Goal: Find contact information: Find contact information

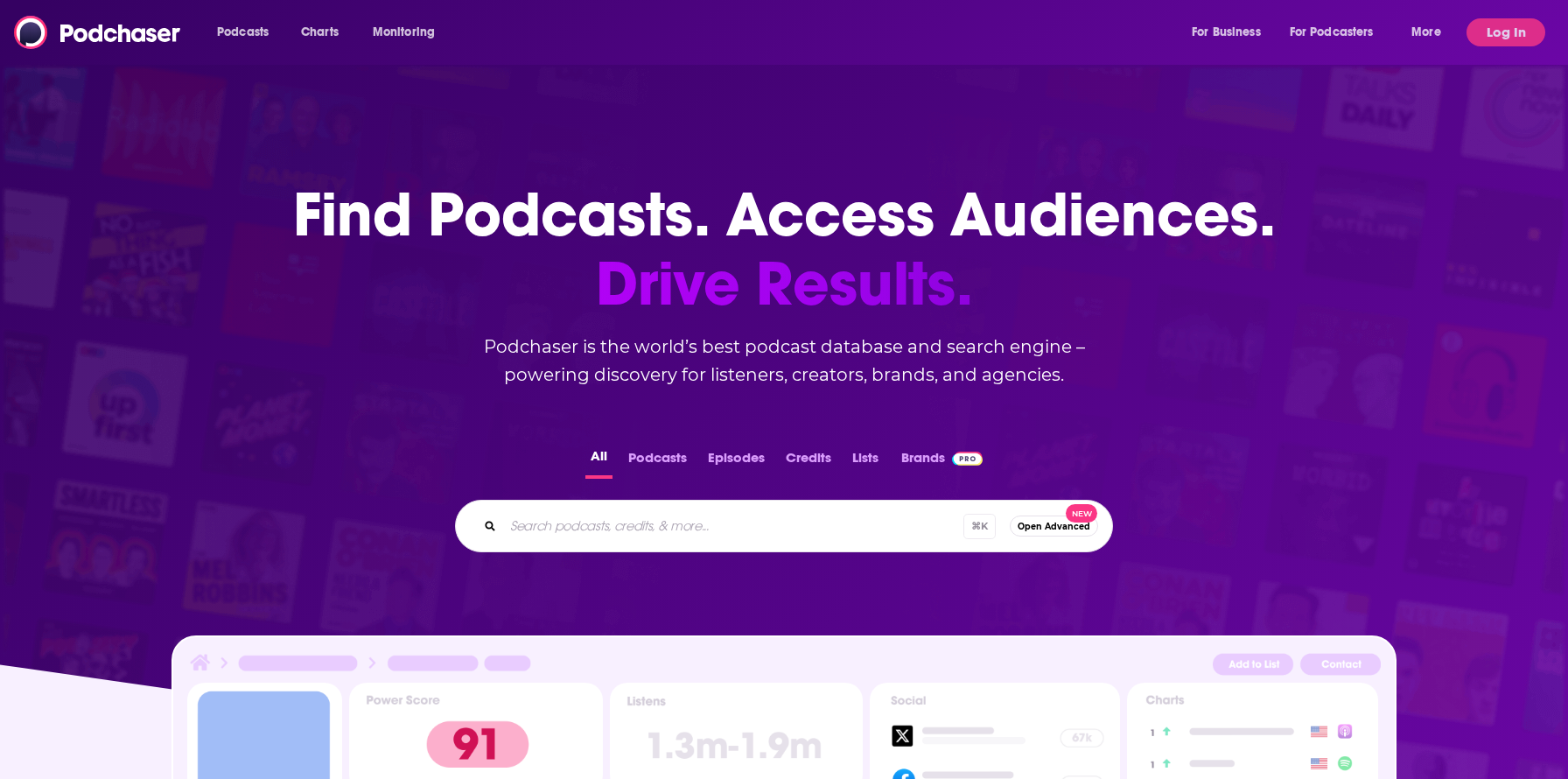
click at [561, 525] on input "Search podcasts, credits, & more..." at bounding box center [733, 525] width 460 height 28
type input "the pomp podcast"
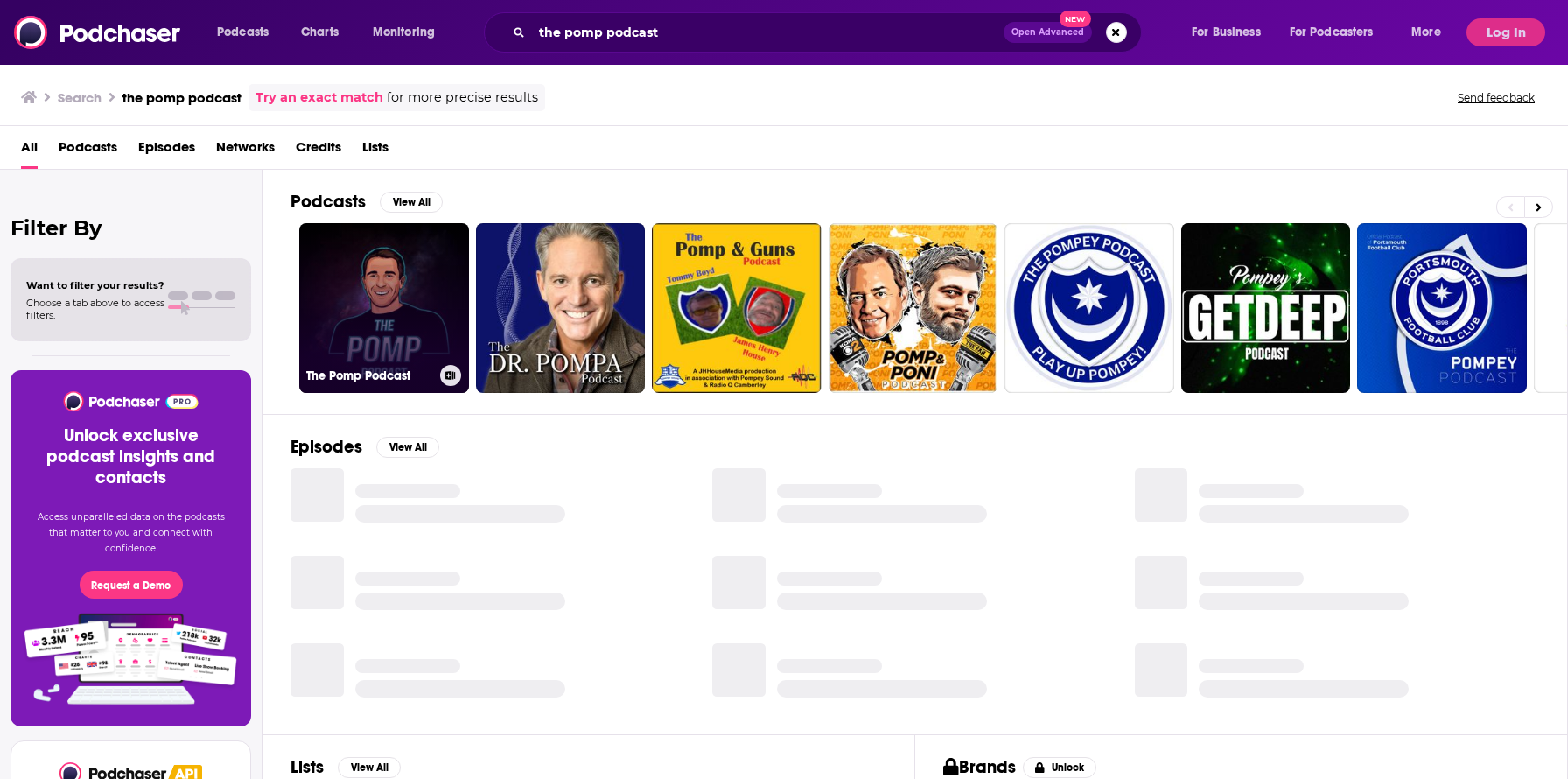
click at [383, 308] on link "The Pomp Podcast" at bounding box center [384, 308] width 170 height 170
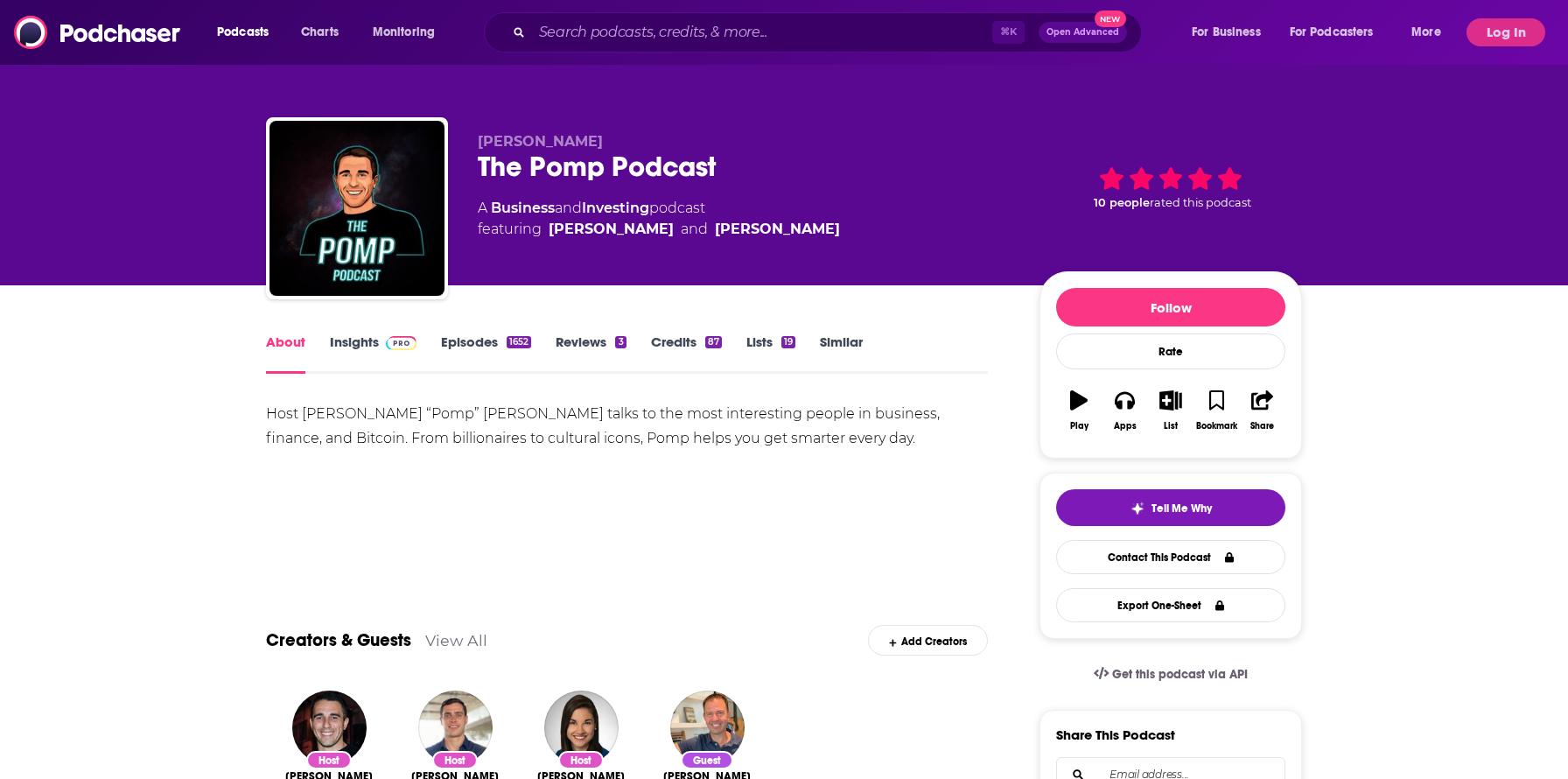
click at [372, 344] on link "Insights" at bounding box center [373, 354] width 87 height 40
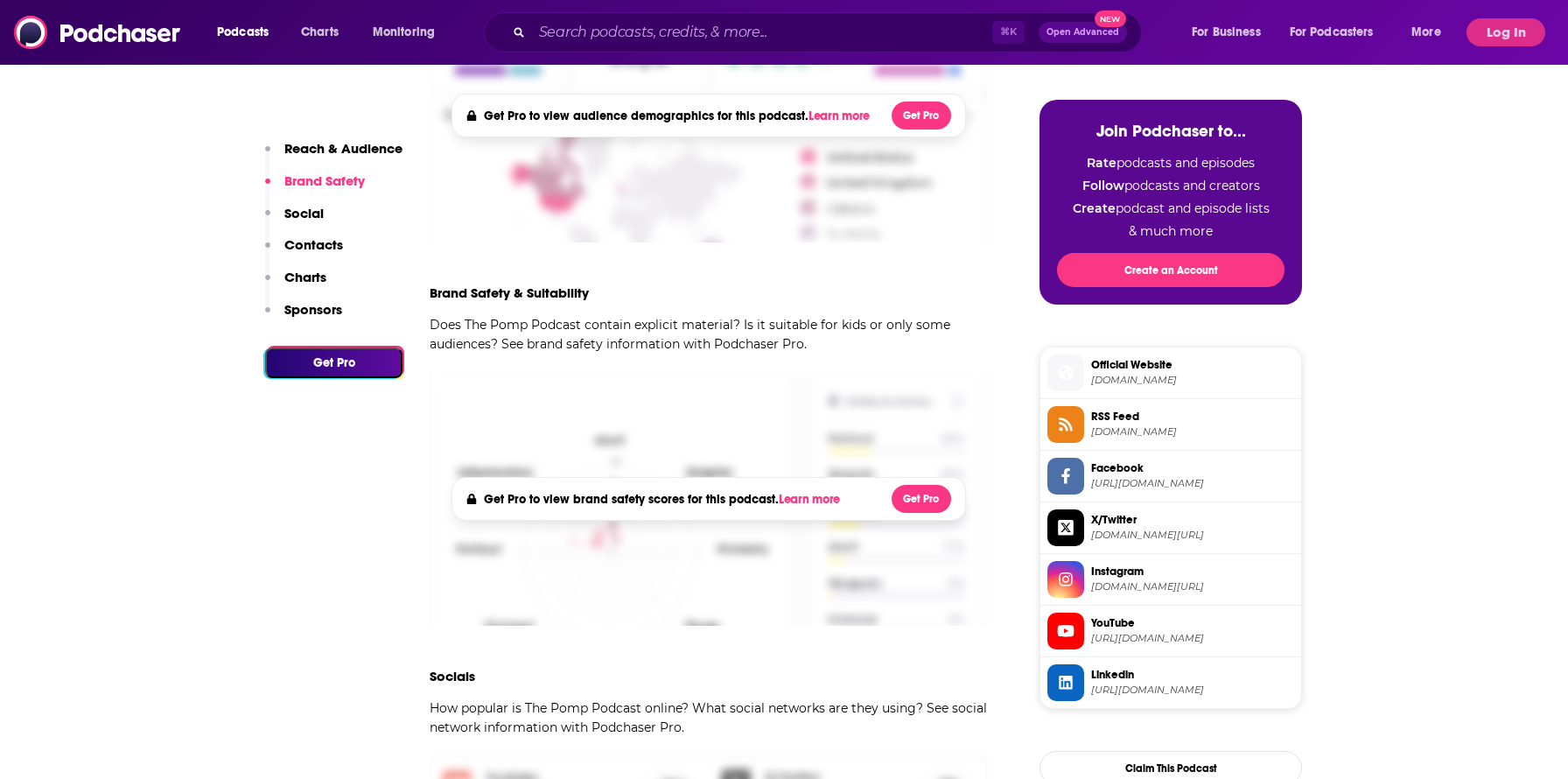
scroll to position [572, 0]
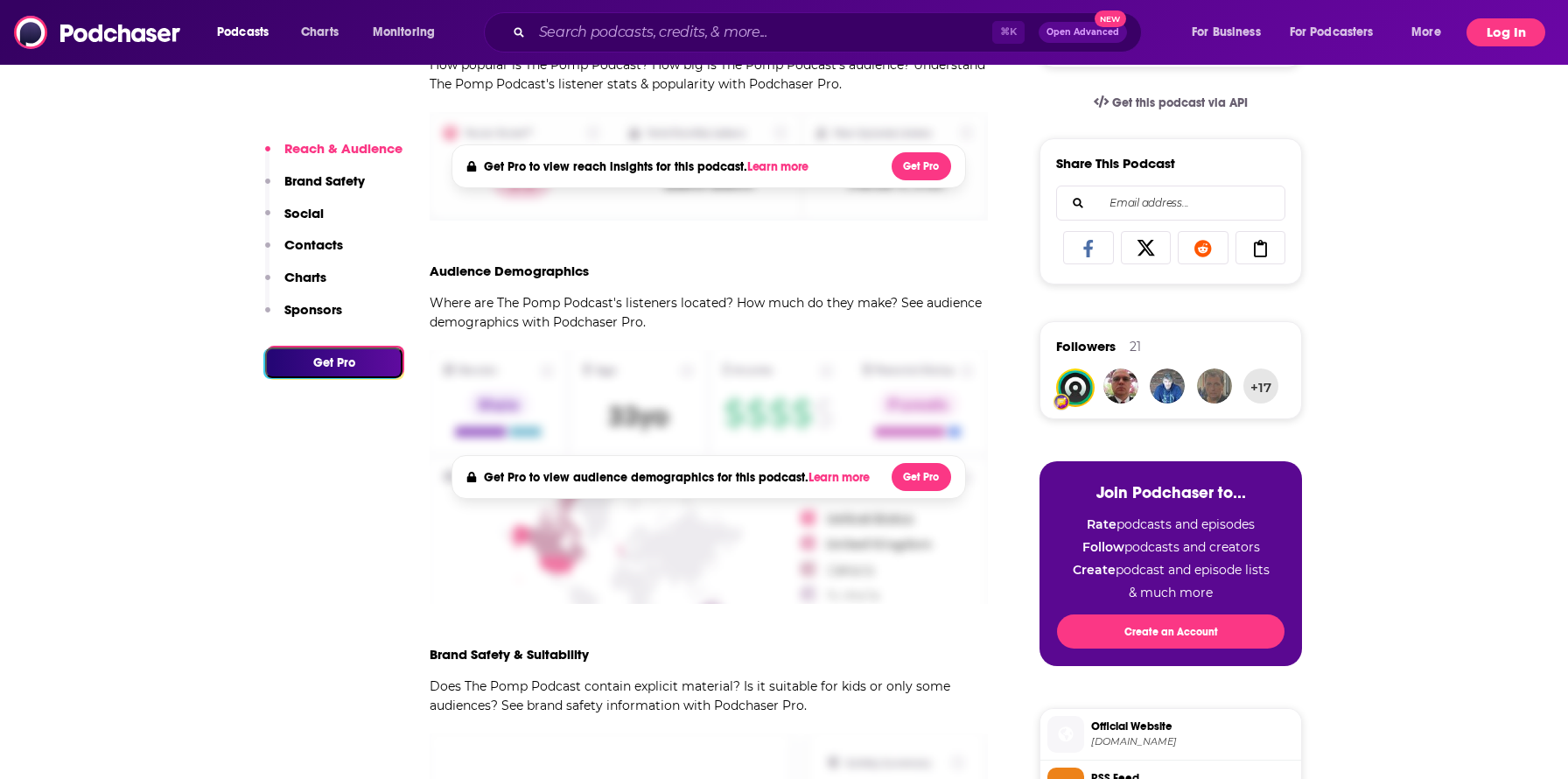
click at [1494, 41] on button "Log In" at bounding box center [1506, 32] width 79 height 28
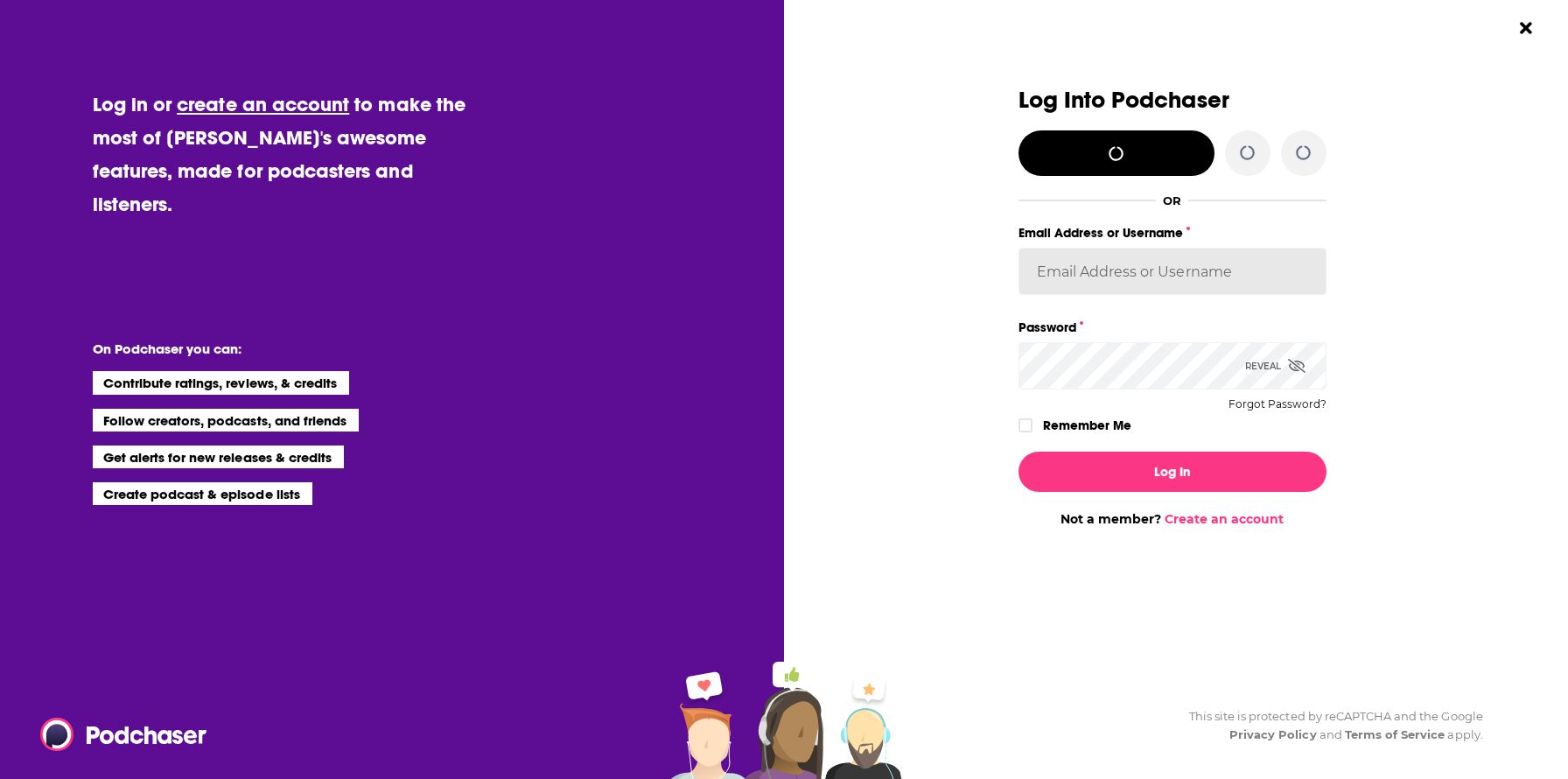
type input "melrosepr"
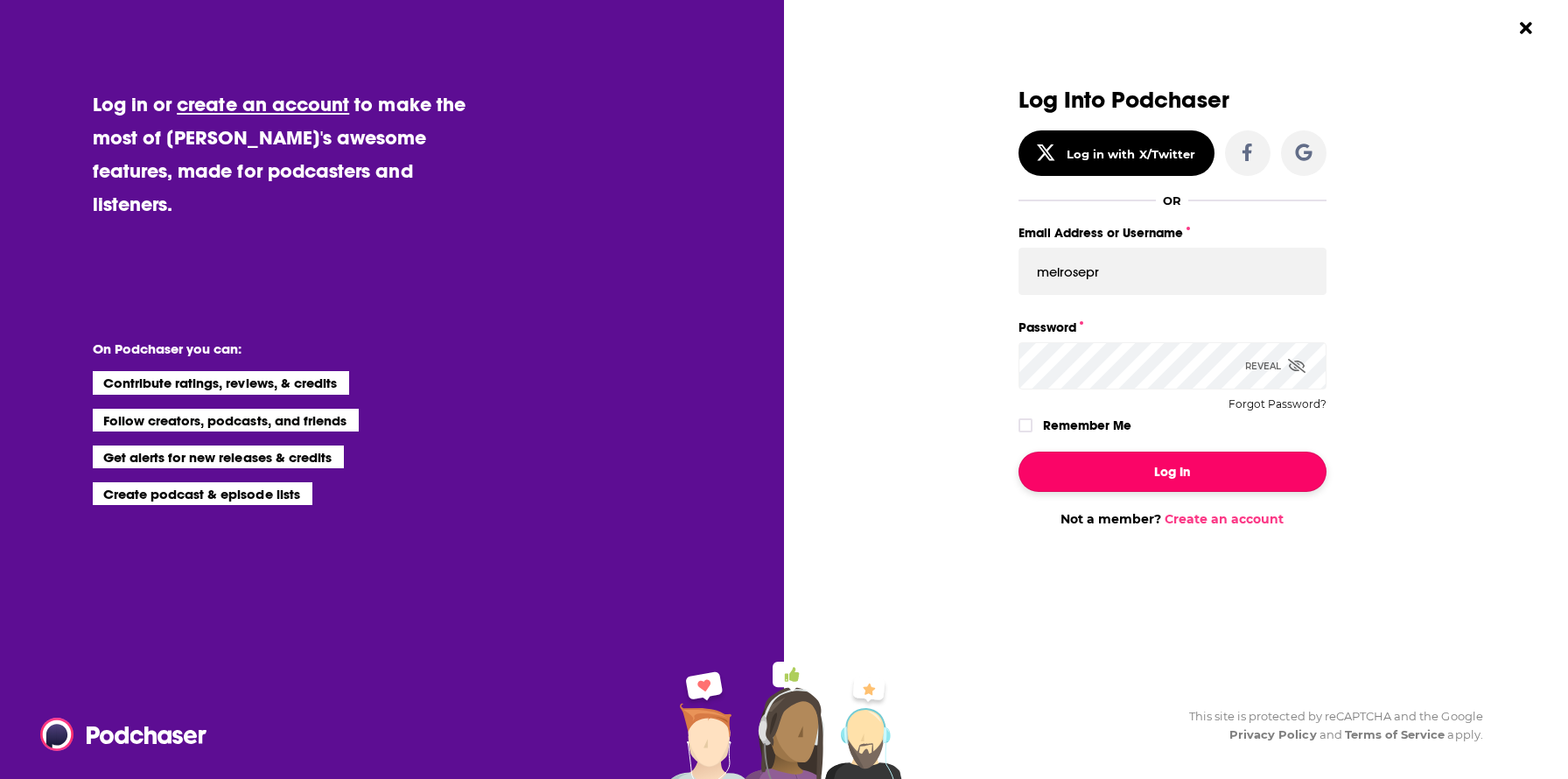
click at [1192, 481] on button "Log In" at bounding box center [1172, 471] width 308 height 40
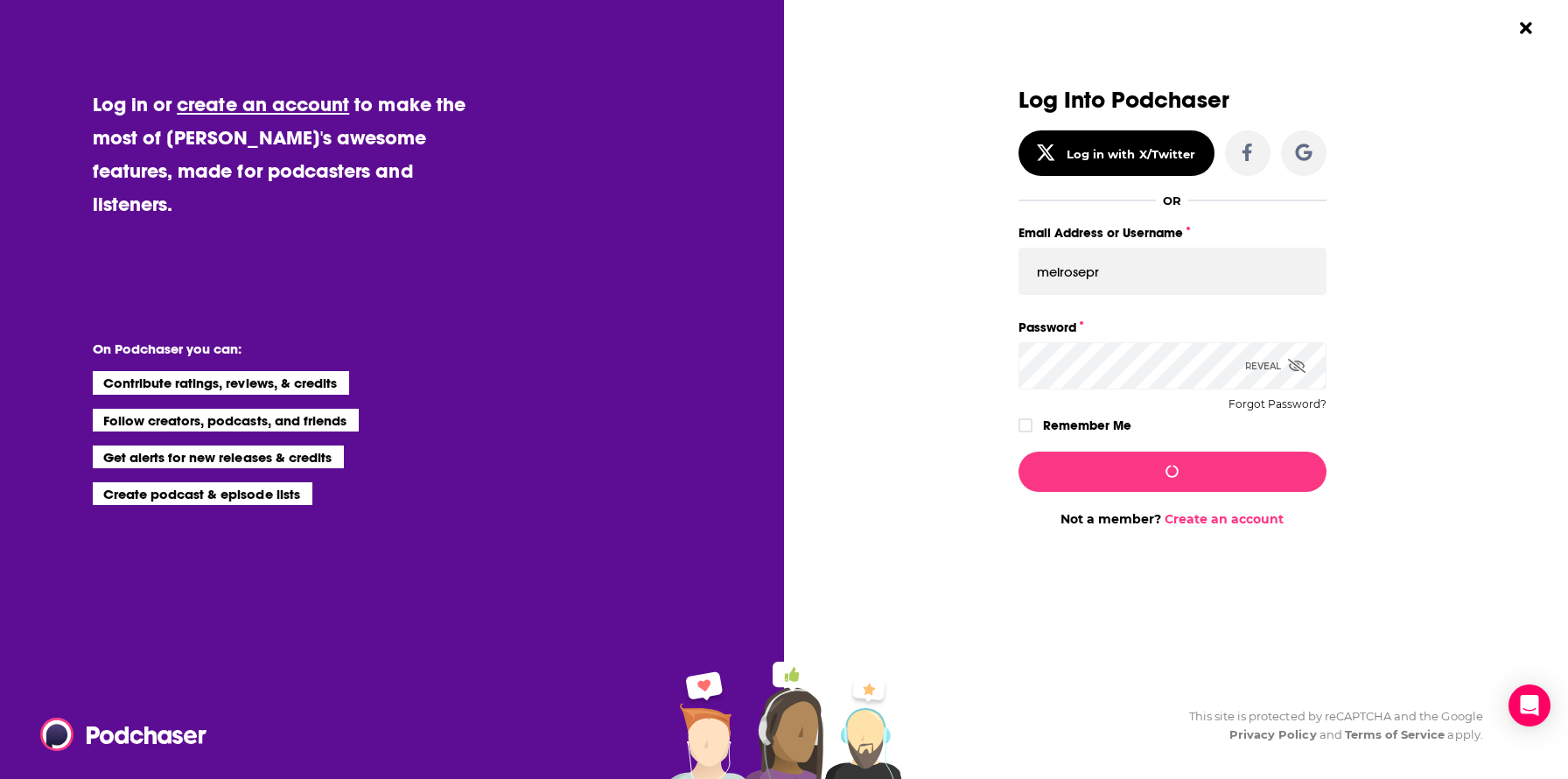
scroll to position [572, 0]
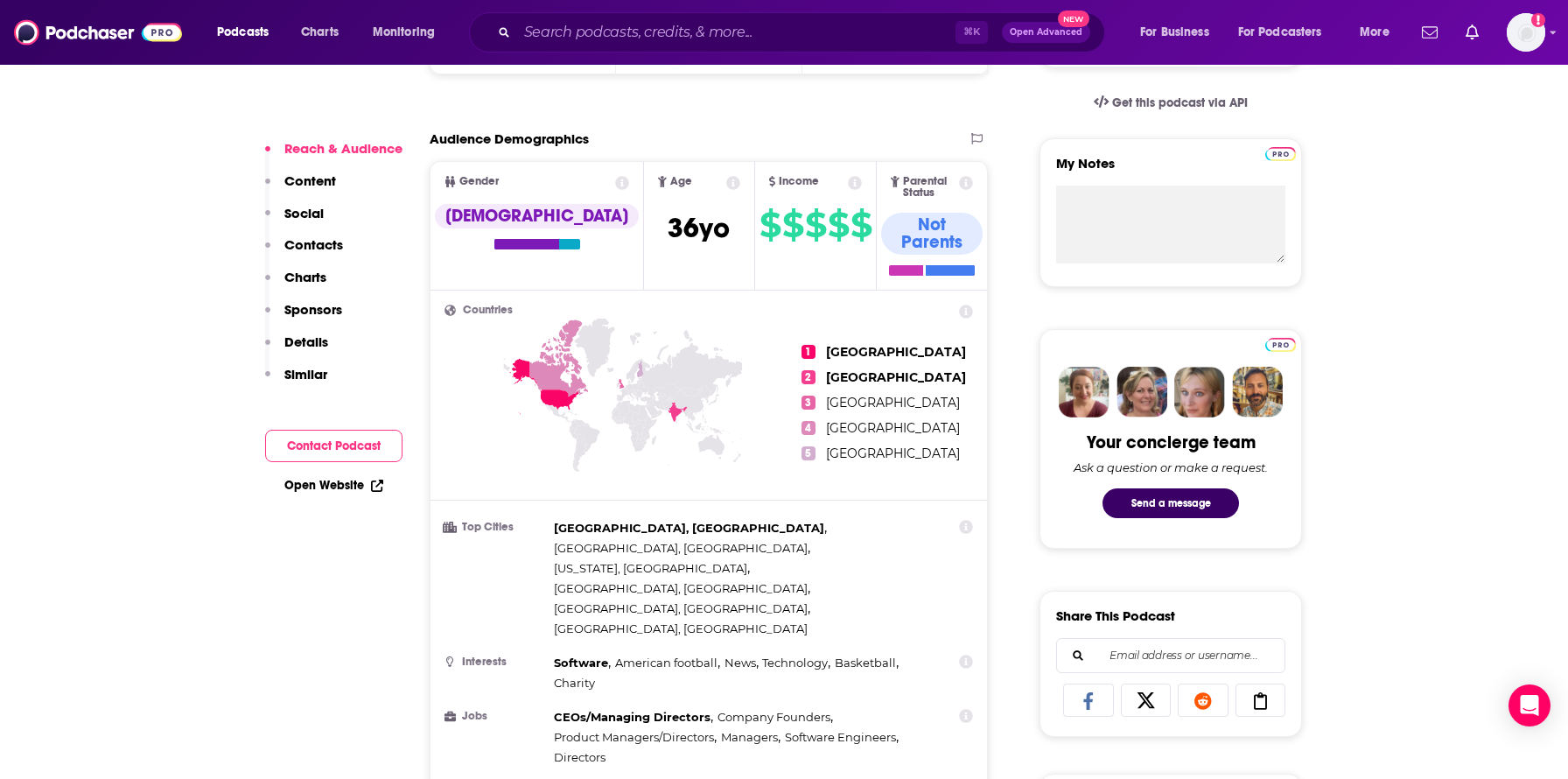
click at [285, 246] on p "Contacts" at bounding box center [313, 244] width 59 height 16
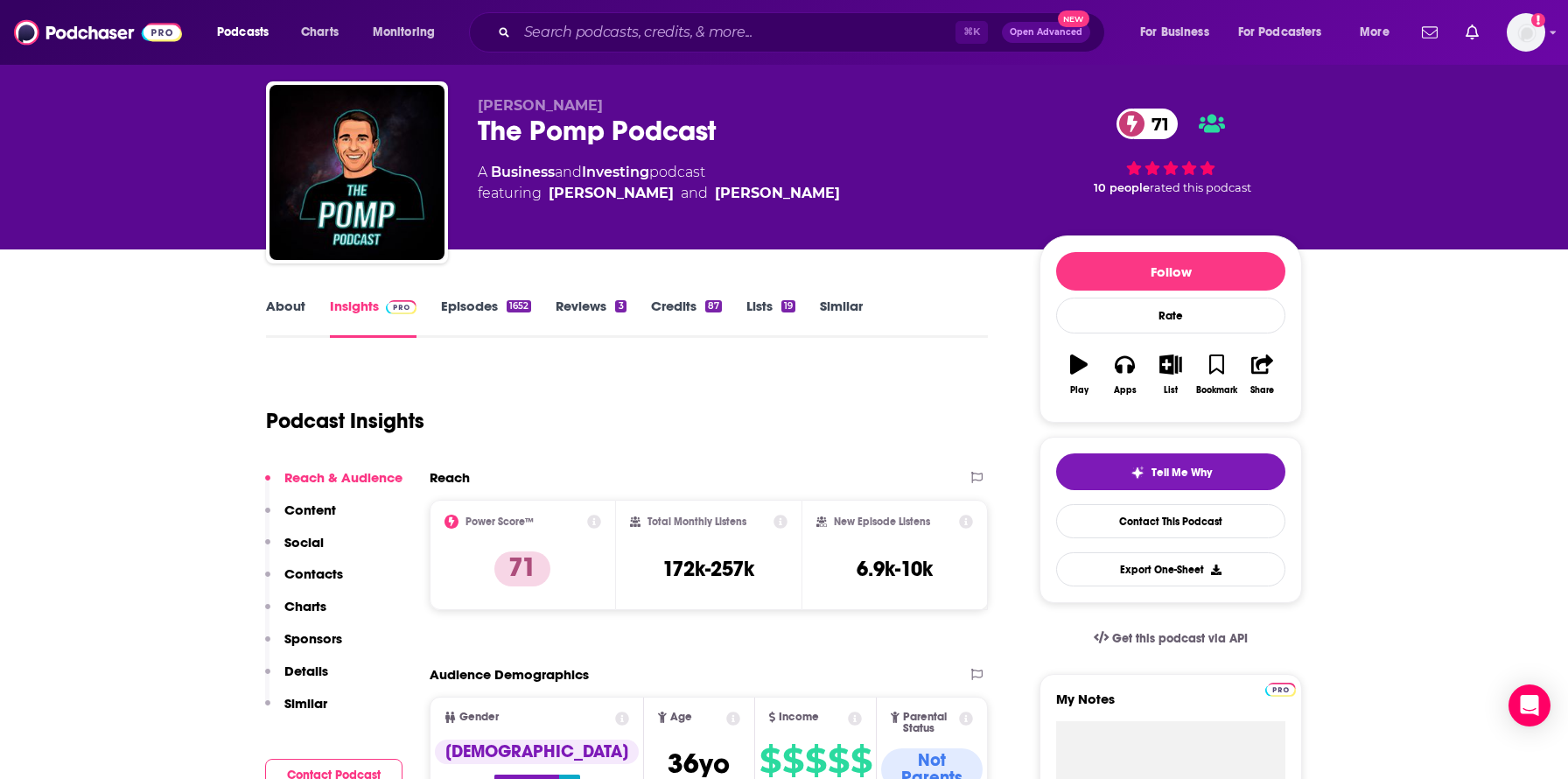
scroll to position [0, 0]
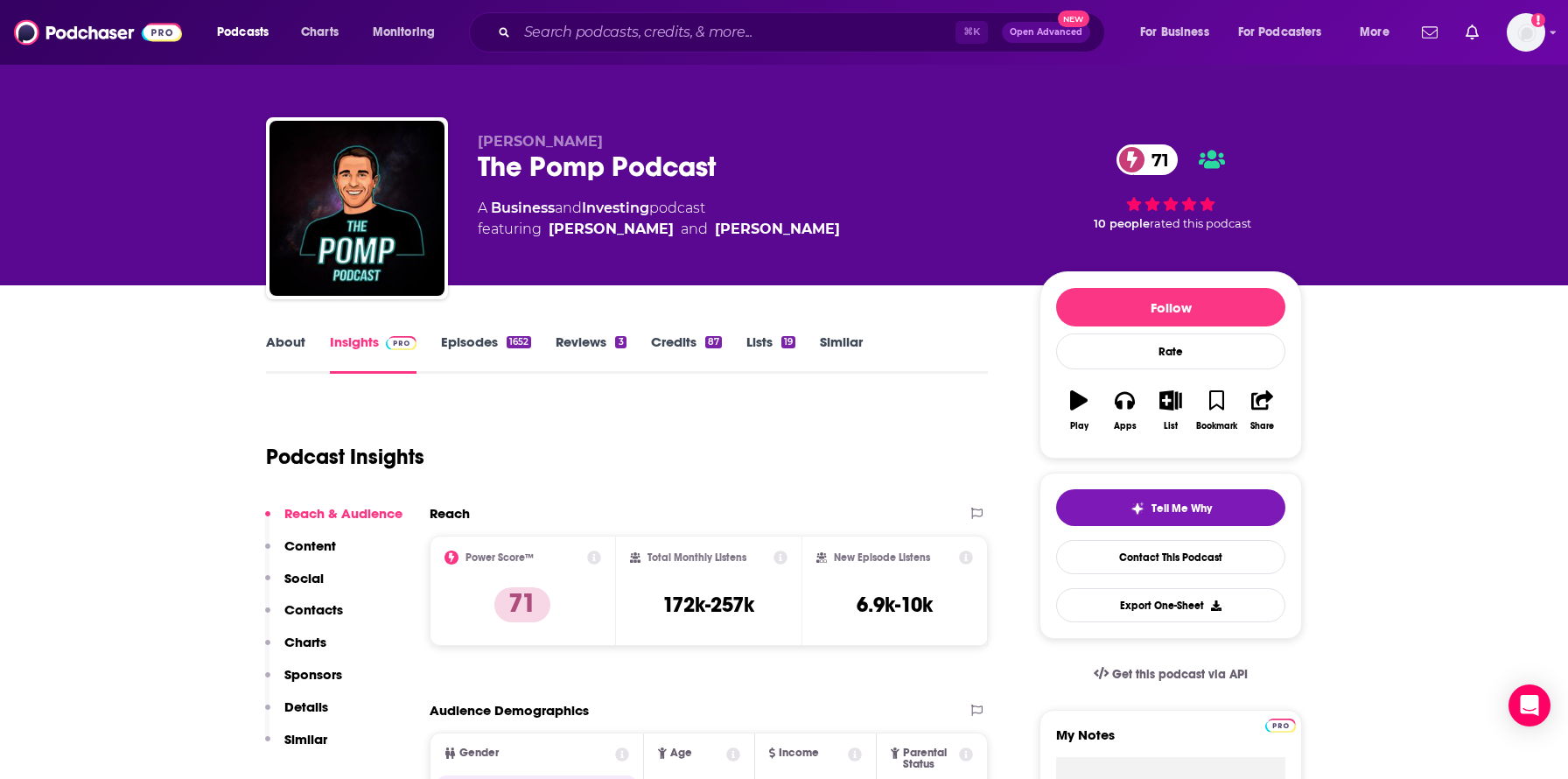
click at [307, 606] on p "Contacts" at bounding box center [313, 608] width 59 height 16
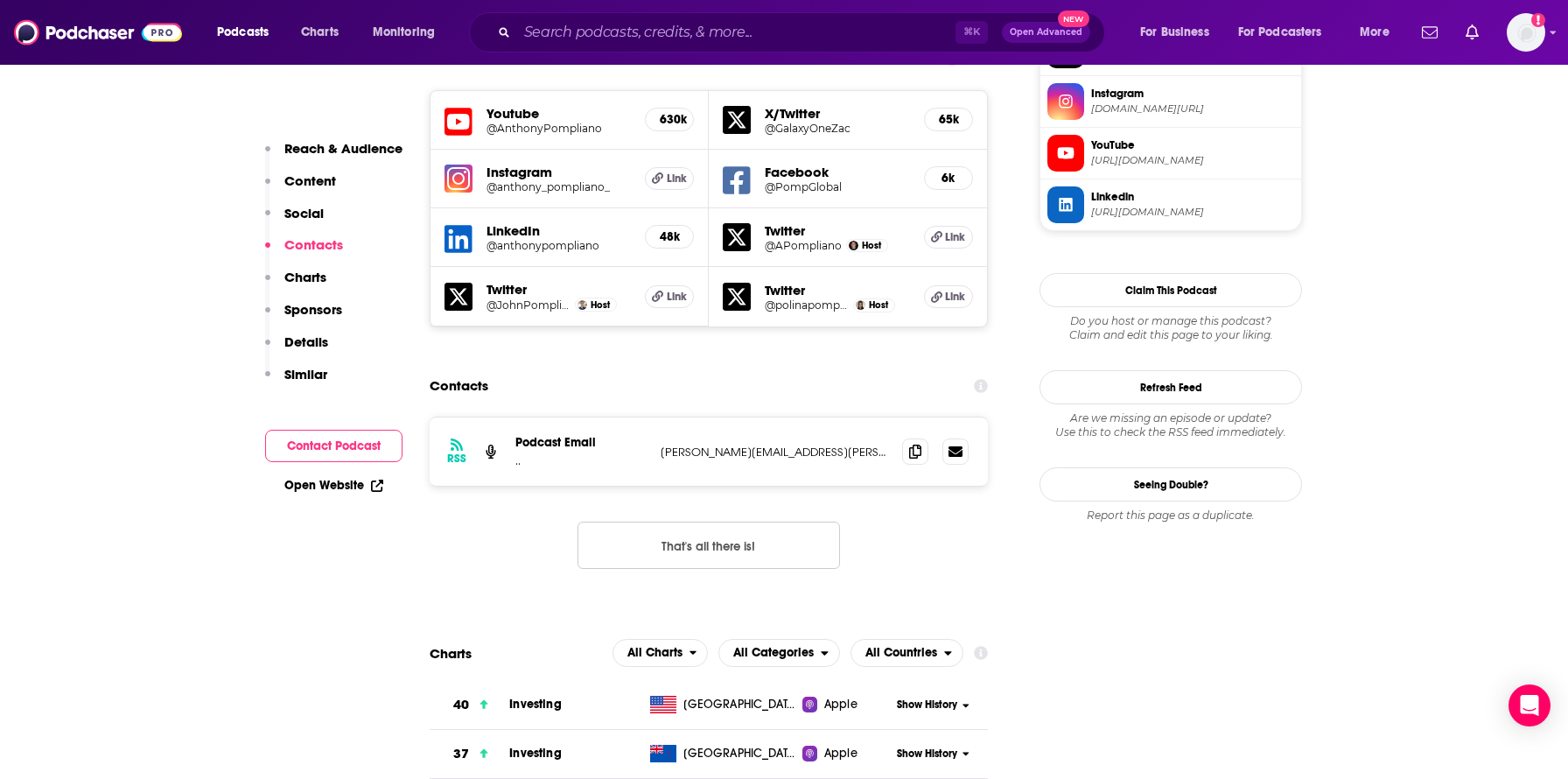
scroll to position [1624, 0]
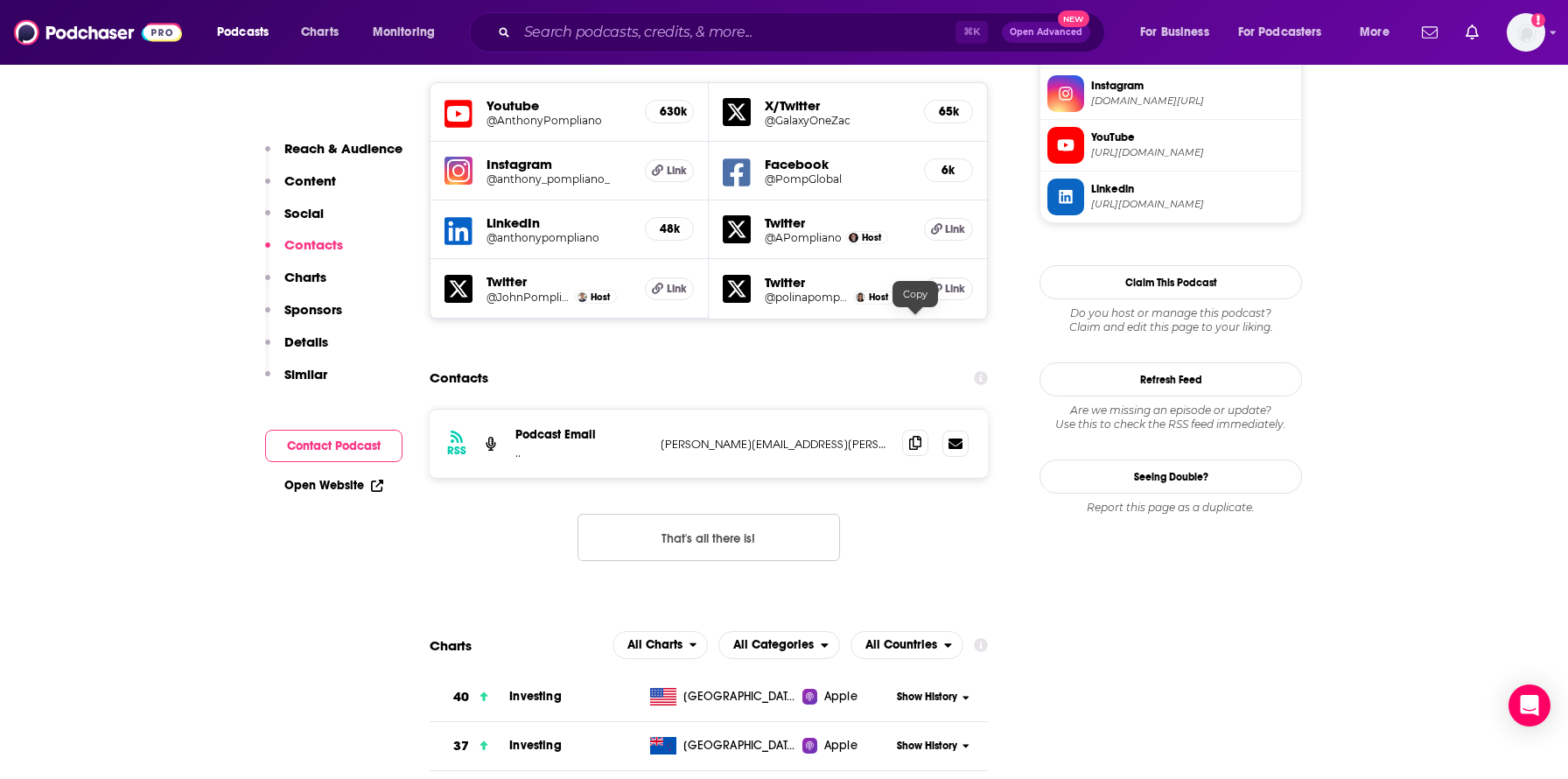
click at [924, 430] on span at bounding box center [915, 443] width 26 height 26
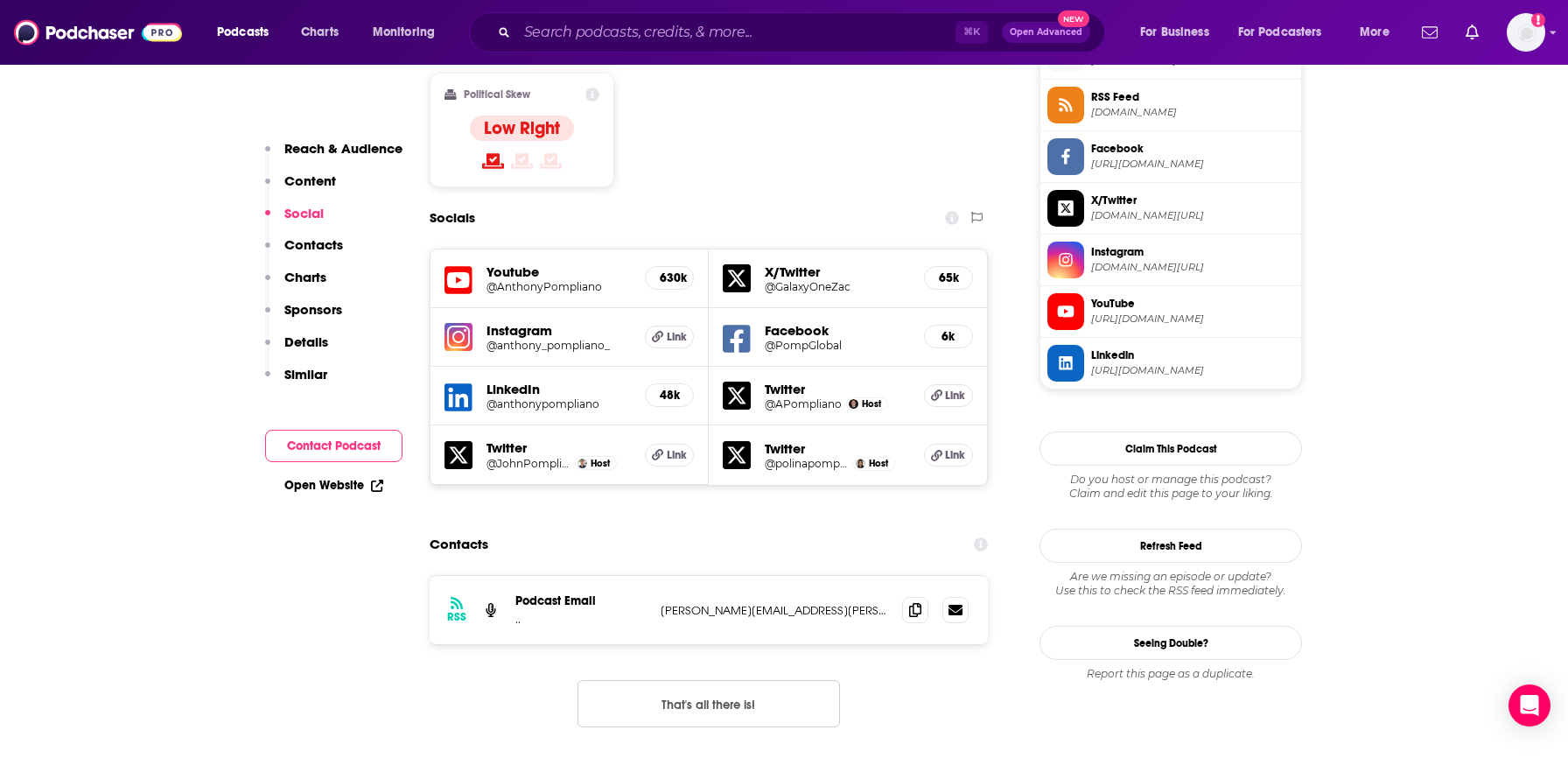
scroll to position [985, 0]
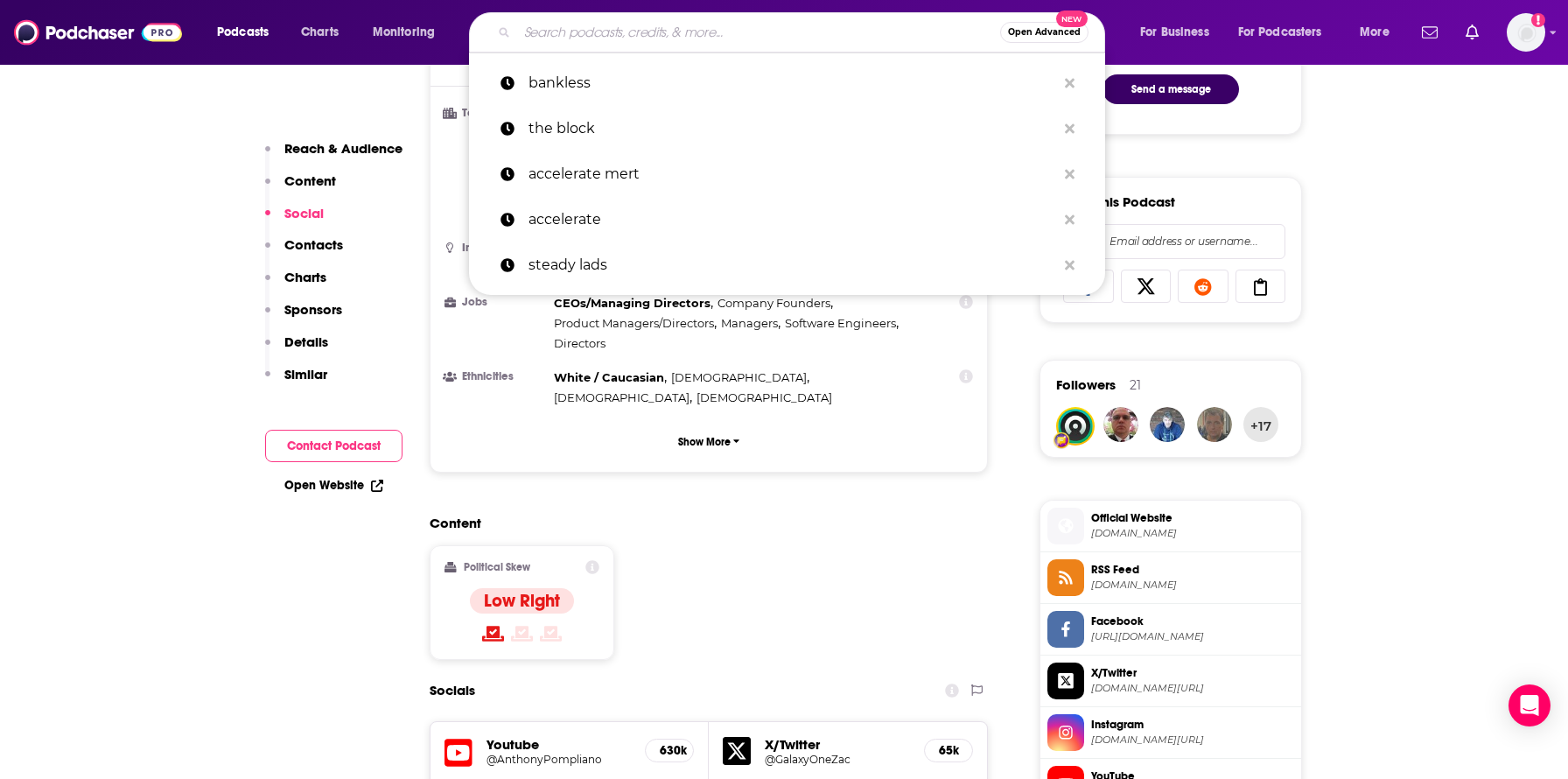
click at [537, 31] on input "Search podcasts, credits, & more..." at bounding box center [758, 32] width 483 height 28
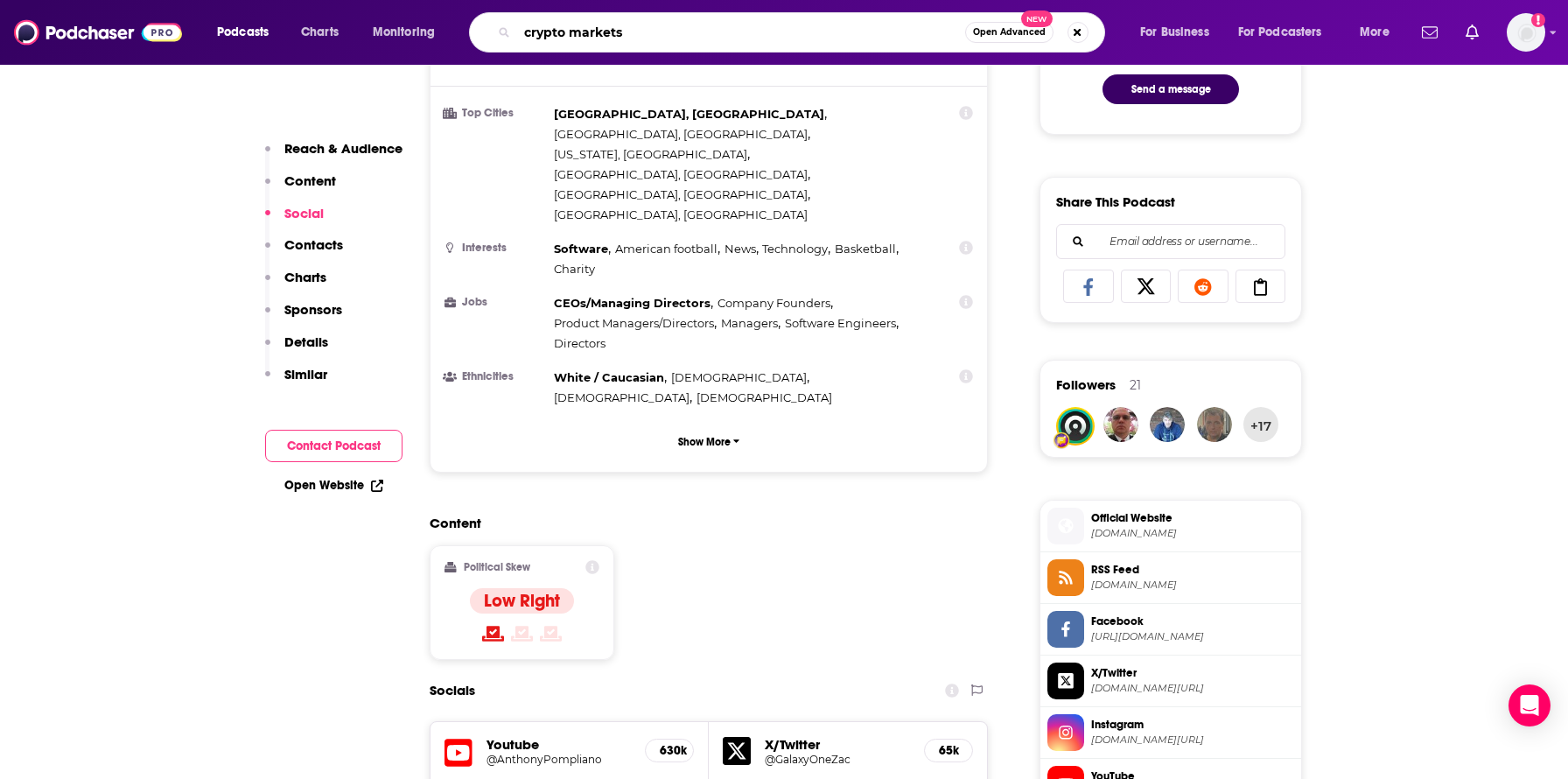
type input "crypto markets"
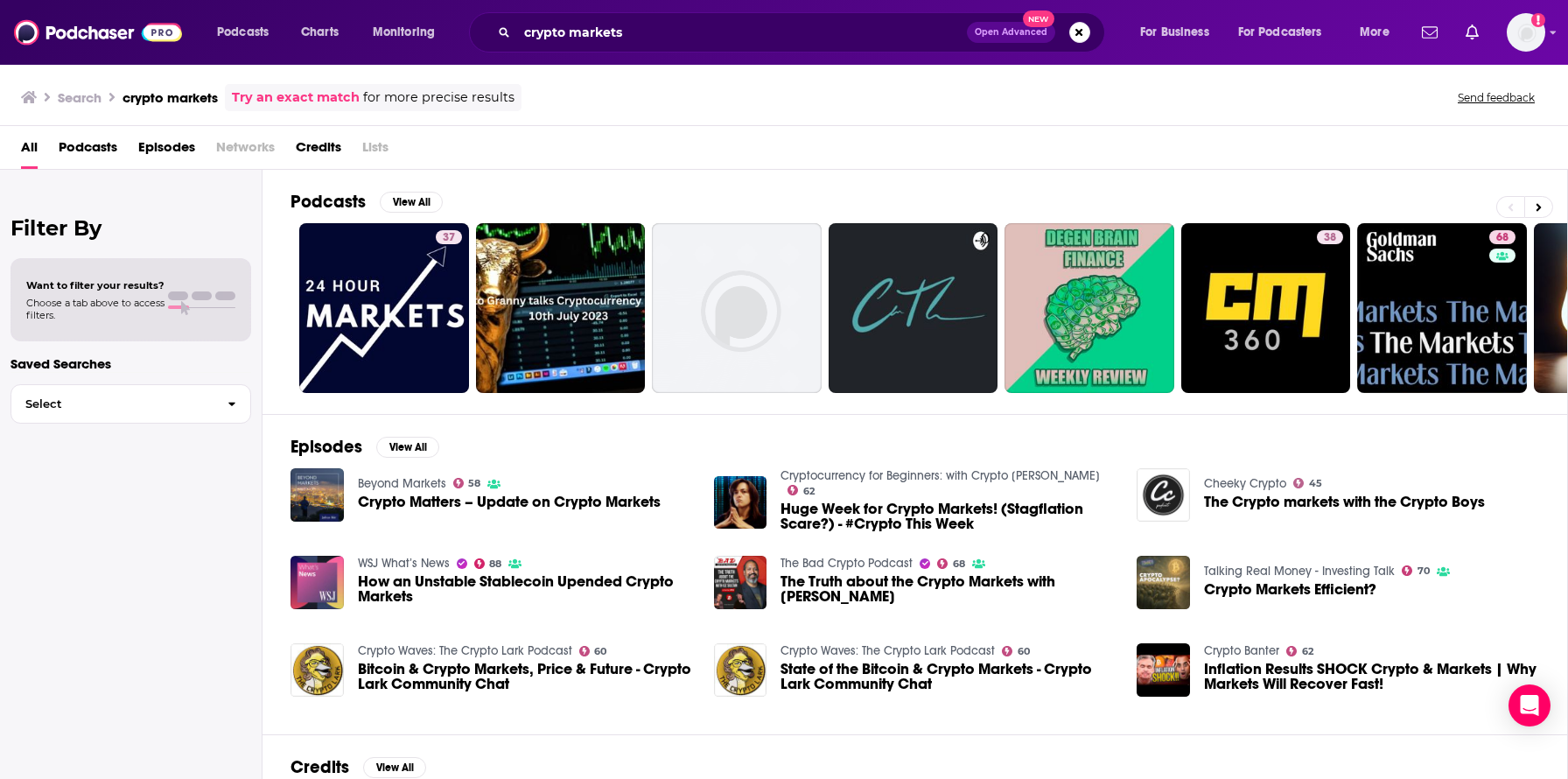
click at [98, 143] on span "Podcasts" at bounding box center [88, 150] width 59 height 36
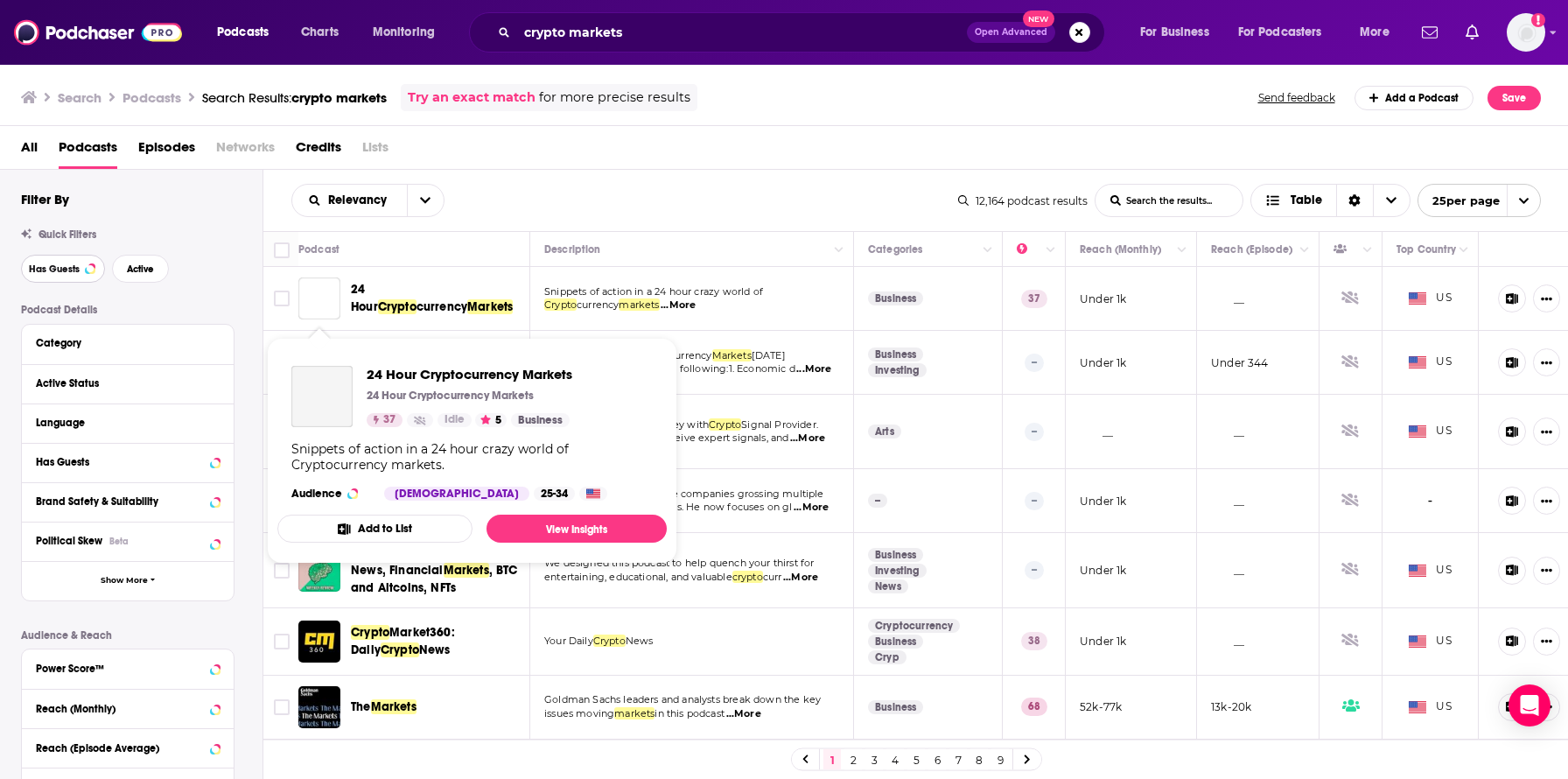
click at [62, 259] on button "Has Guests" at bounding box center [63, 268] width 84 height 28
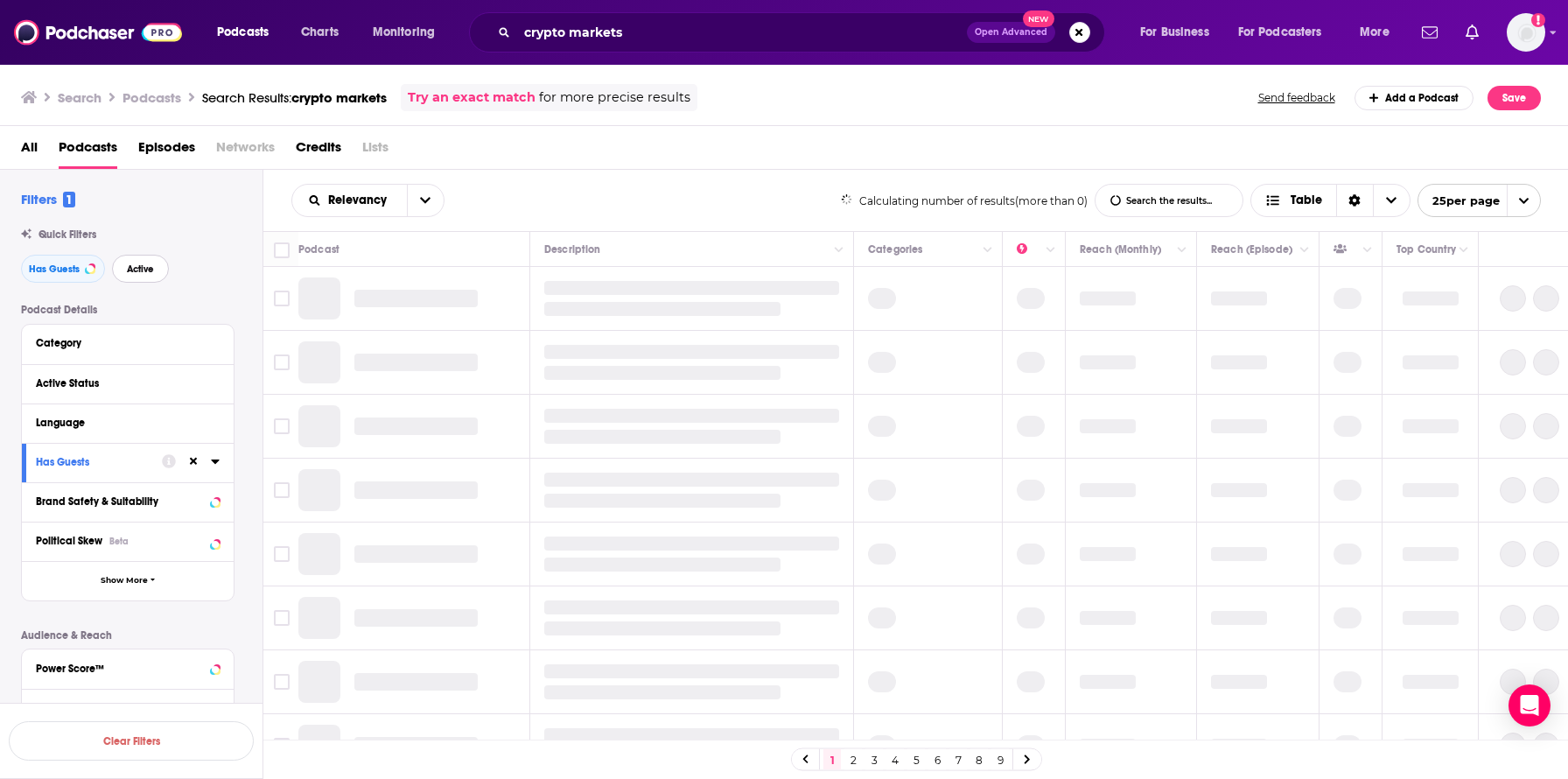
click at [138, 271] on span "Active" at bounding box center [141, 269] width 27 height 10
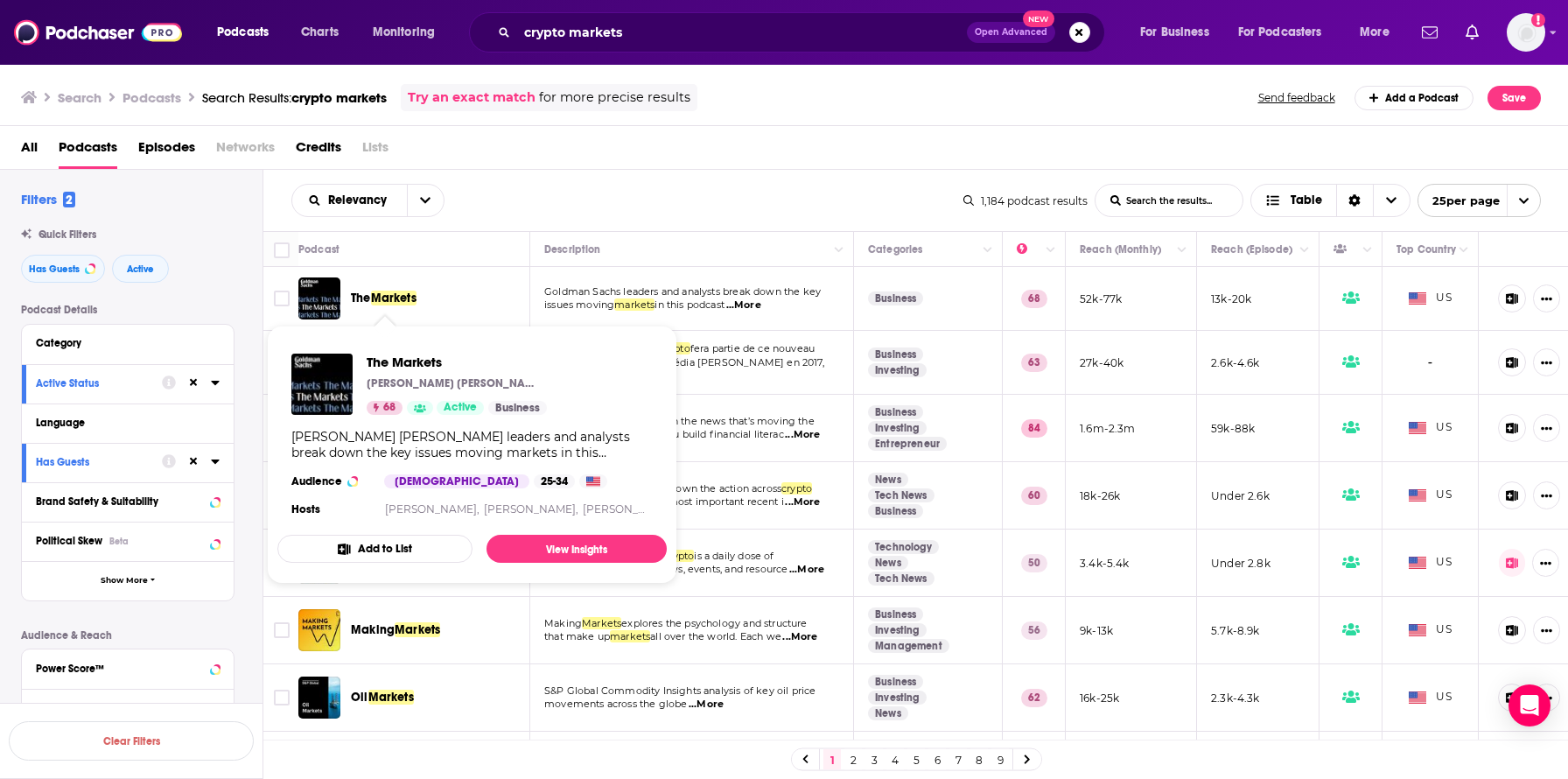
click at [396, 297] on span "Markets" at bounding box center [393, 297] width 45 height 14
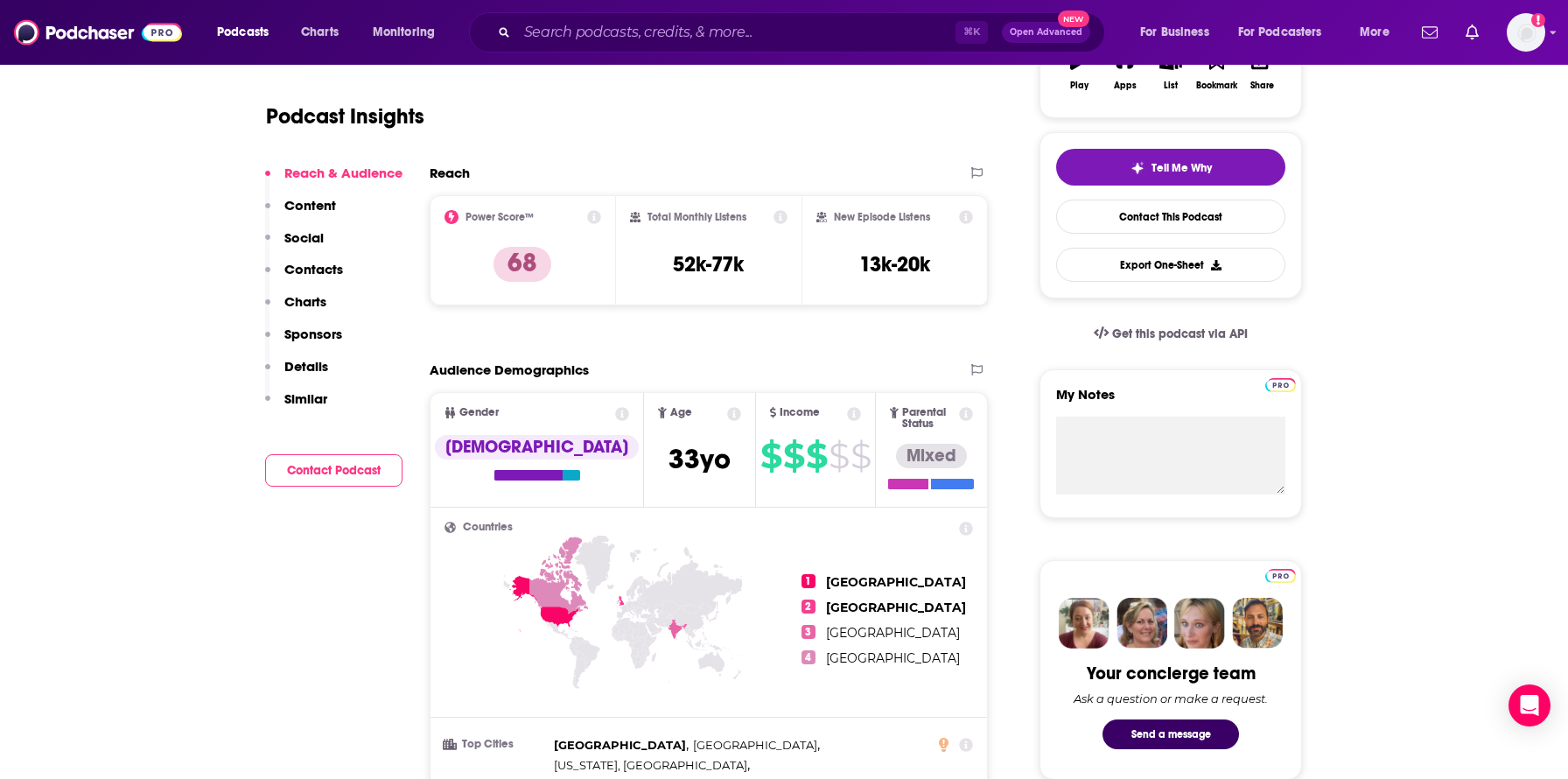
scroll to position [363, 0]
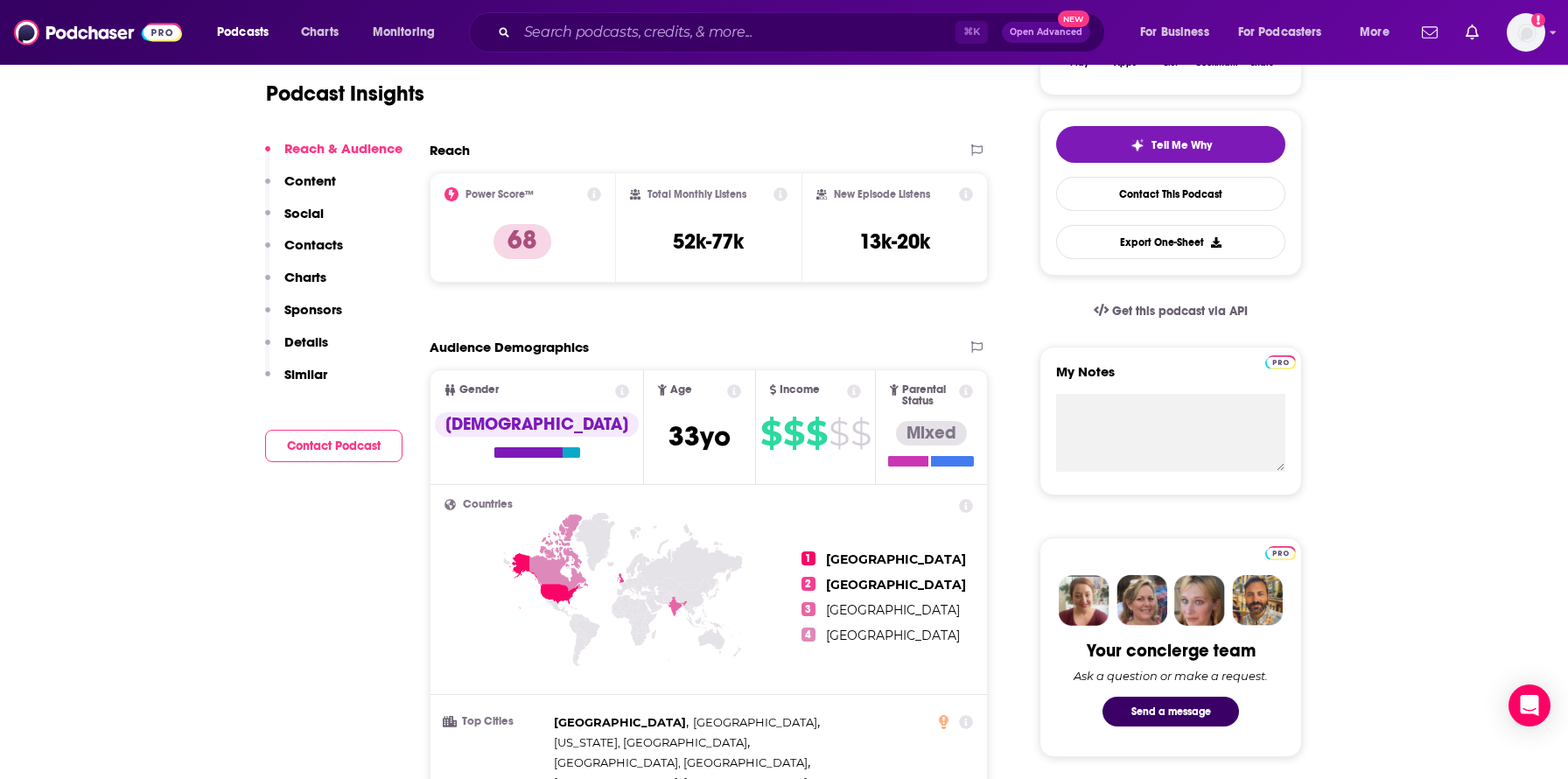
click at [325, 252] on p "Contacts" at bounding box center [313, 244] width 59 height 16
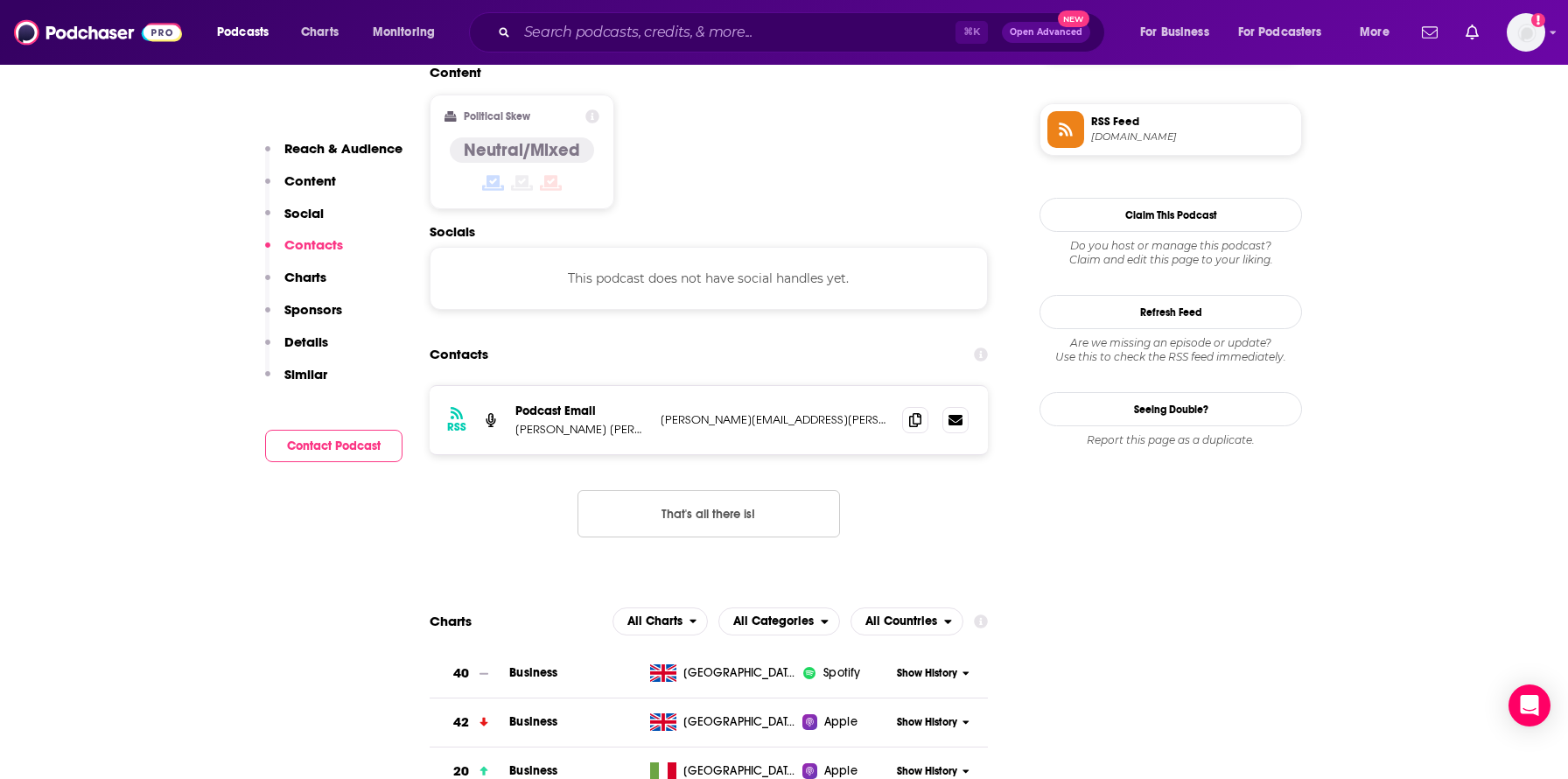
scroll to position [1388, 0]
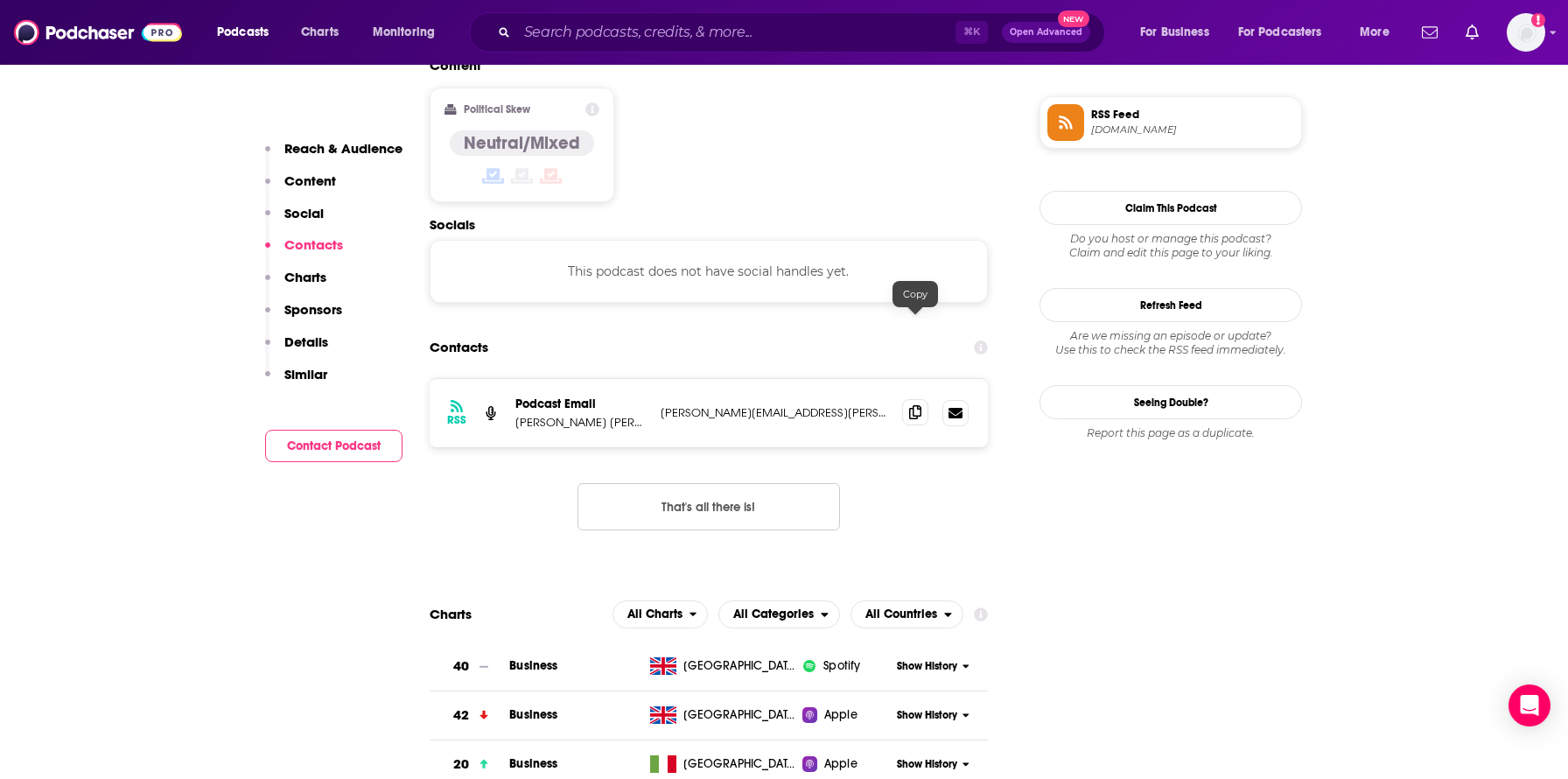
click at [908, 399] on span at bounding box center [915, 412] width 26 height 26
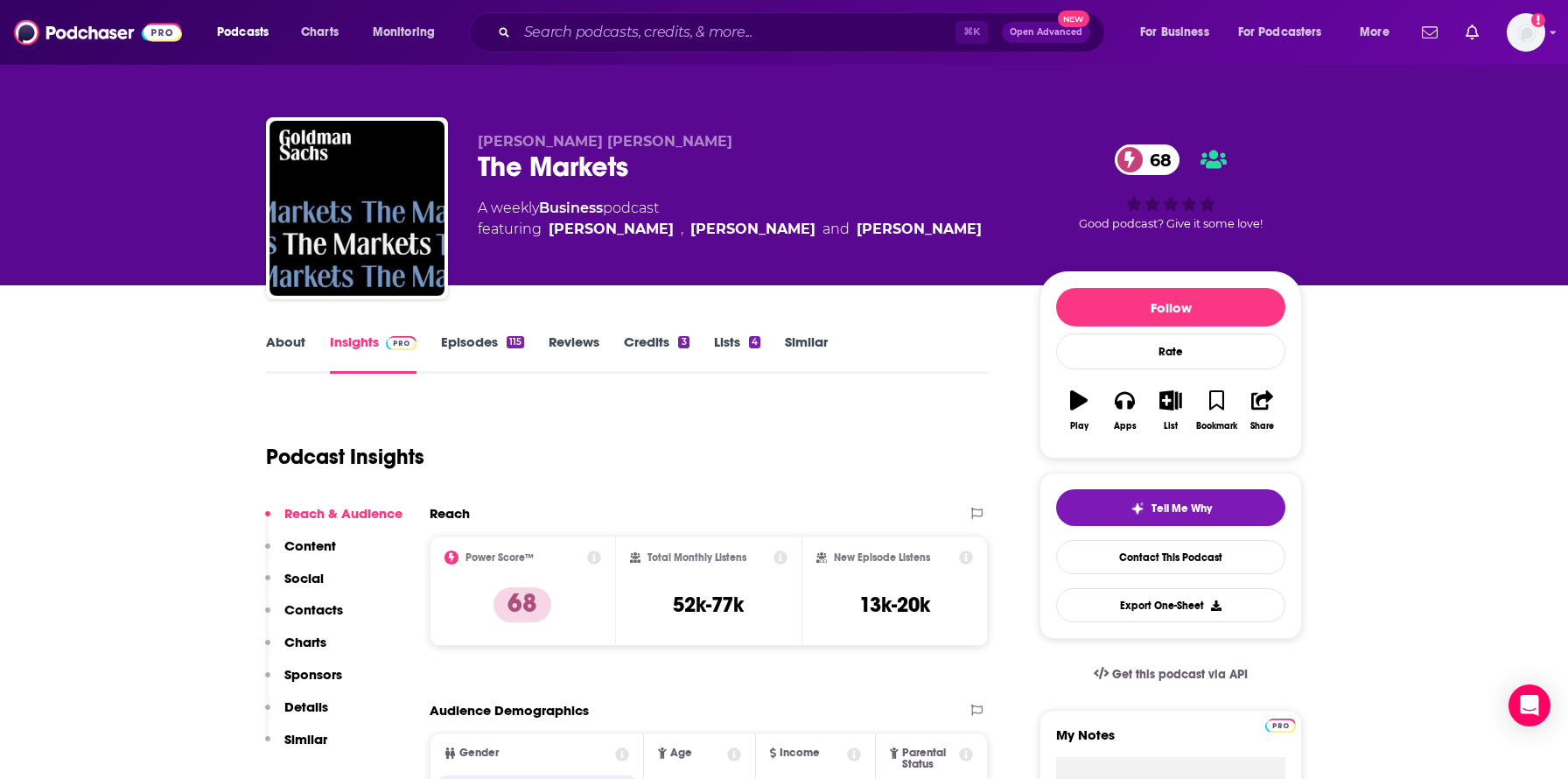
scroll to position [183, 0]
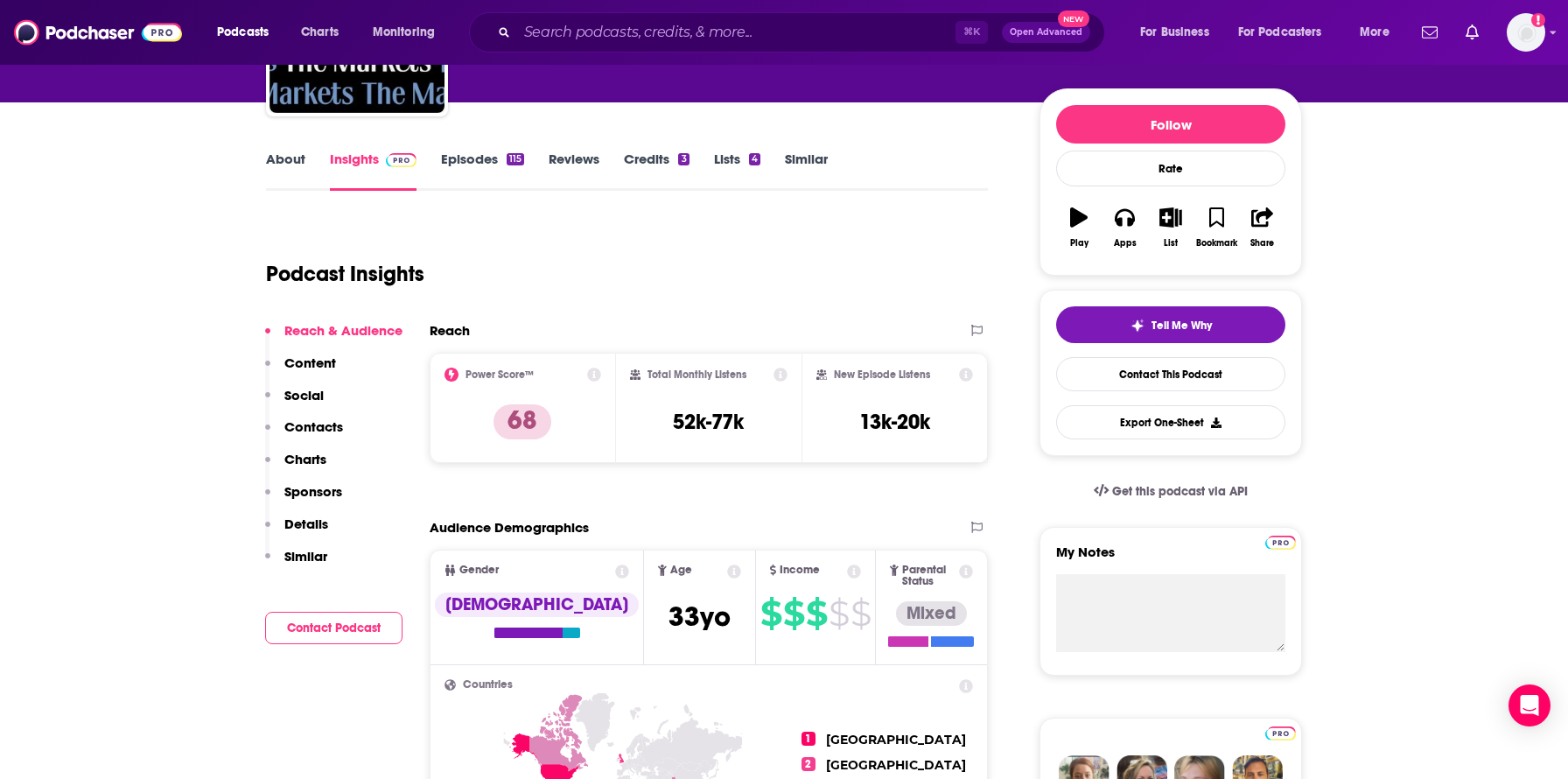
click at [315, 431] on p "Contacts" at bounding box center [313, 426] width 59 height 16
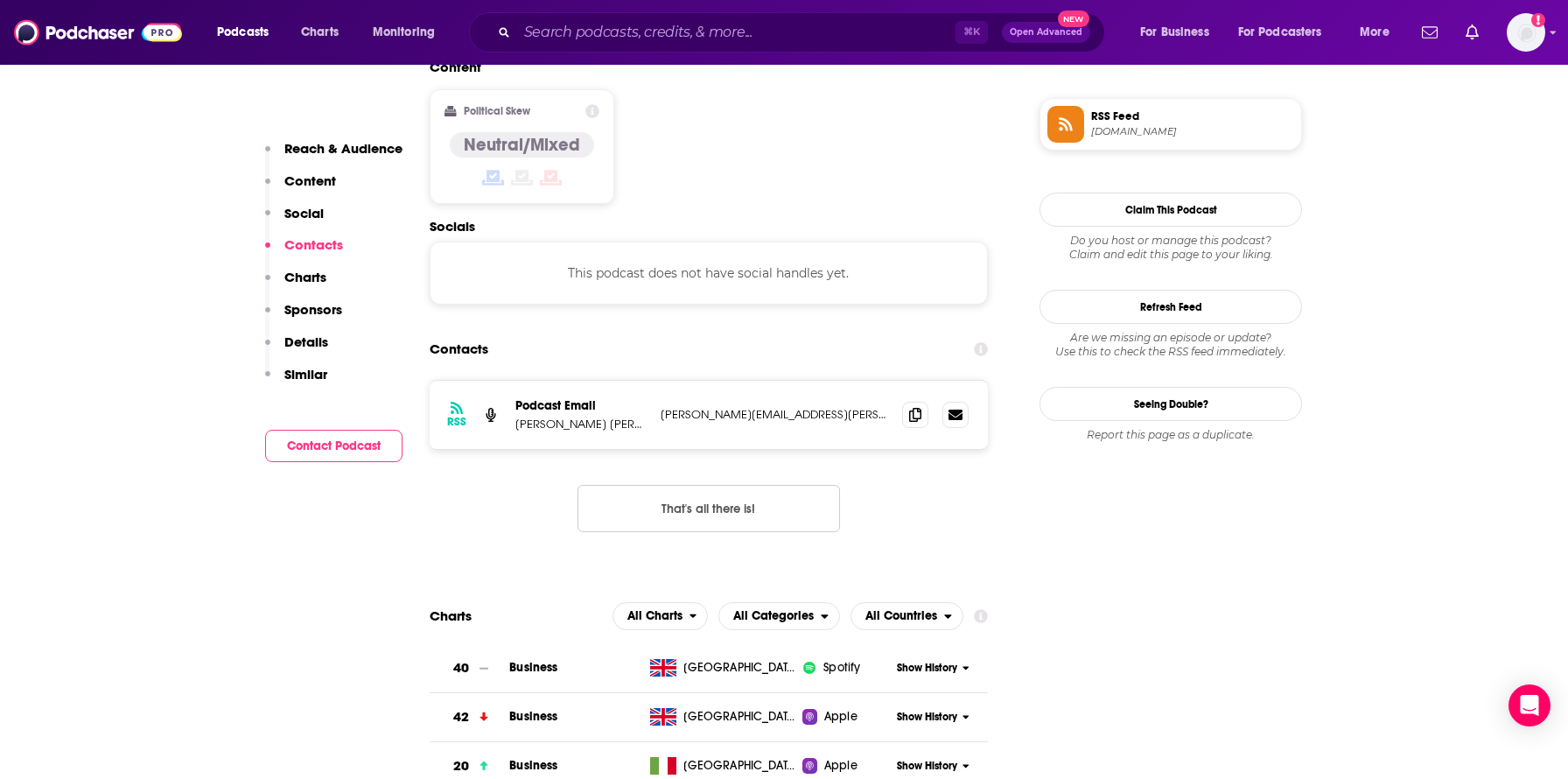
scroll to position [1388, 0]
click at [914, 405] on icon at bounding box center [915, 412] width 13 height 14
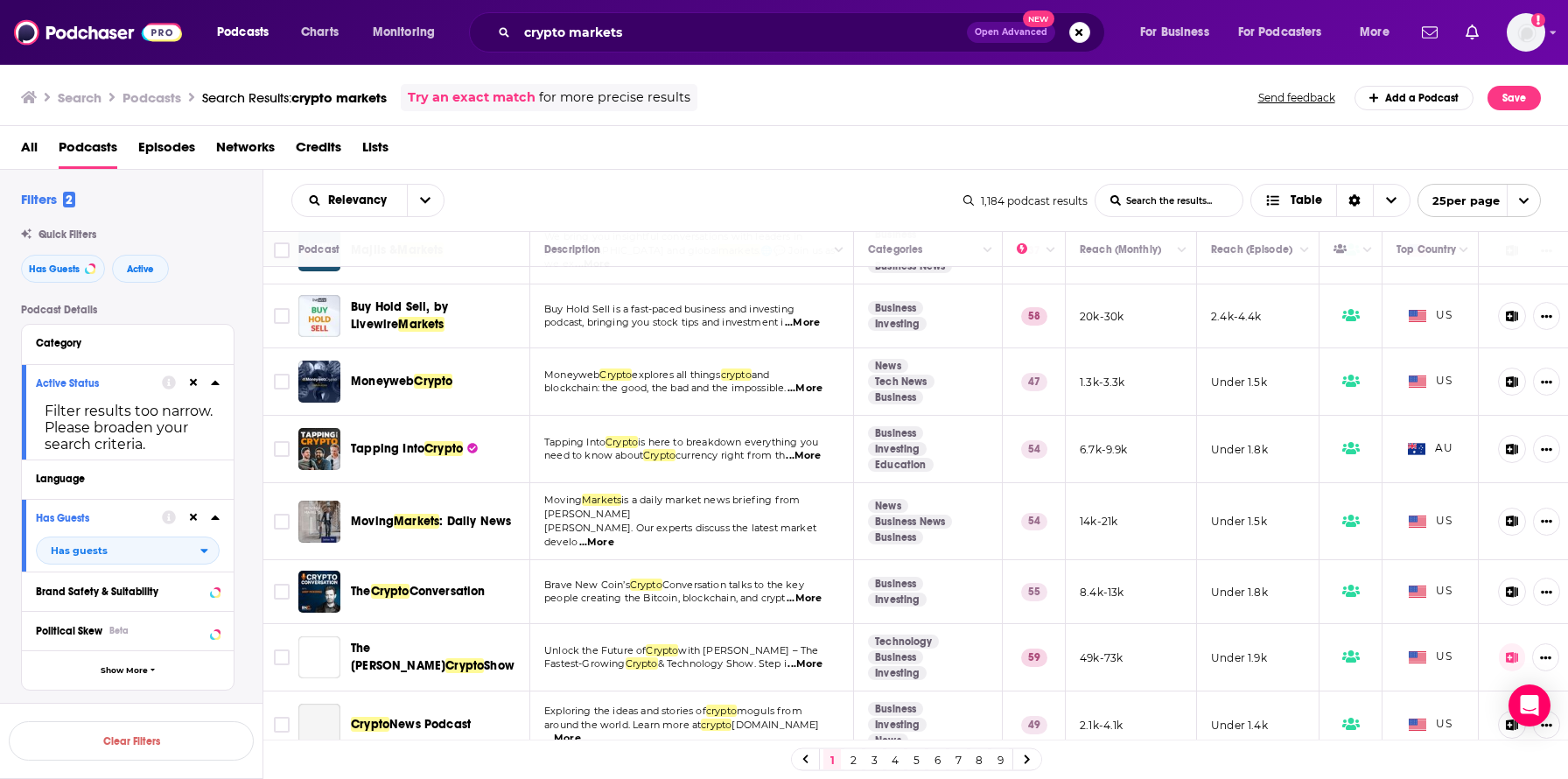
scroll to position [1179, 0]
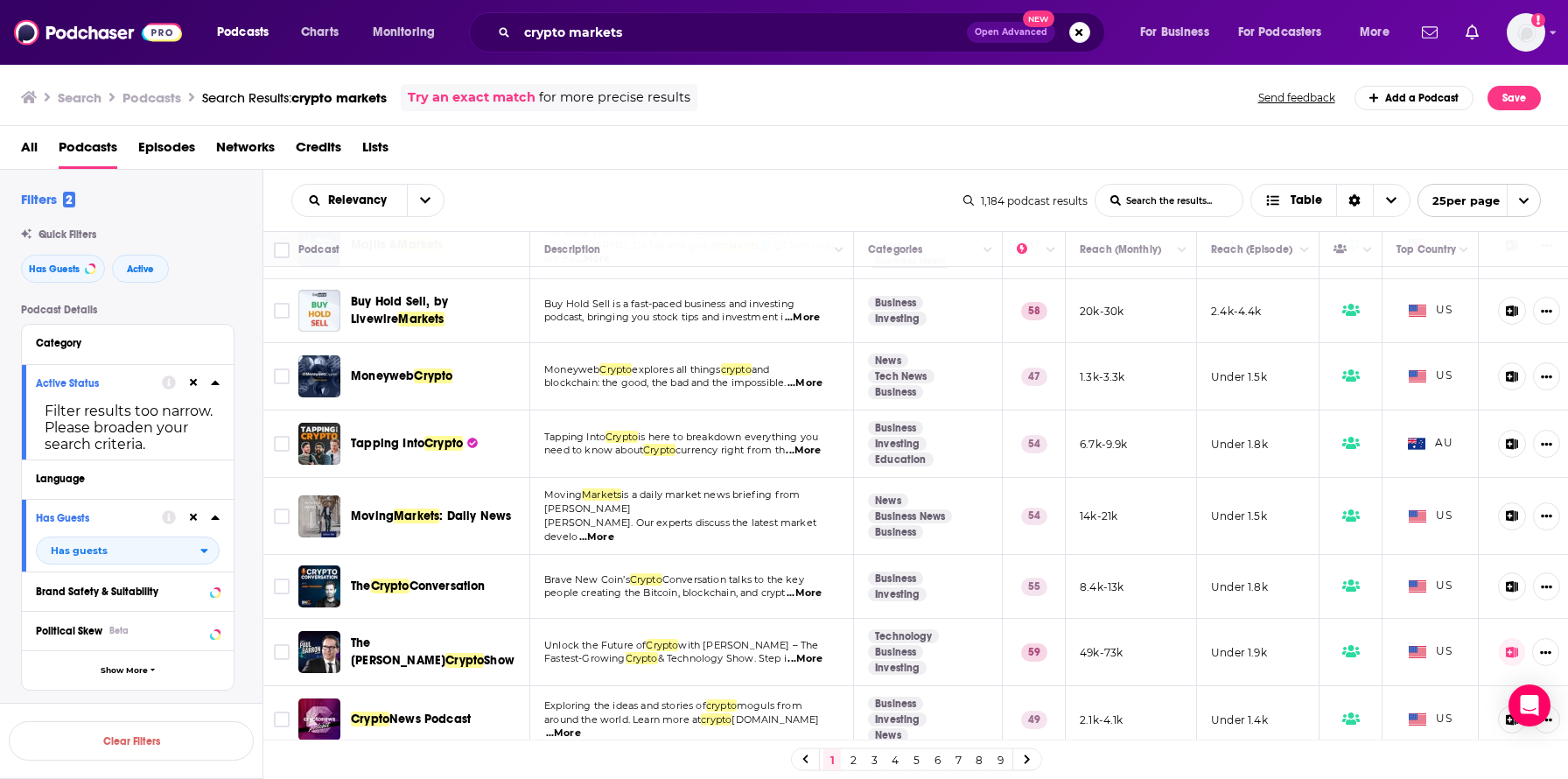
click at [855, 757] on link "2" at bounding box center [853, 760] width 17 height 21
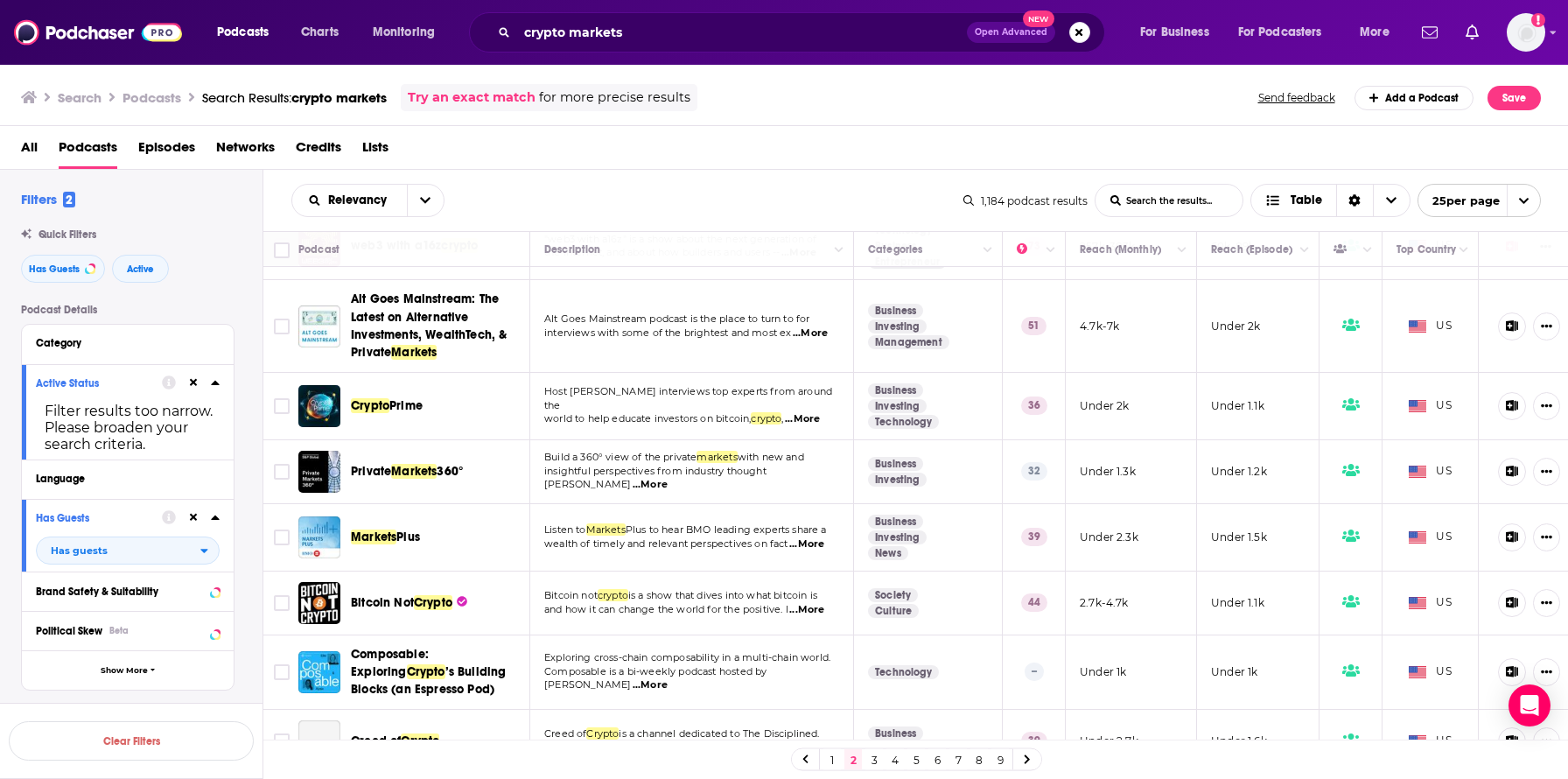
scroll to position [1194, 0]
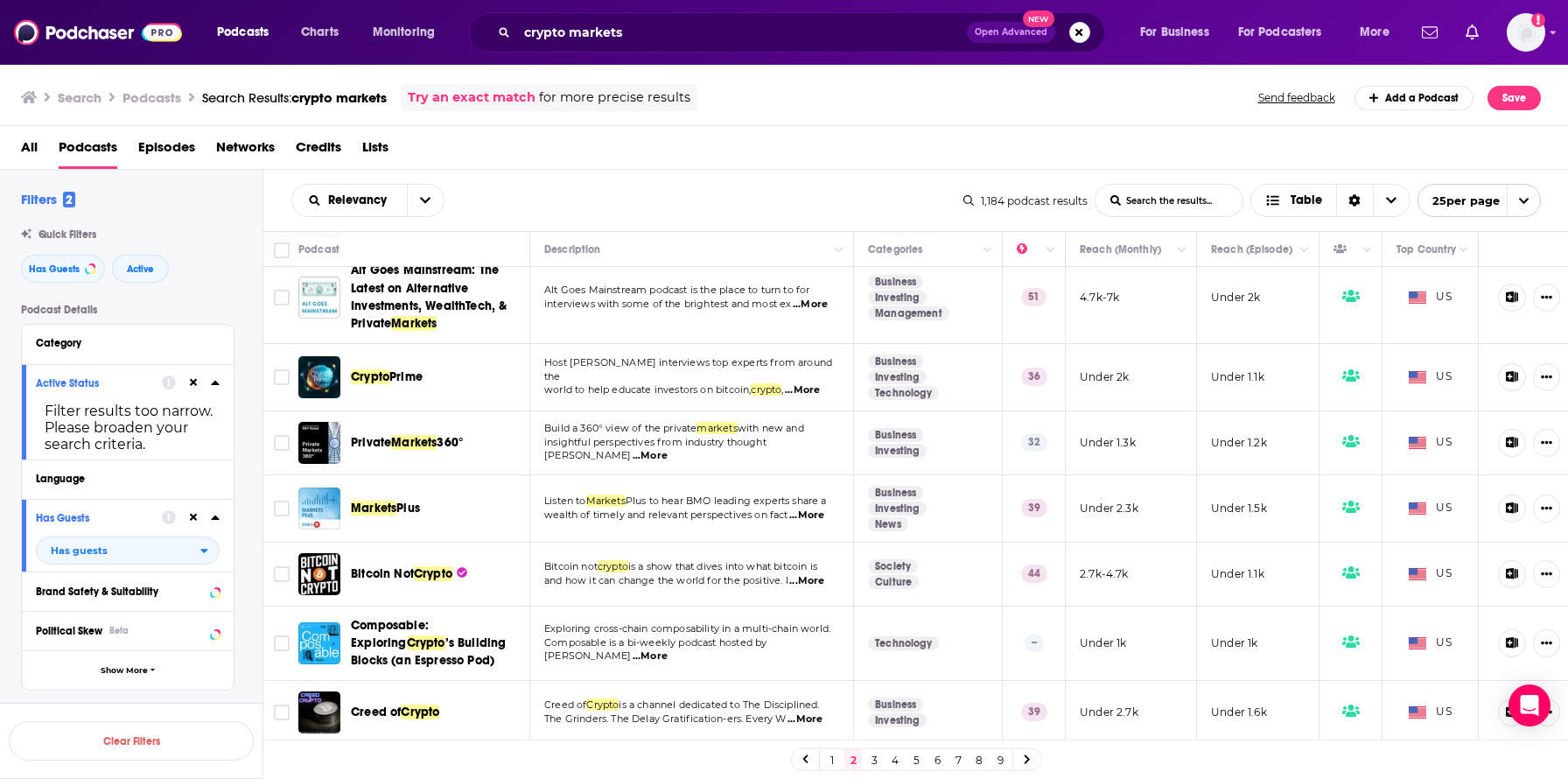
click at [872, 758] on link "3" at bounding box center [875, 760] width 17 height 21
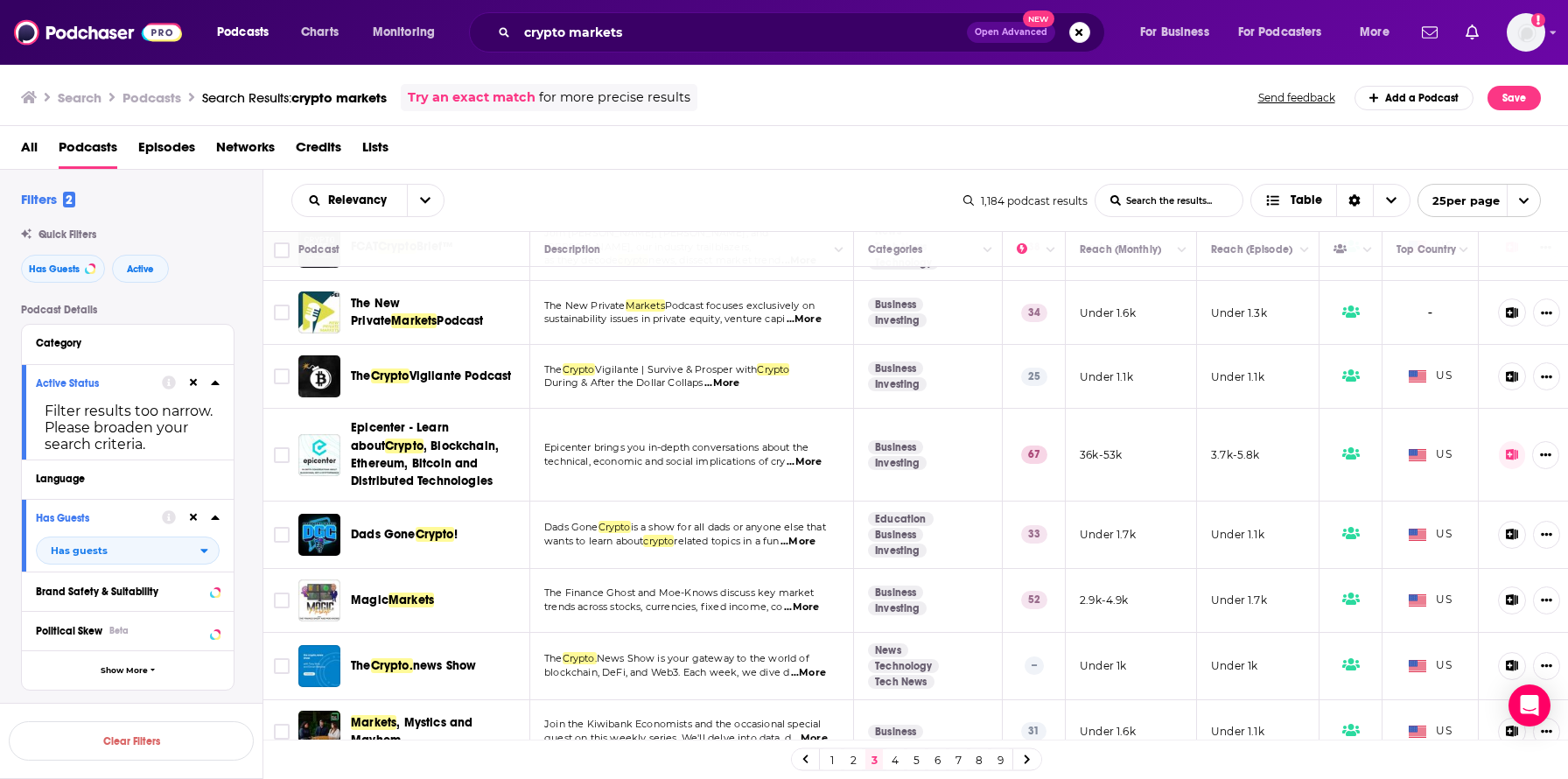
scroll to position [1168, 0]
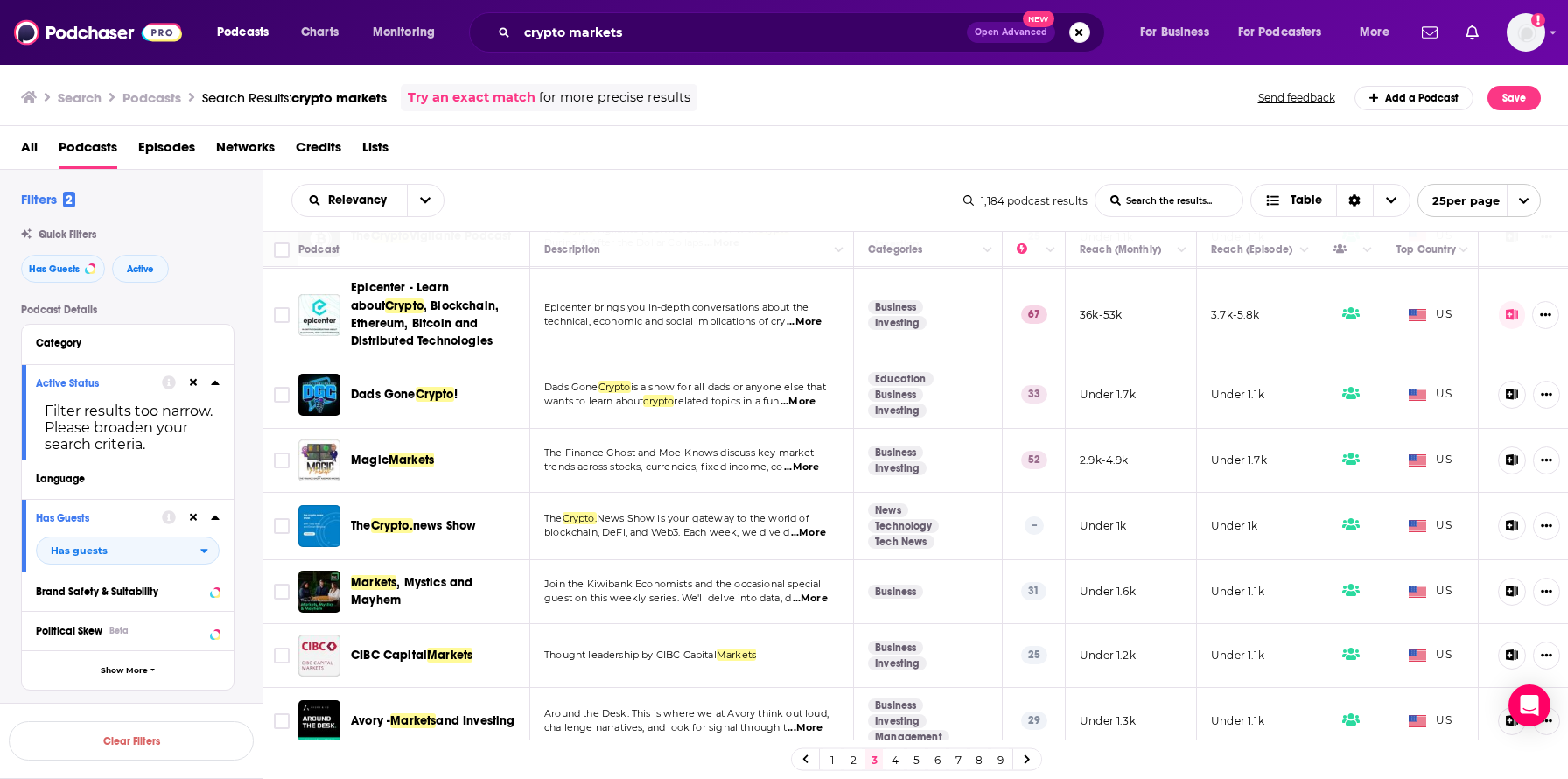
click at [837, 760] on link "1" at bounding box center [832, 760] width 17 height 21
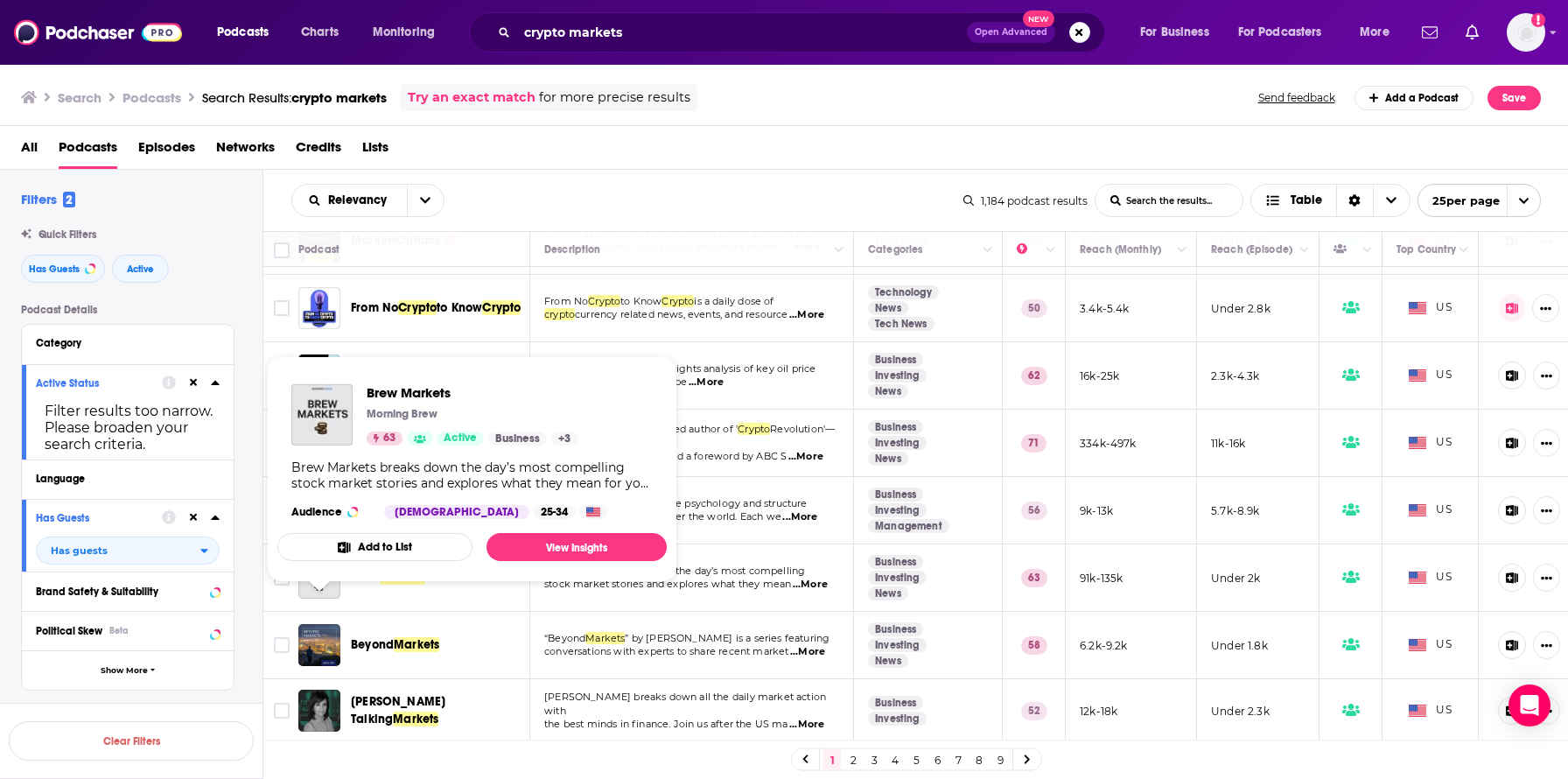
scroll to position [189, 0]
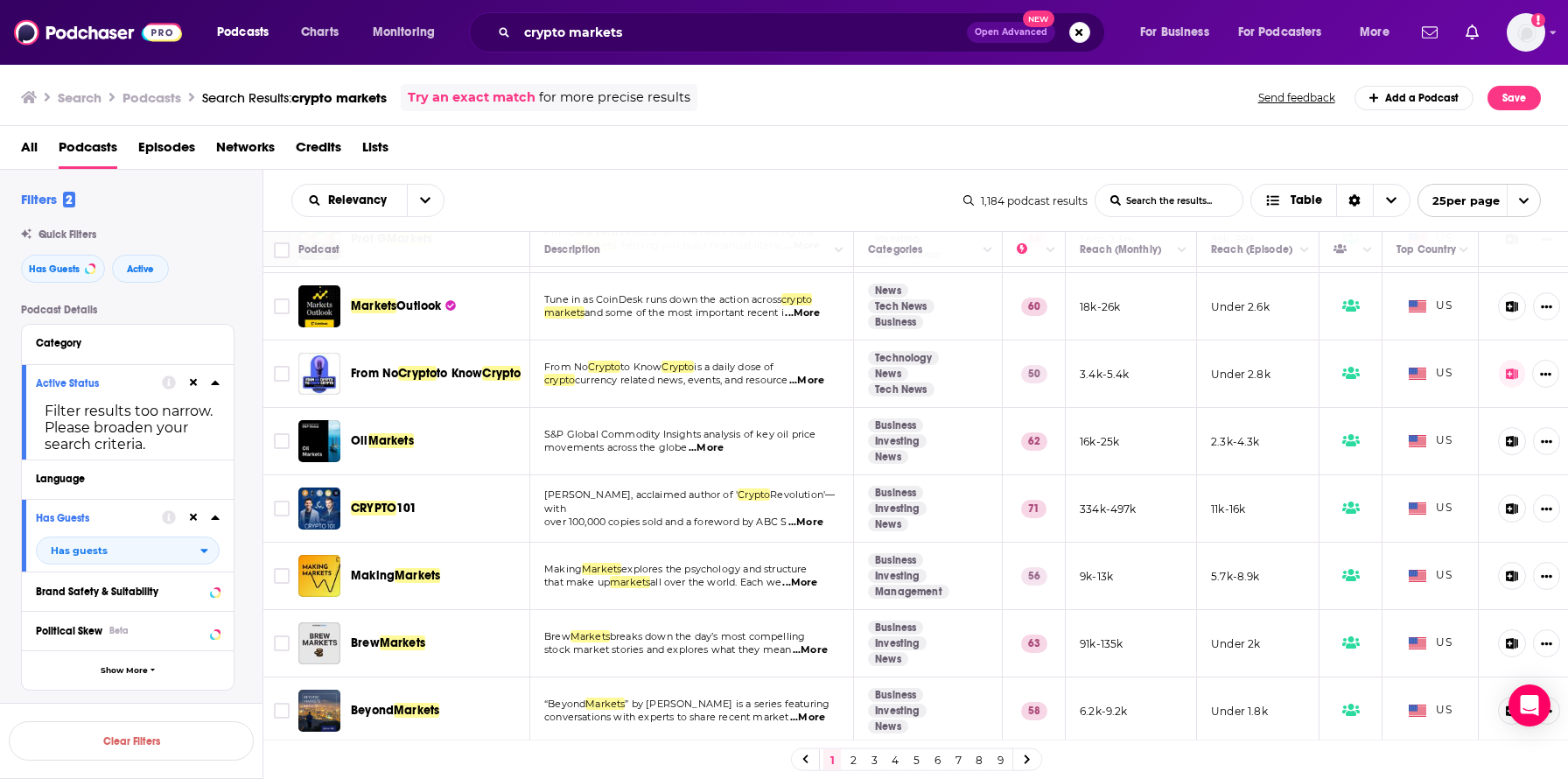
click at [423, 309] on span "Outlook" at bounding box center [419, 305] width 44 height 14
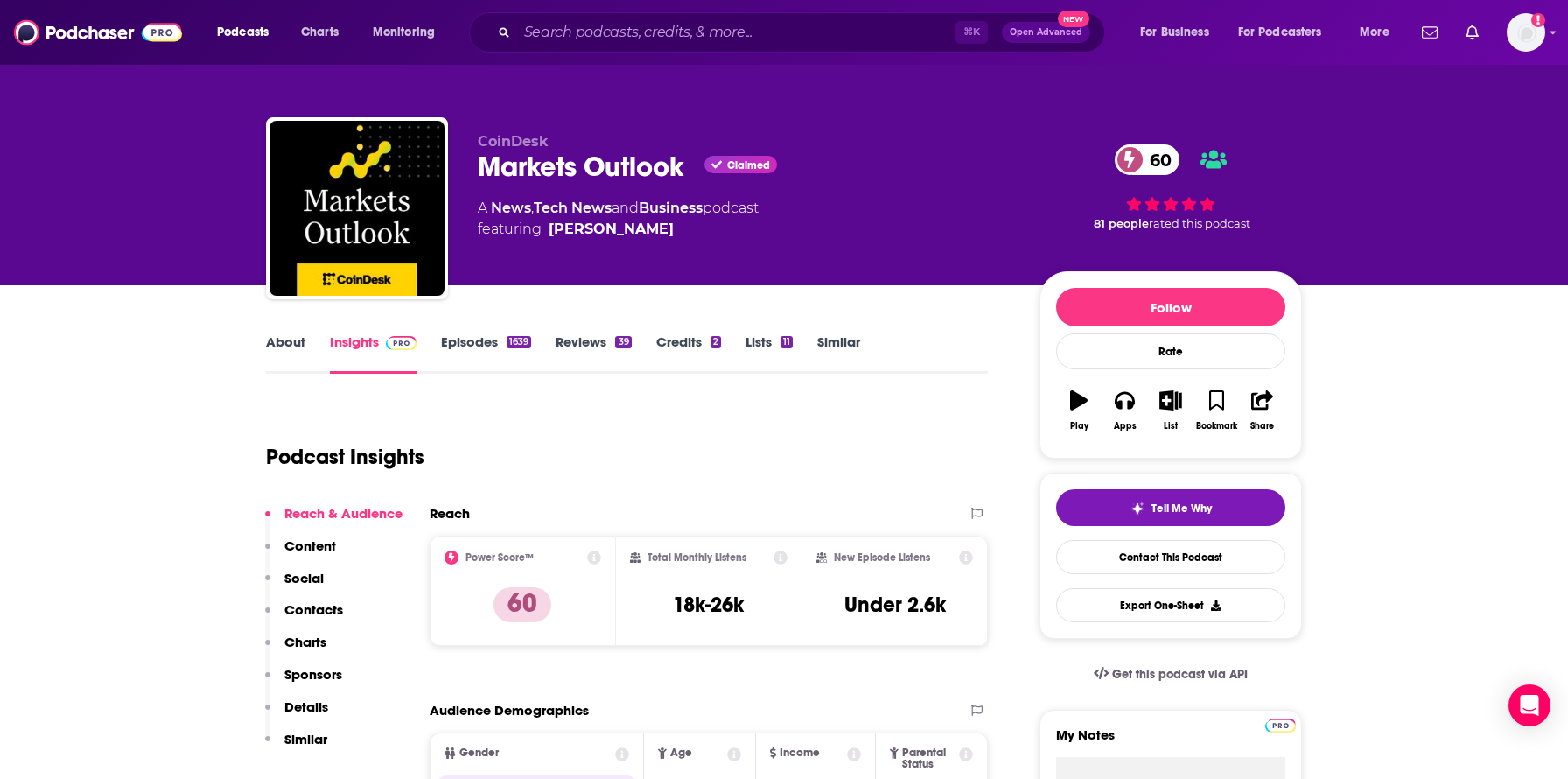
click at [332, 609] on p "Contacts" at bounding box center [313, 608] width 59 height 16
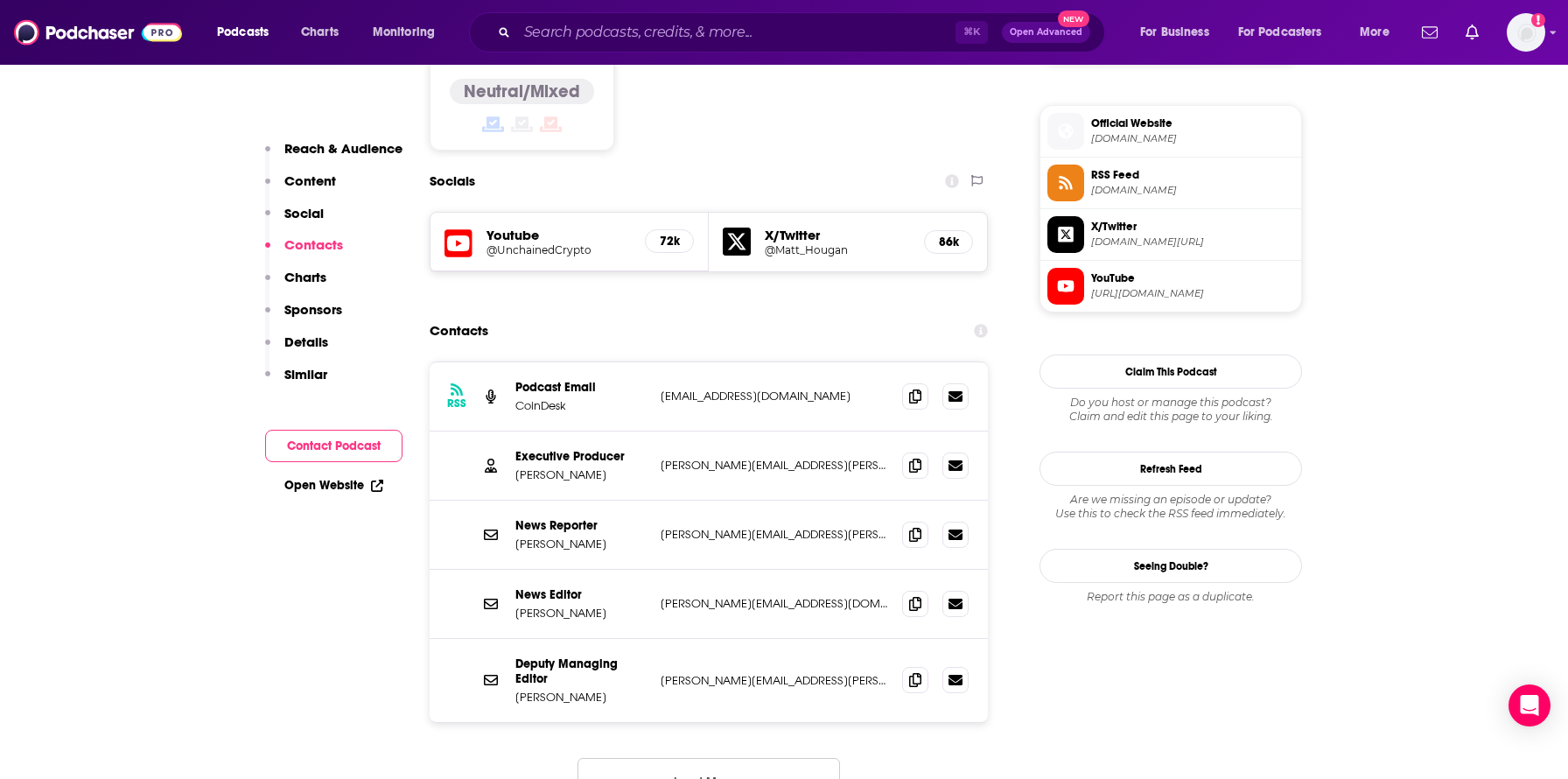
scroll to position [1404, 0]
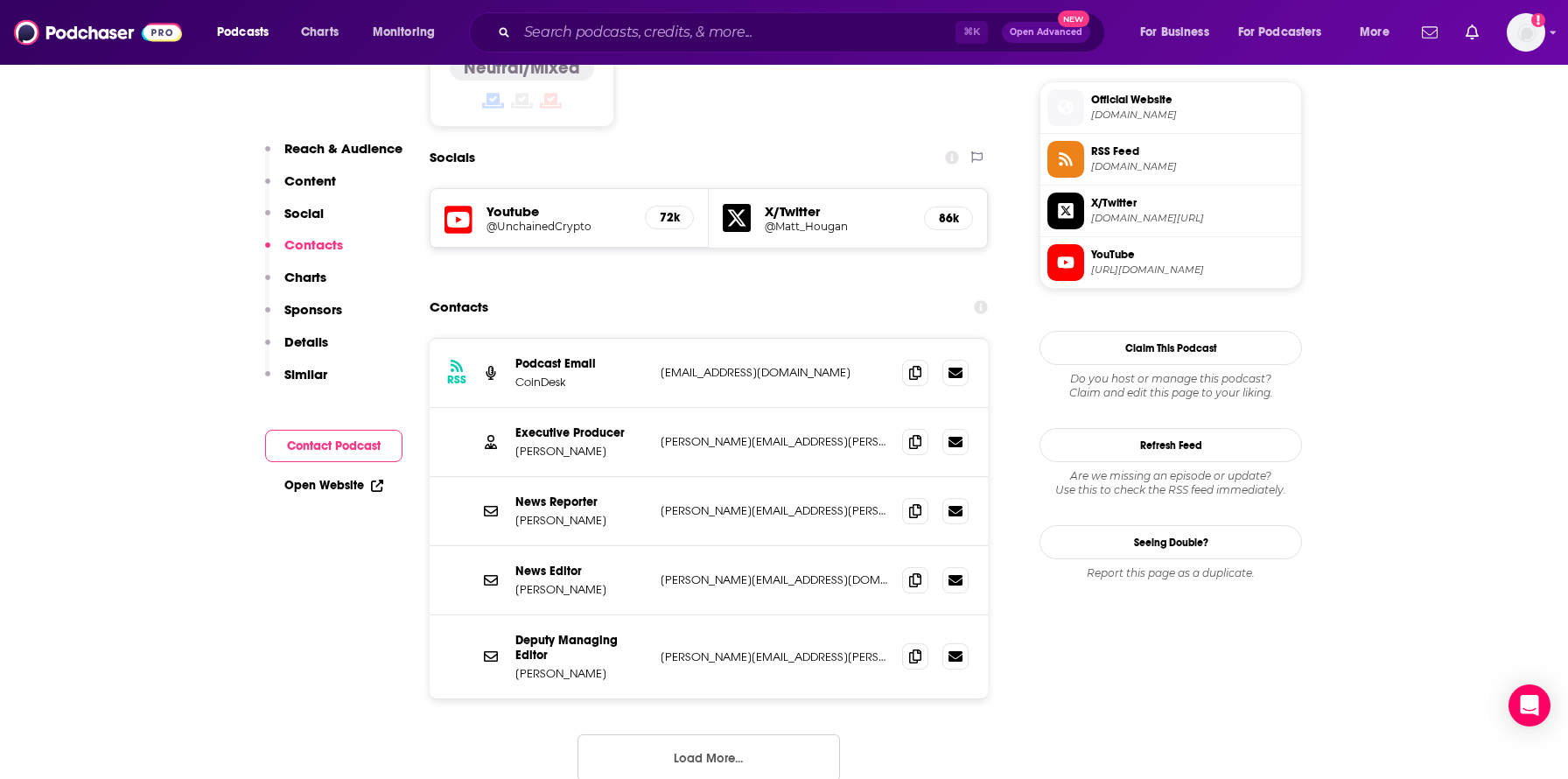
click at [563, 443] on p "[PERSON_NAME]" at bounding box center [581, 450] width 131 height 14
copy p "[PERSON_NAME]"
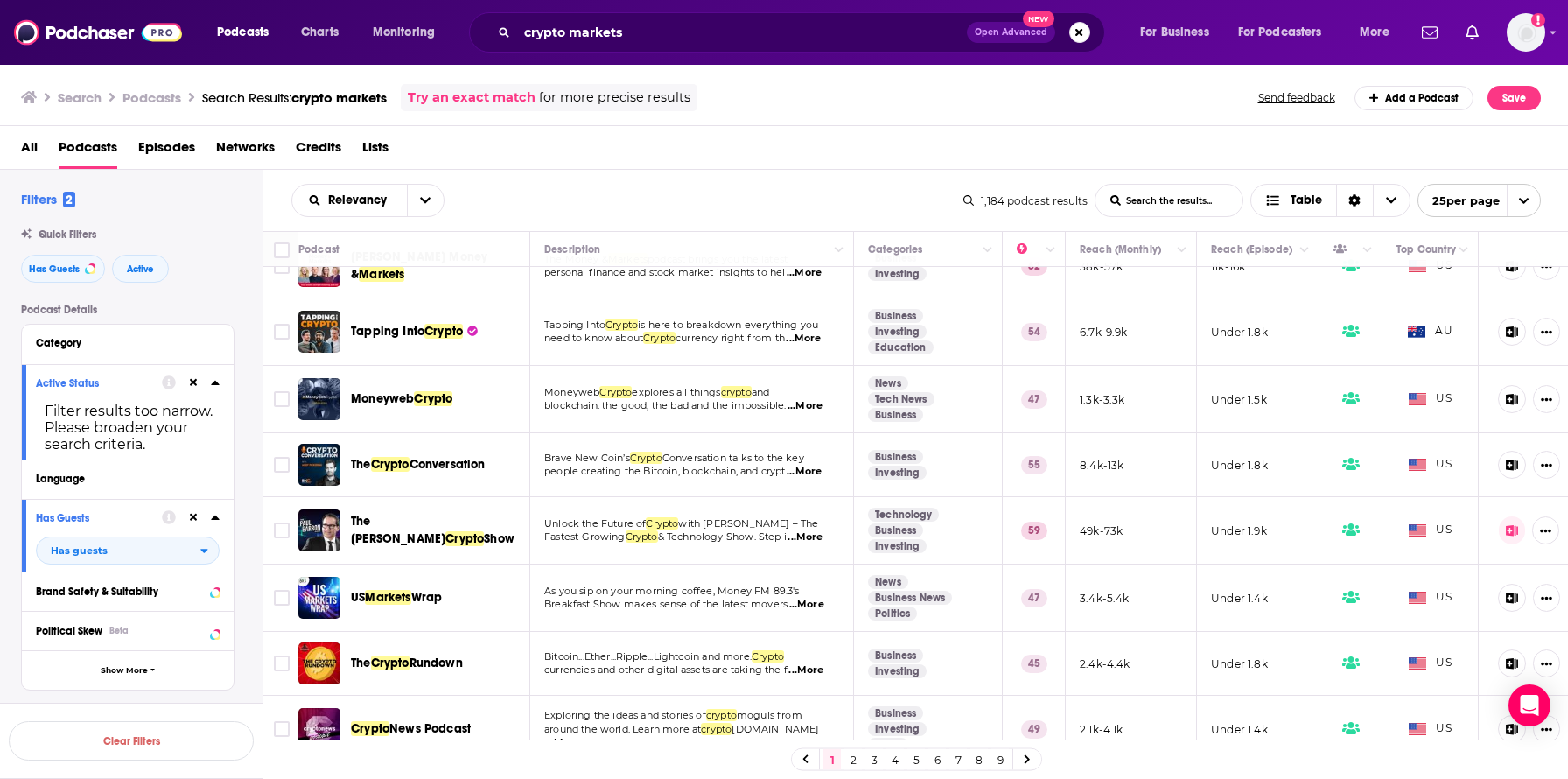
scroll to position [1183, 0]
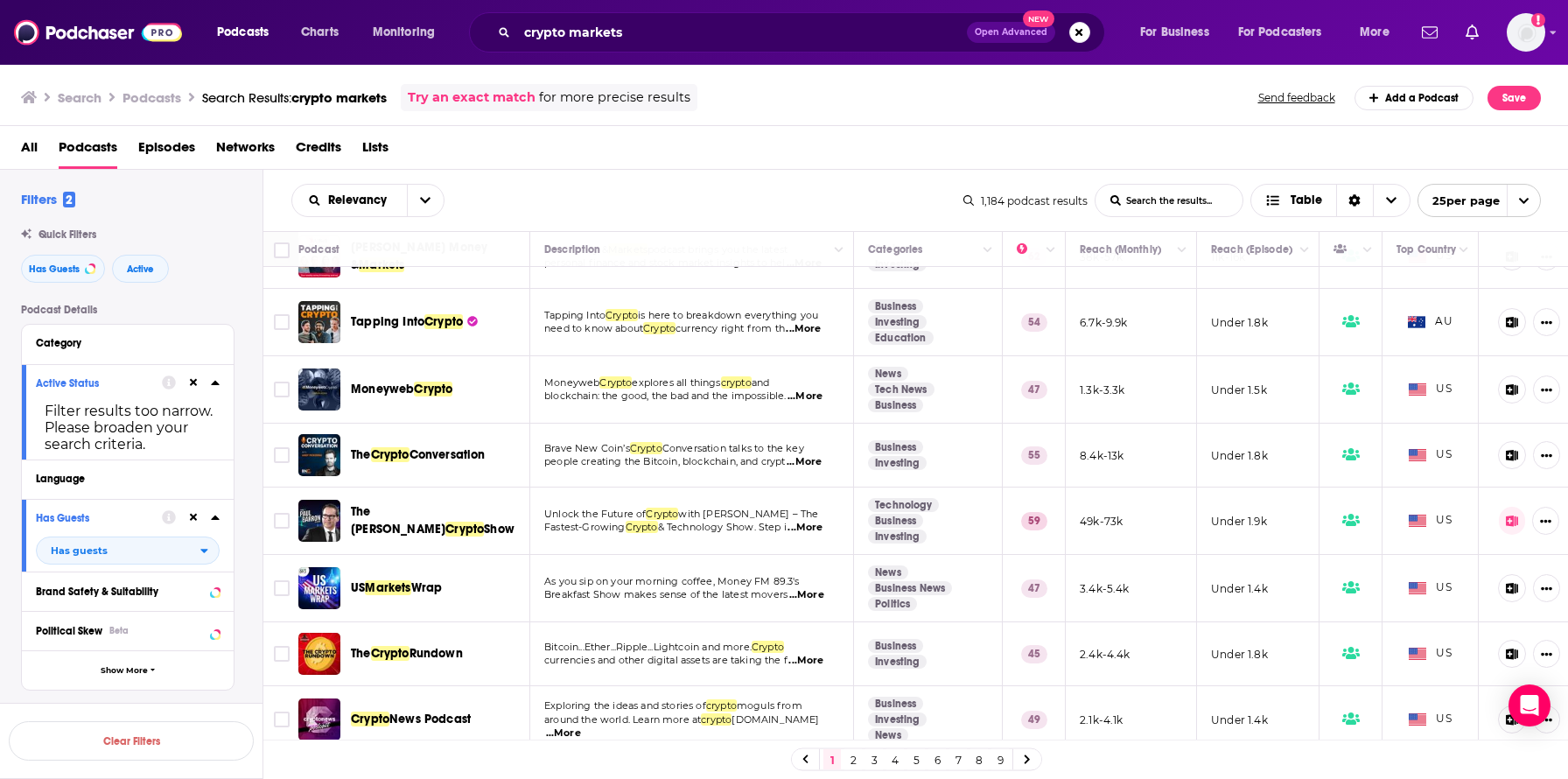
click at [854, 755] on link "2" at bounding box center [853, 760] width 17 height 21
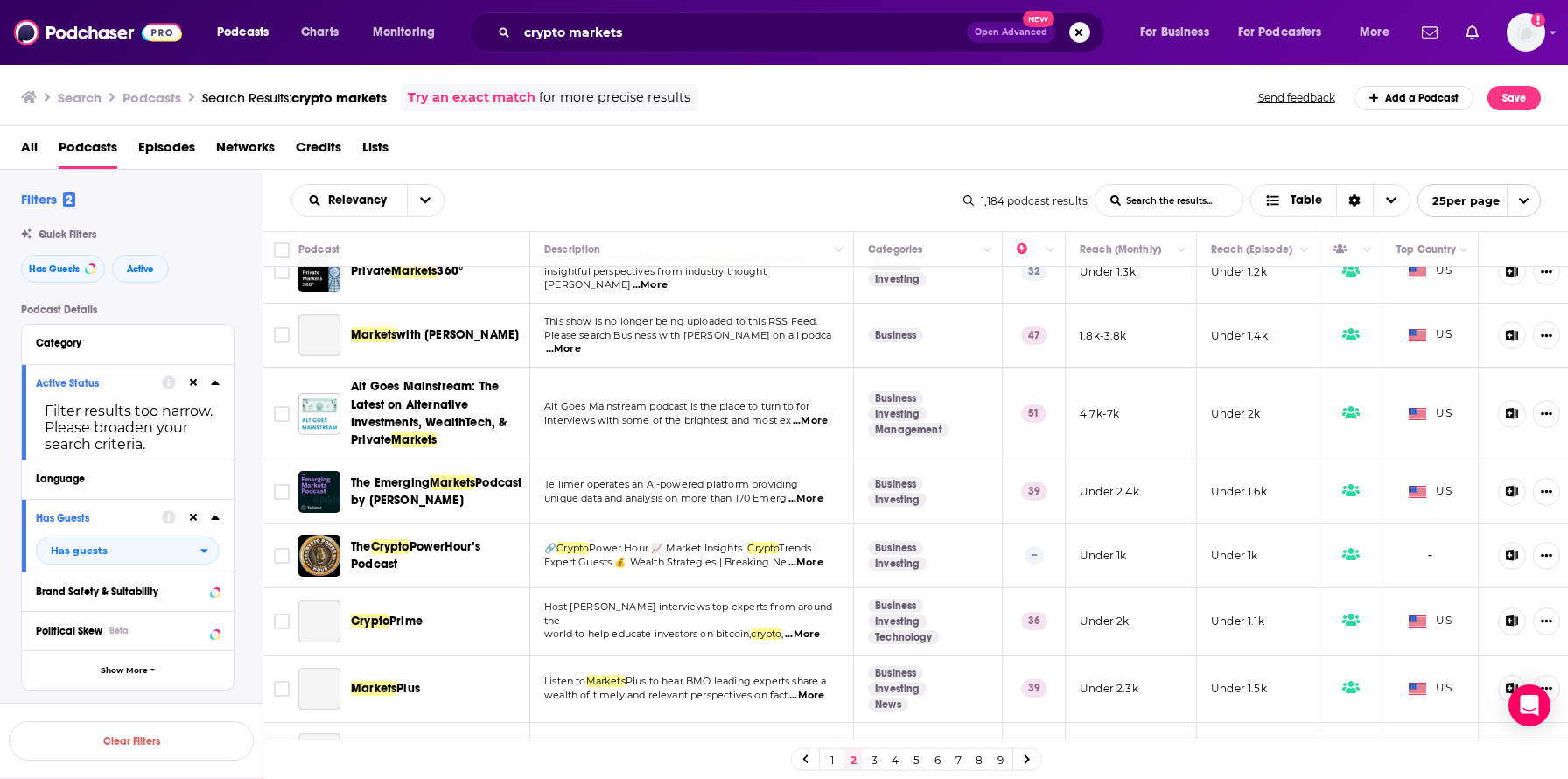
scroll to position [1179, 0]
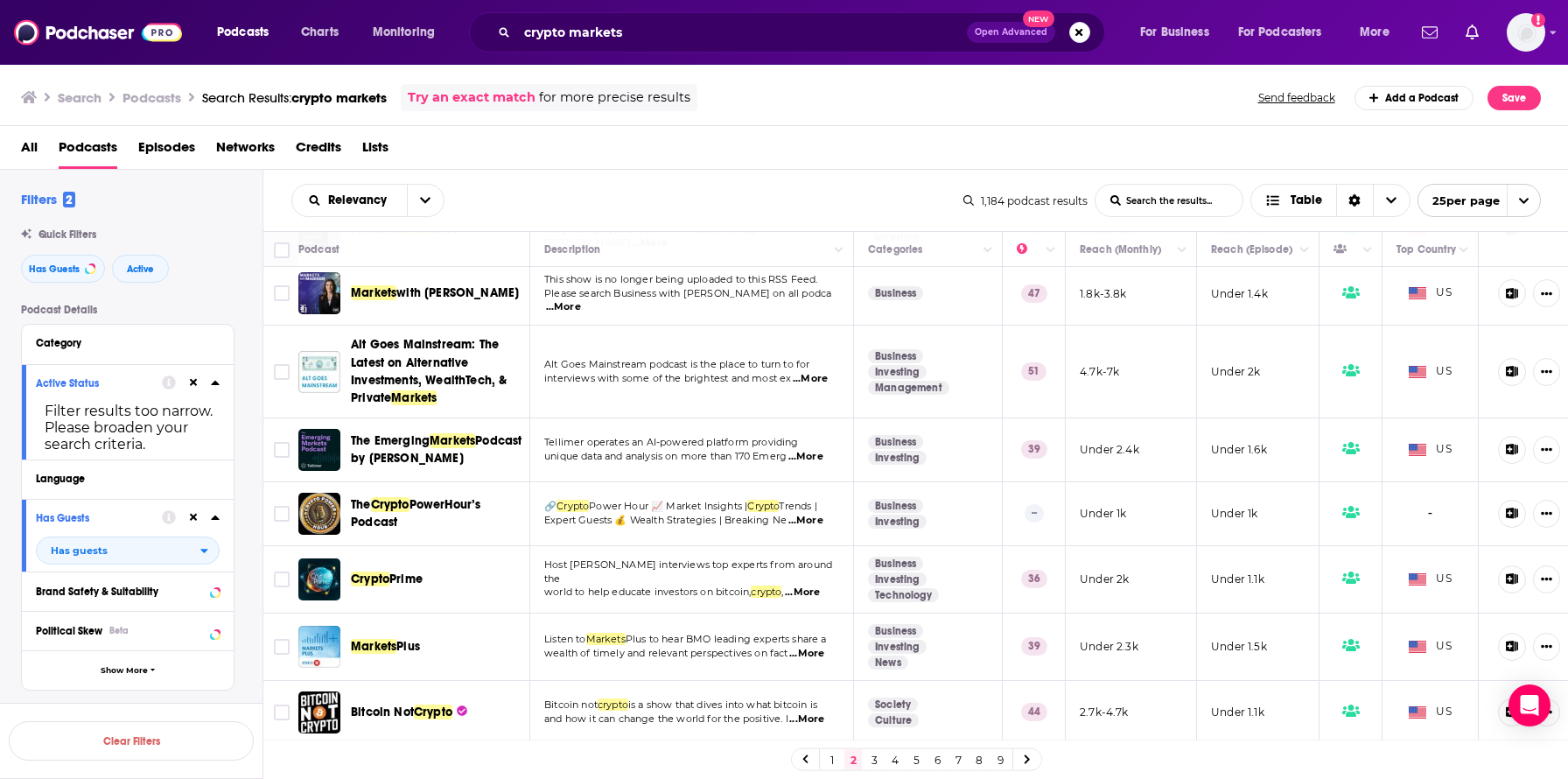
click at [871, 761] on link "3" at bounding box center [875, 760] width 17 height 21
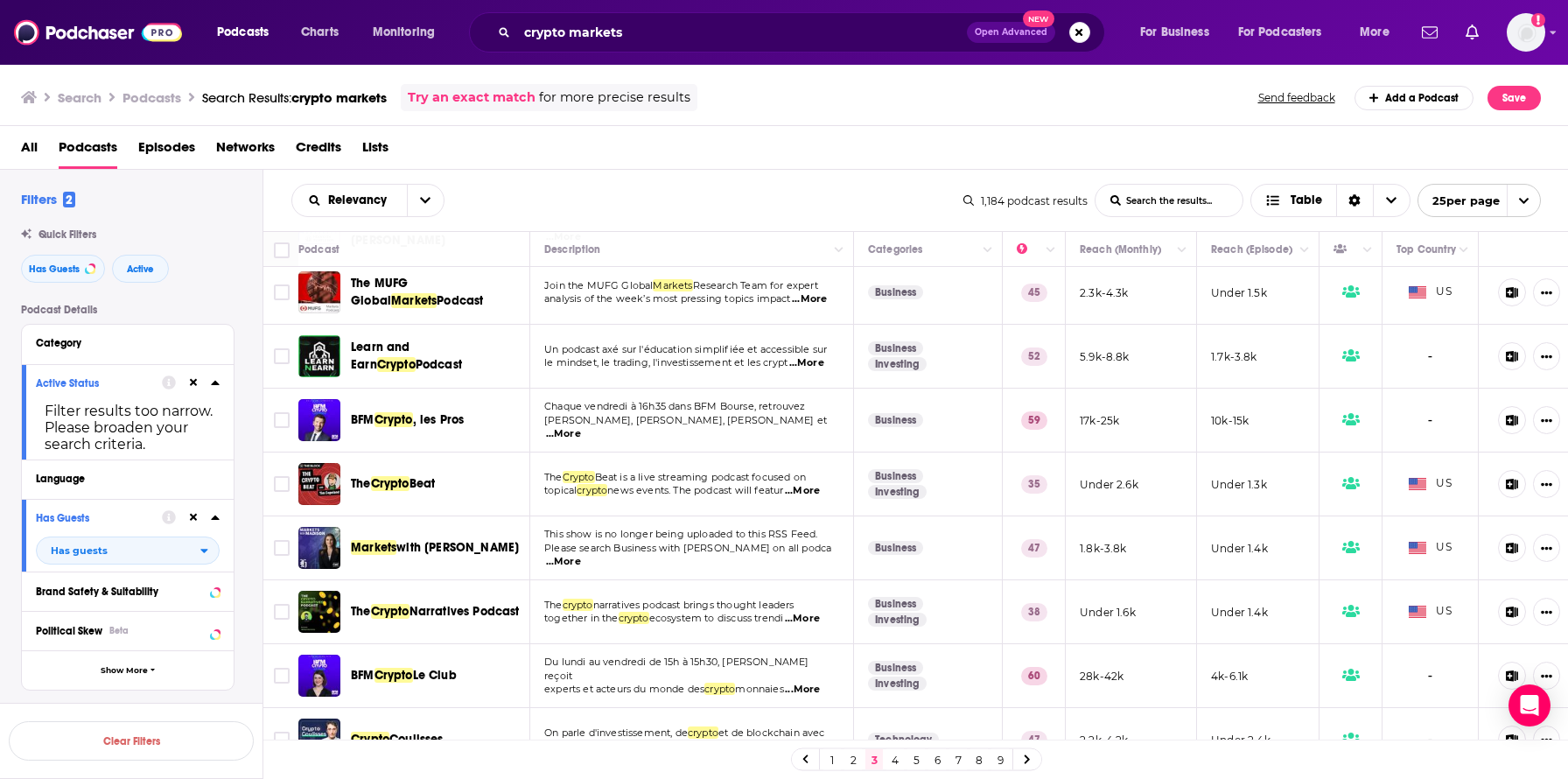
scroll to position [1166, 0]
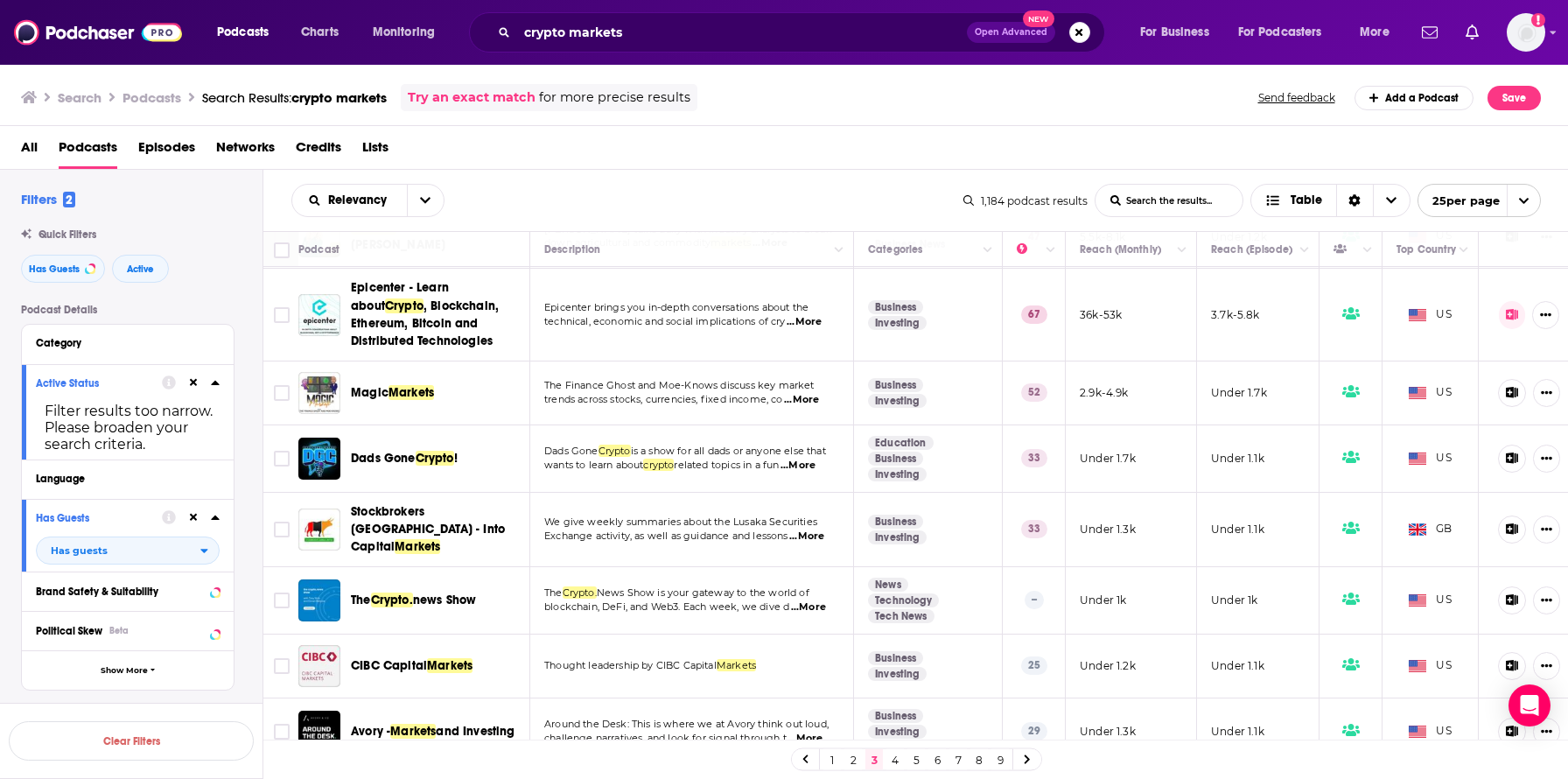
click at [828, 761] on link "1" at bounding box center [832, 760] width 17 height 21
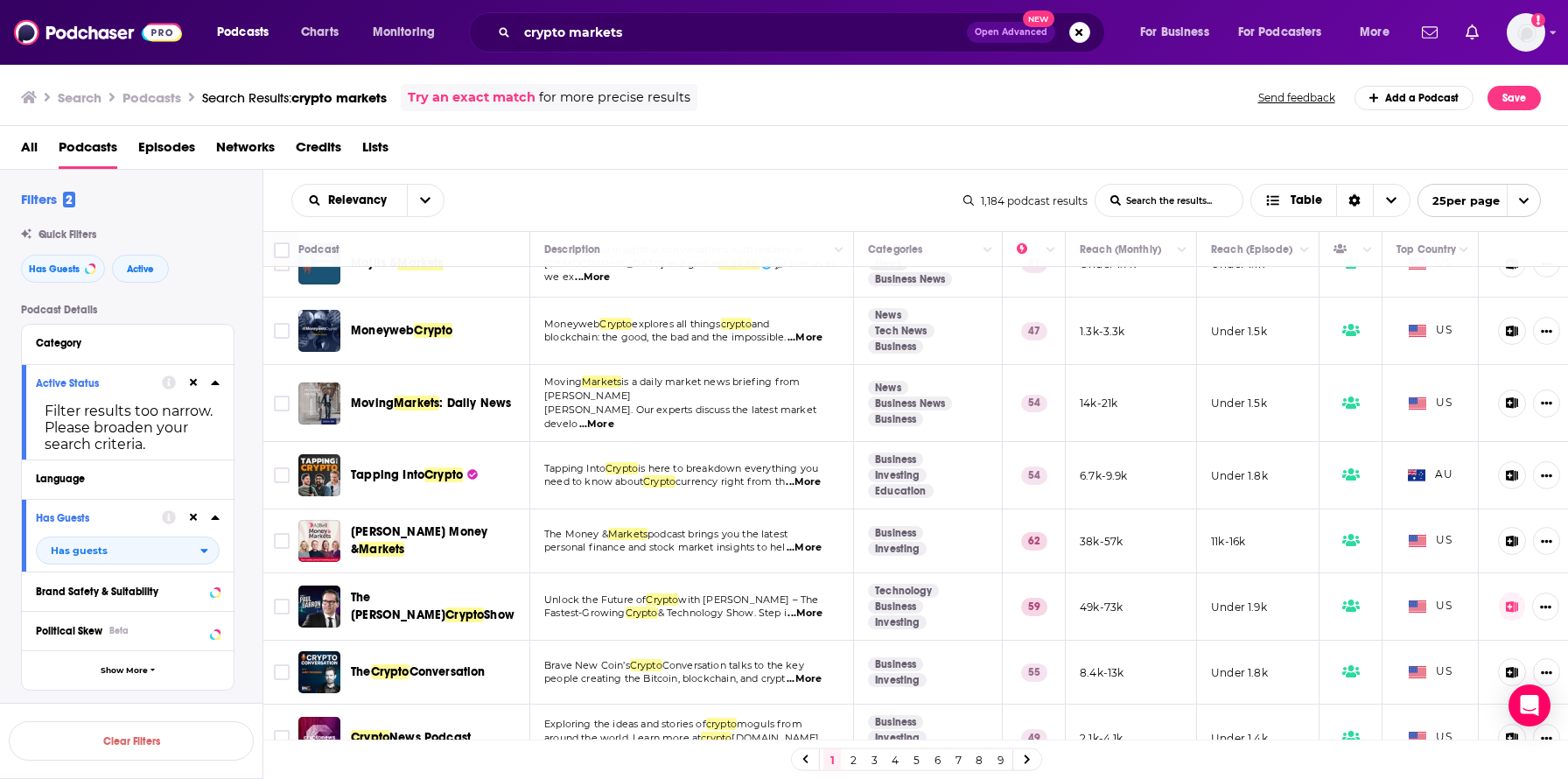
scroll to position [1183, 0]
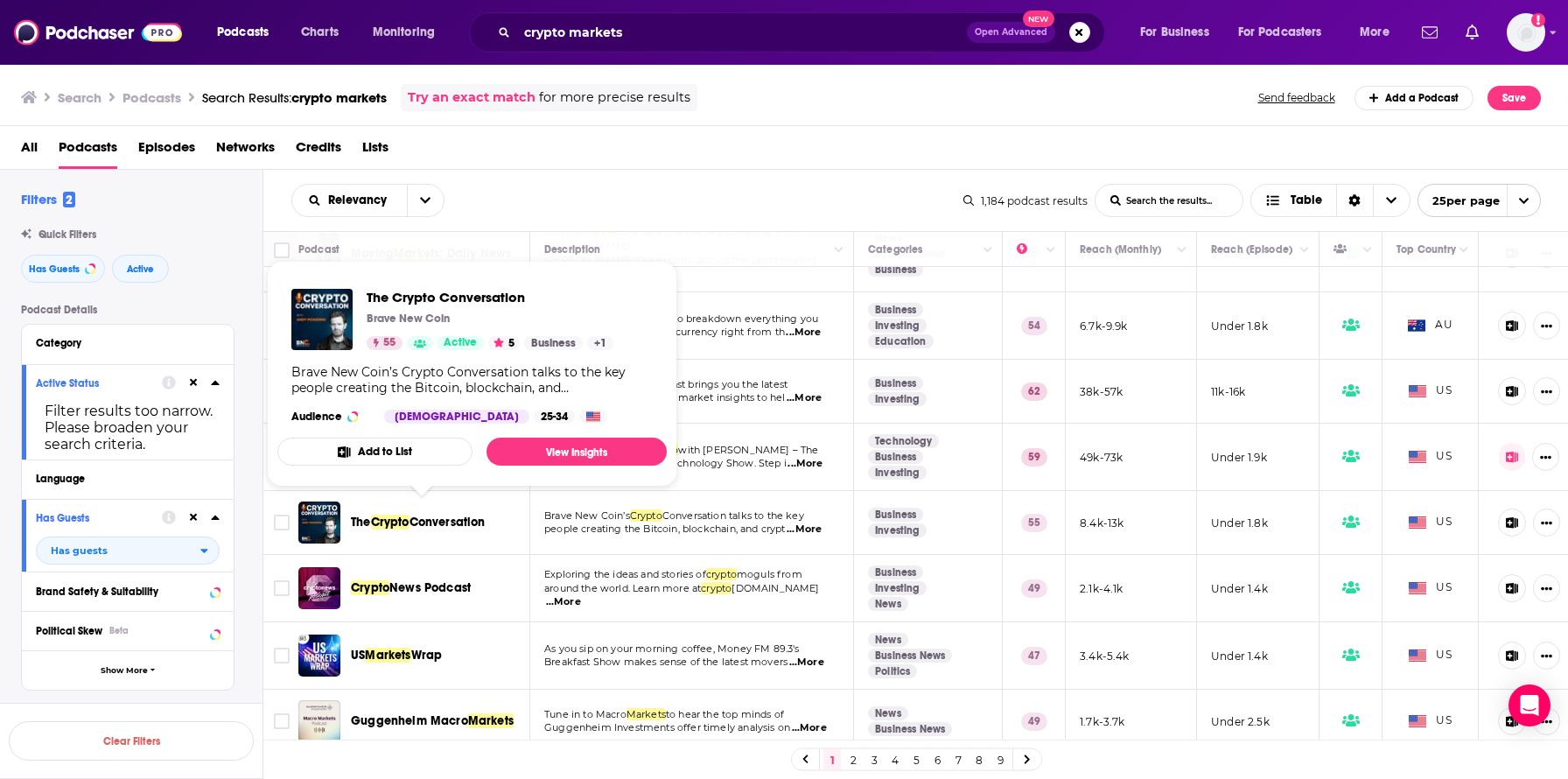
click at [440, 515] on span "Conversation" at bounding box center [447, 522] width 76 height 14
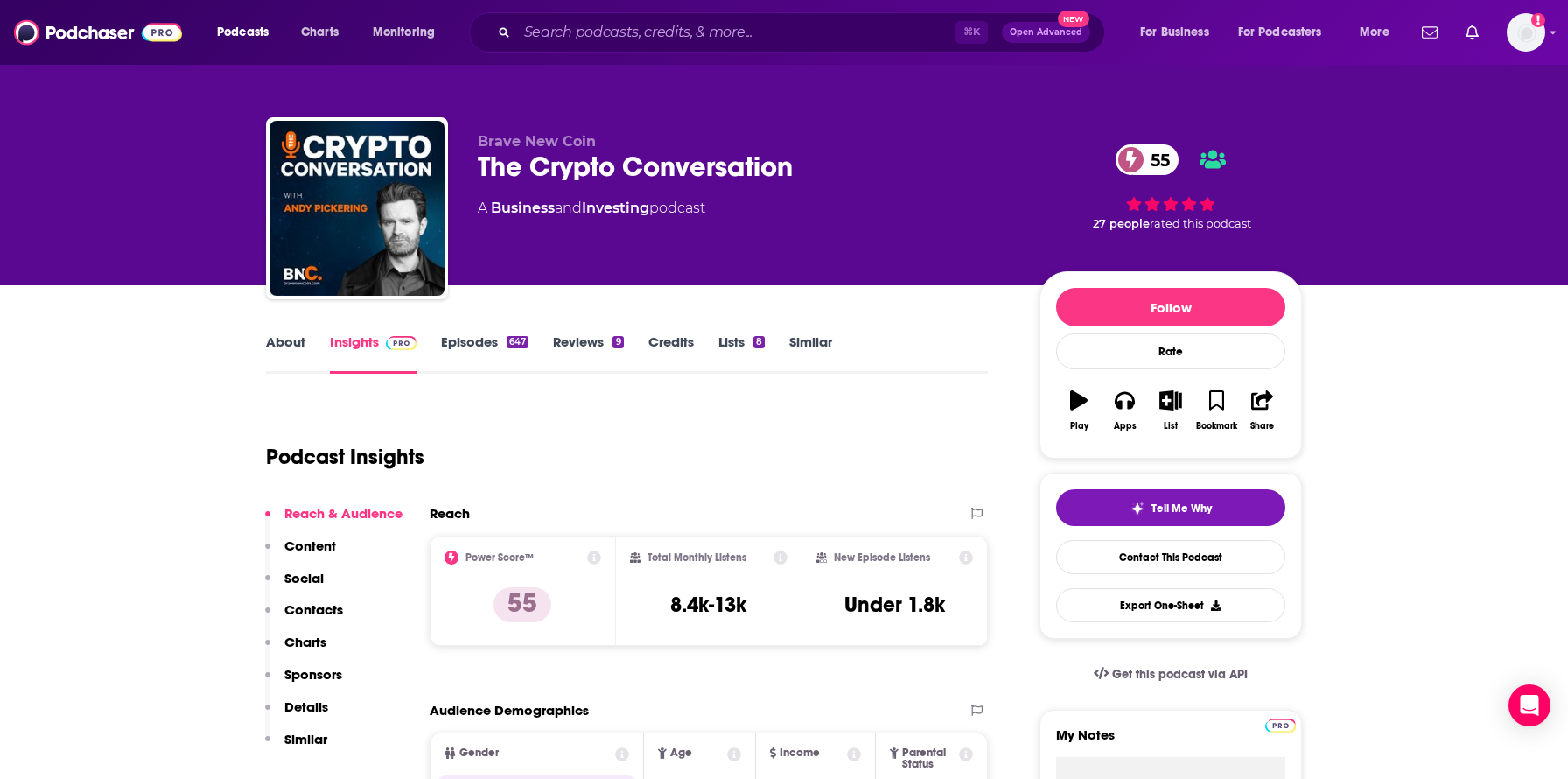
click at [338, 613] on p "Contacts" at bounding box center [313, 608] width 59 height 16
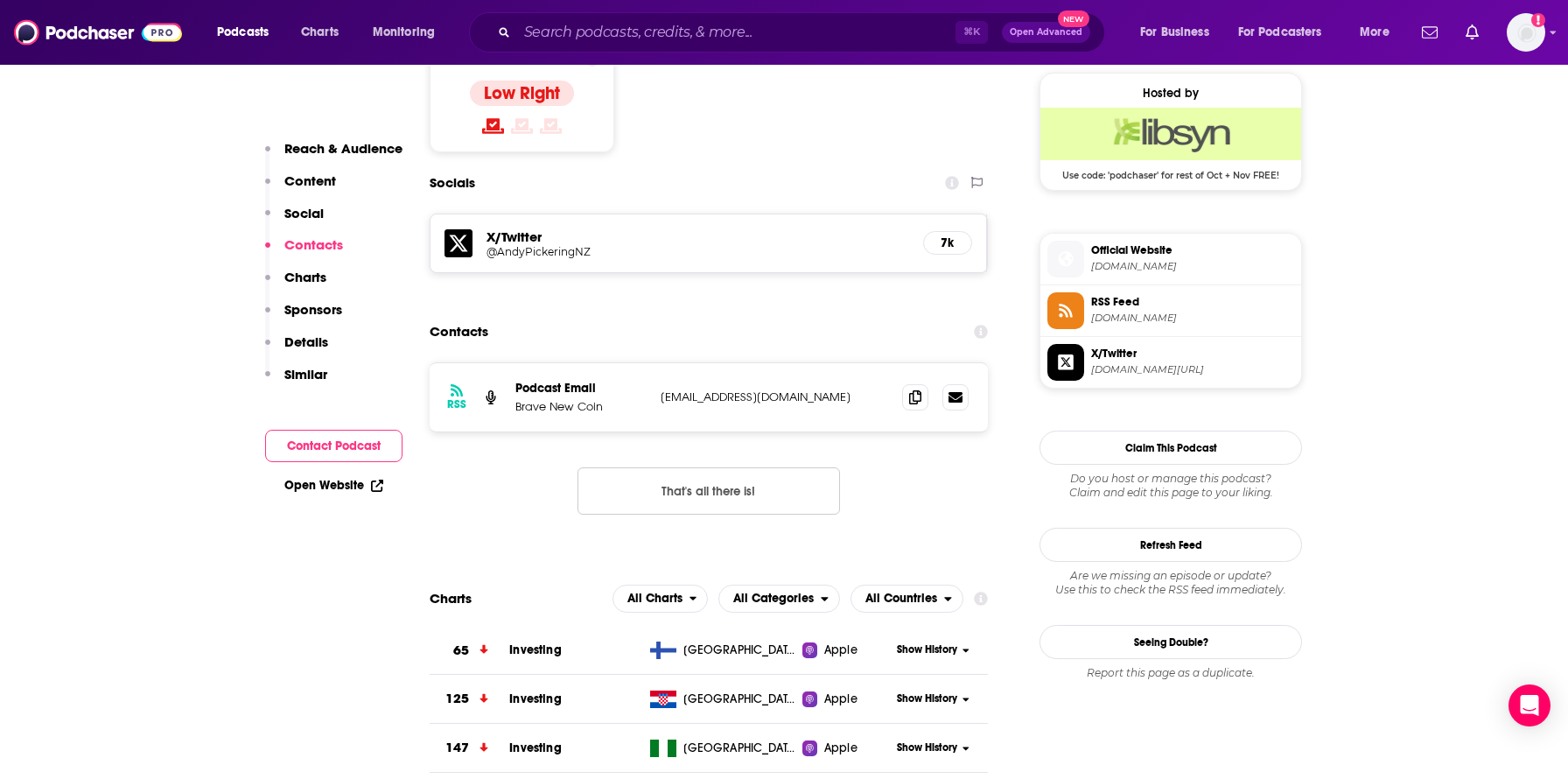
scroll to position [1423, 0]
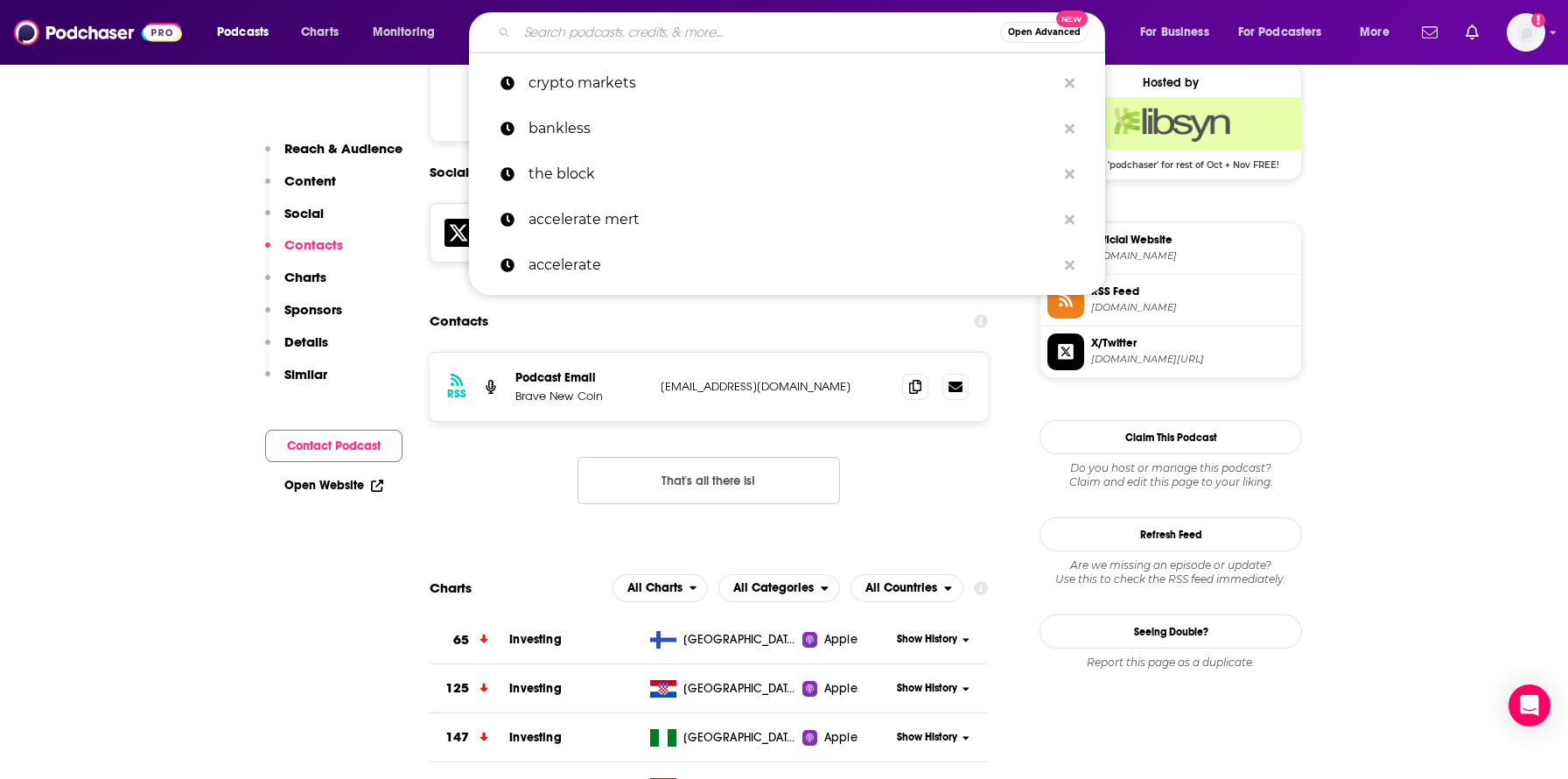
click at [663, 29] on input "Search podcasts, credits, & more..." at bounding box center [758, 32] width 483 height 28
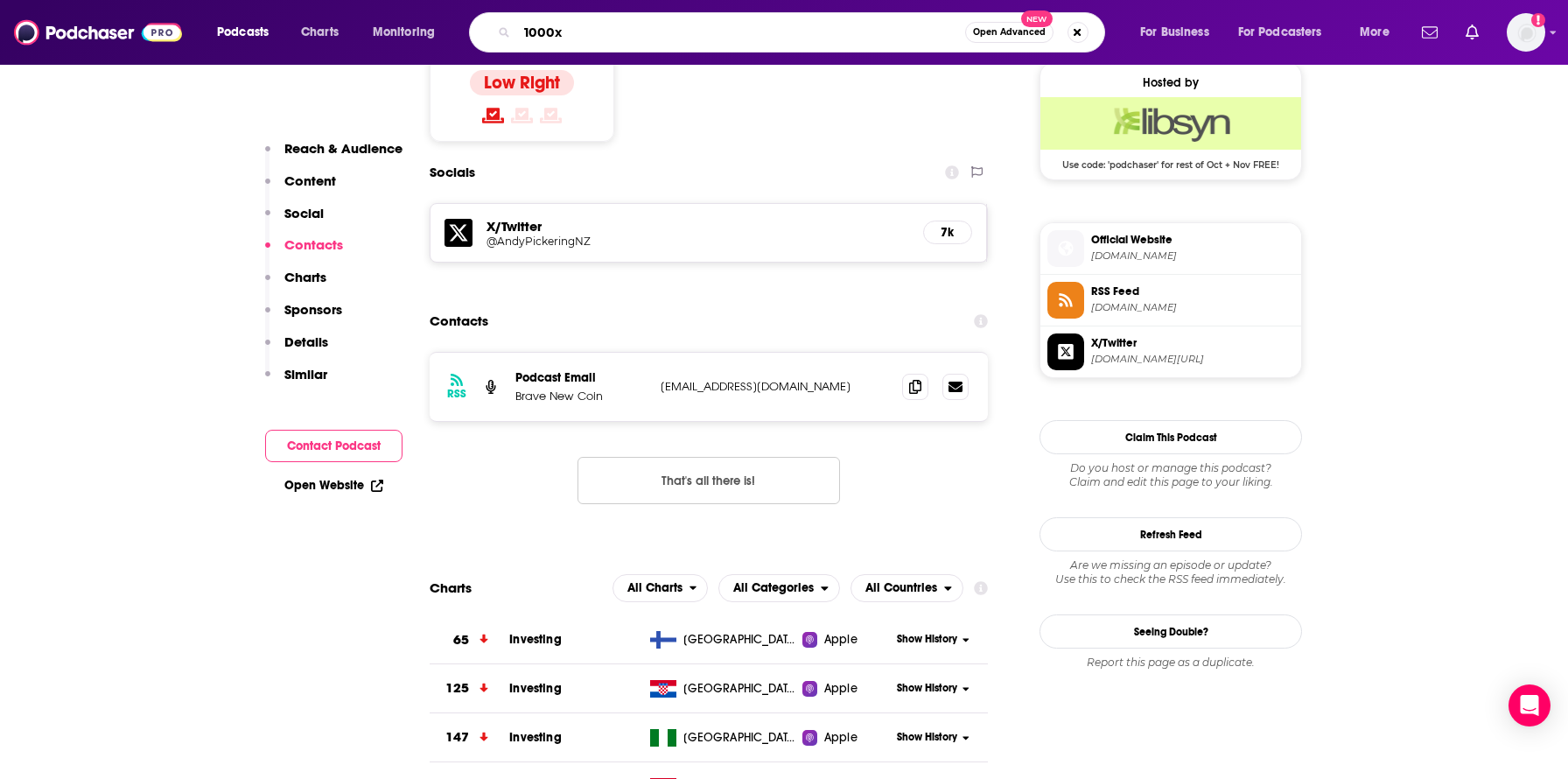
type input "1000x"
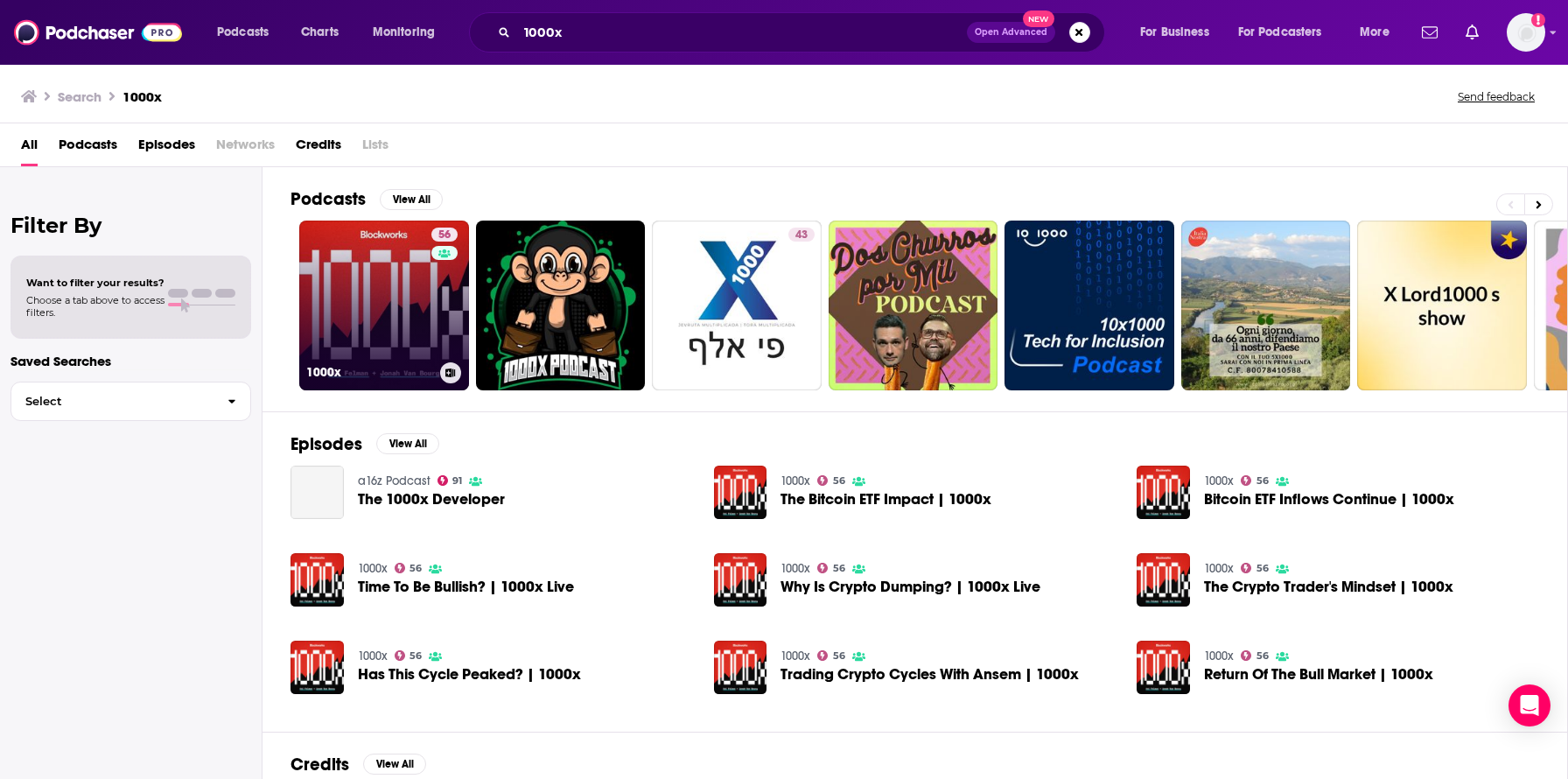
click at [399, 301] on link "56 1000x" at bounding box center [384, 306] width 170 height 170
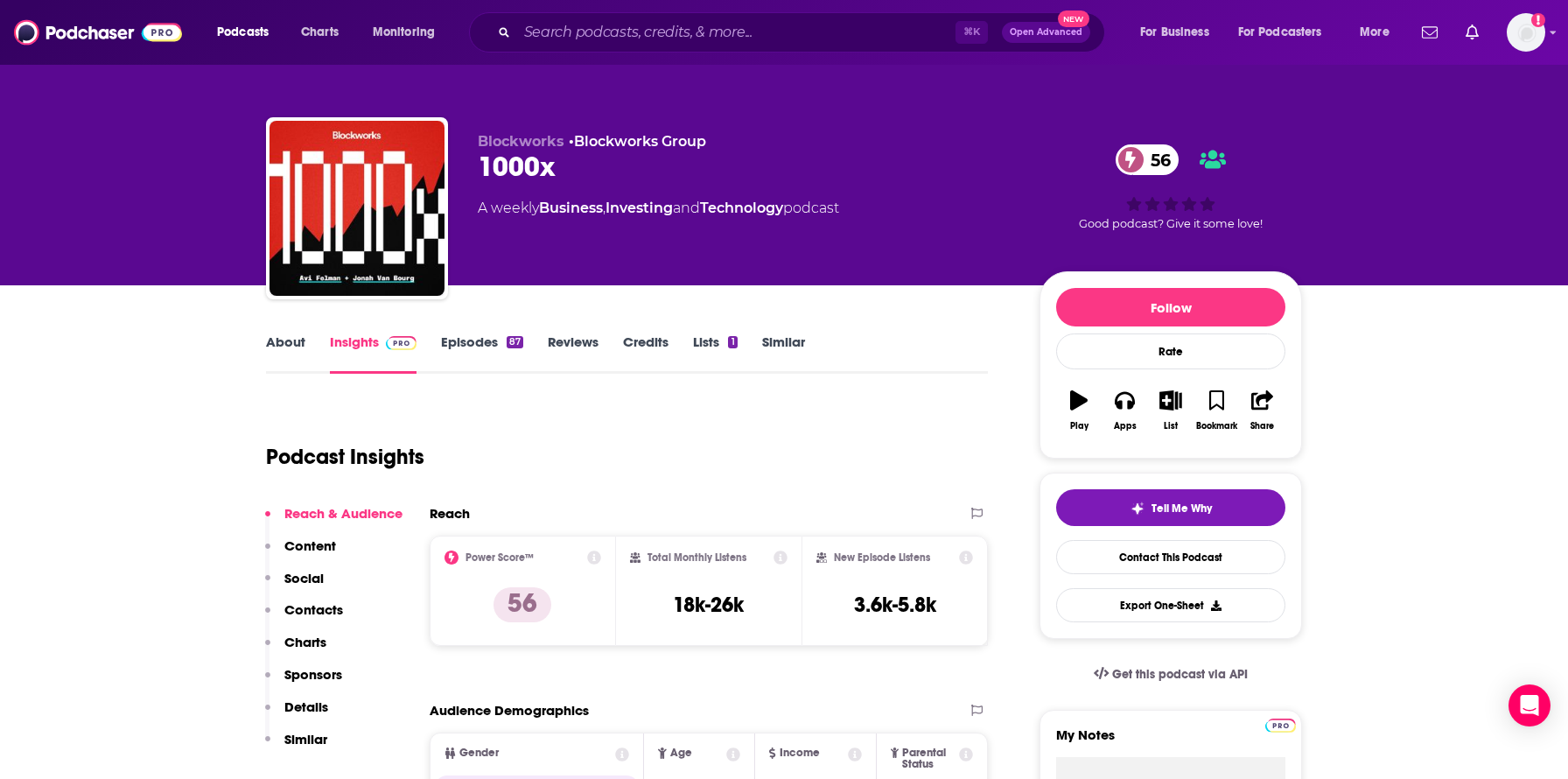
click at [322, 606] on p "Contacts" at bounding box center [313, 608] width 59 height 16
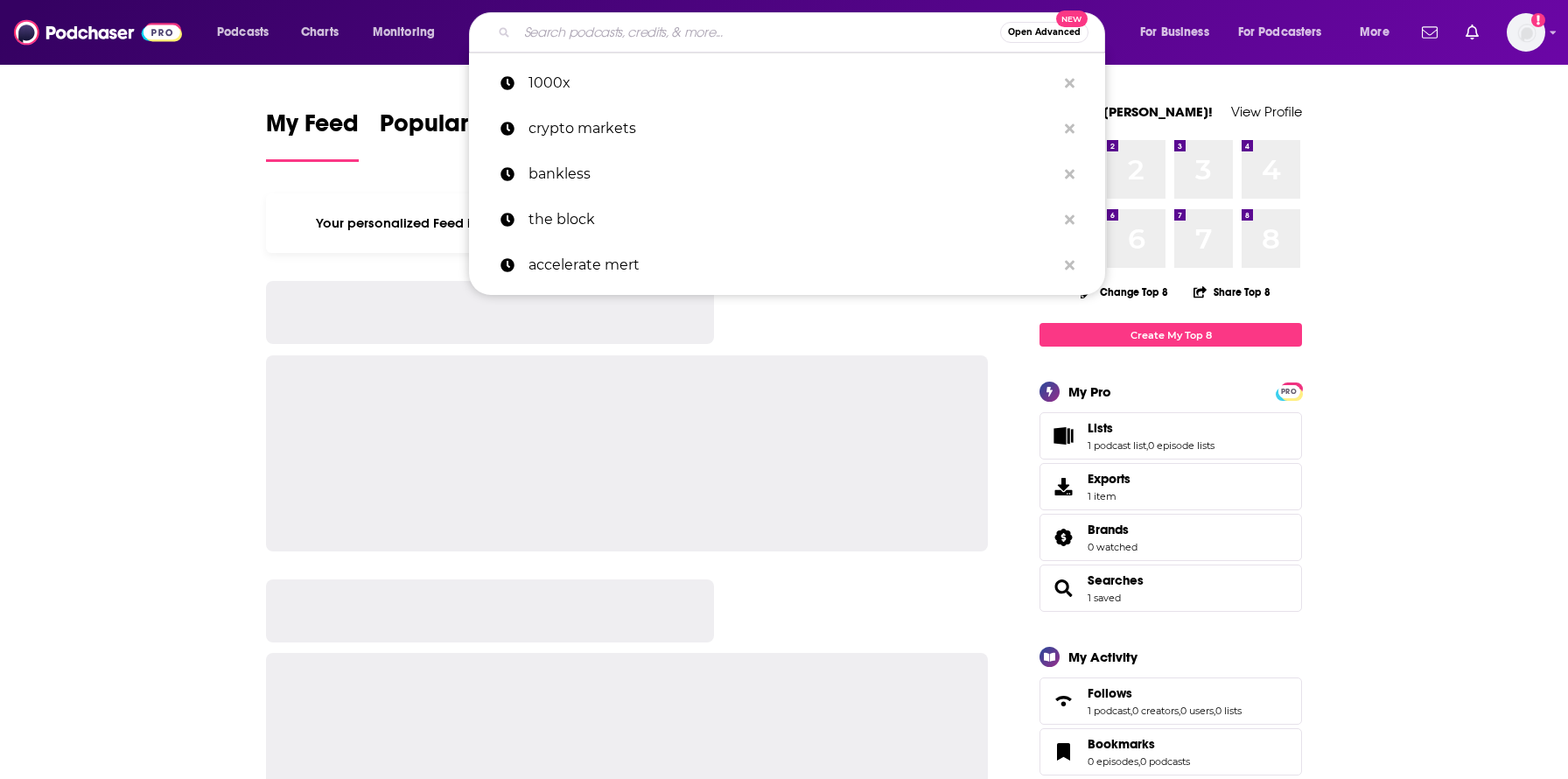
click at [773, 31] on input "Search podcasts, credits, & more..." at bounding box center [758, 32] width 483 height 28
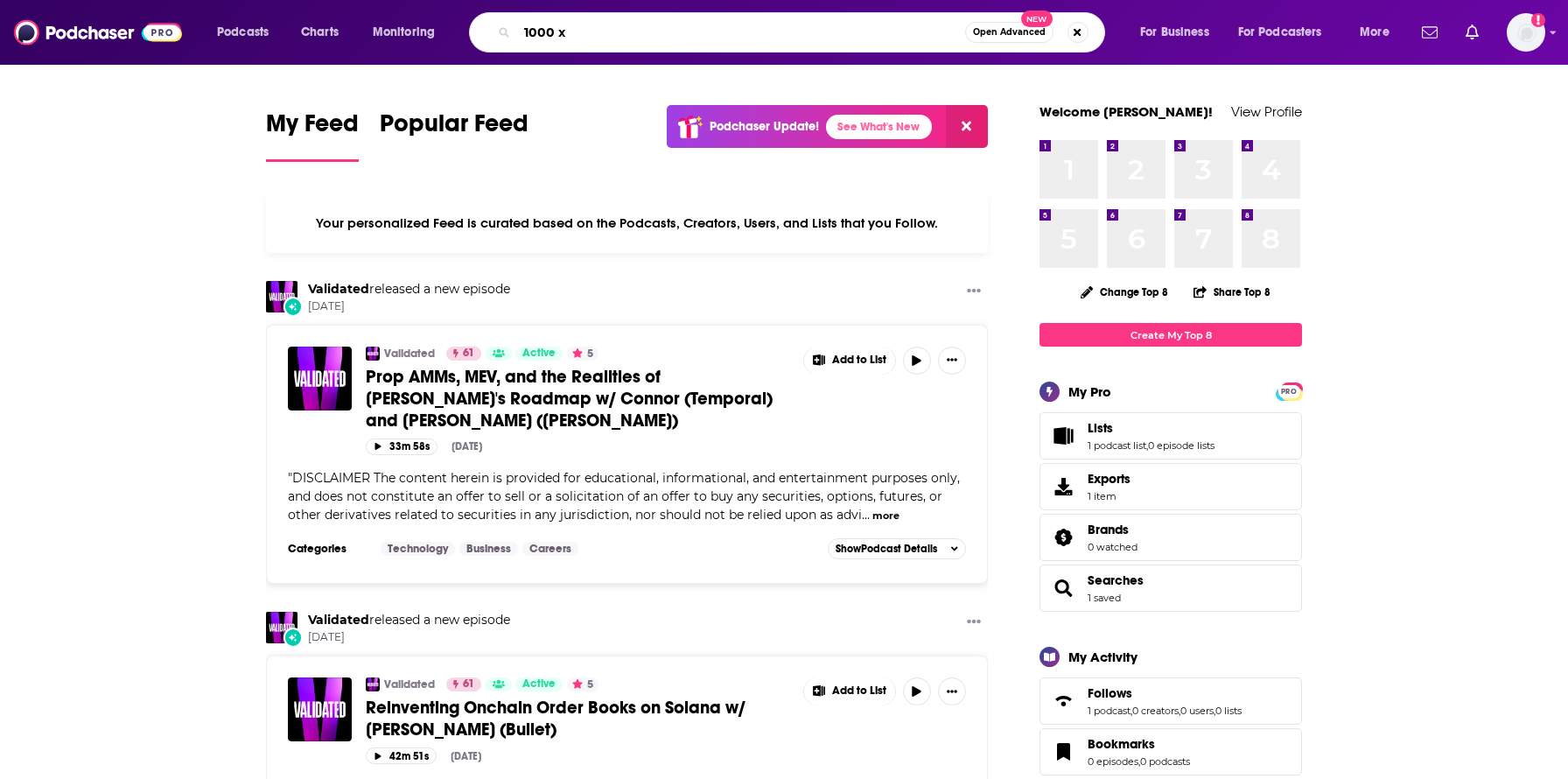
type input "1000 x"
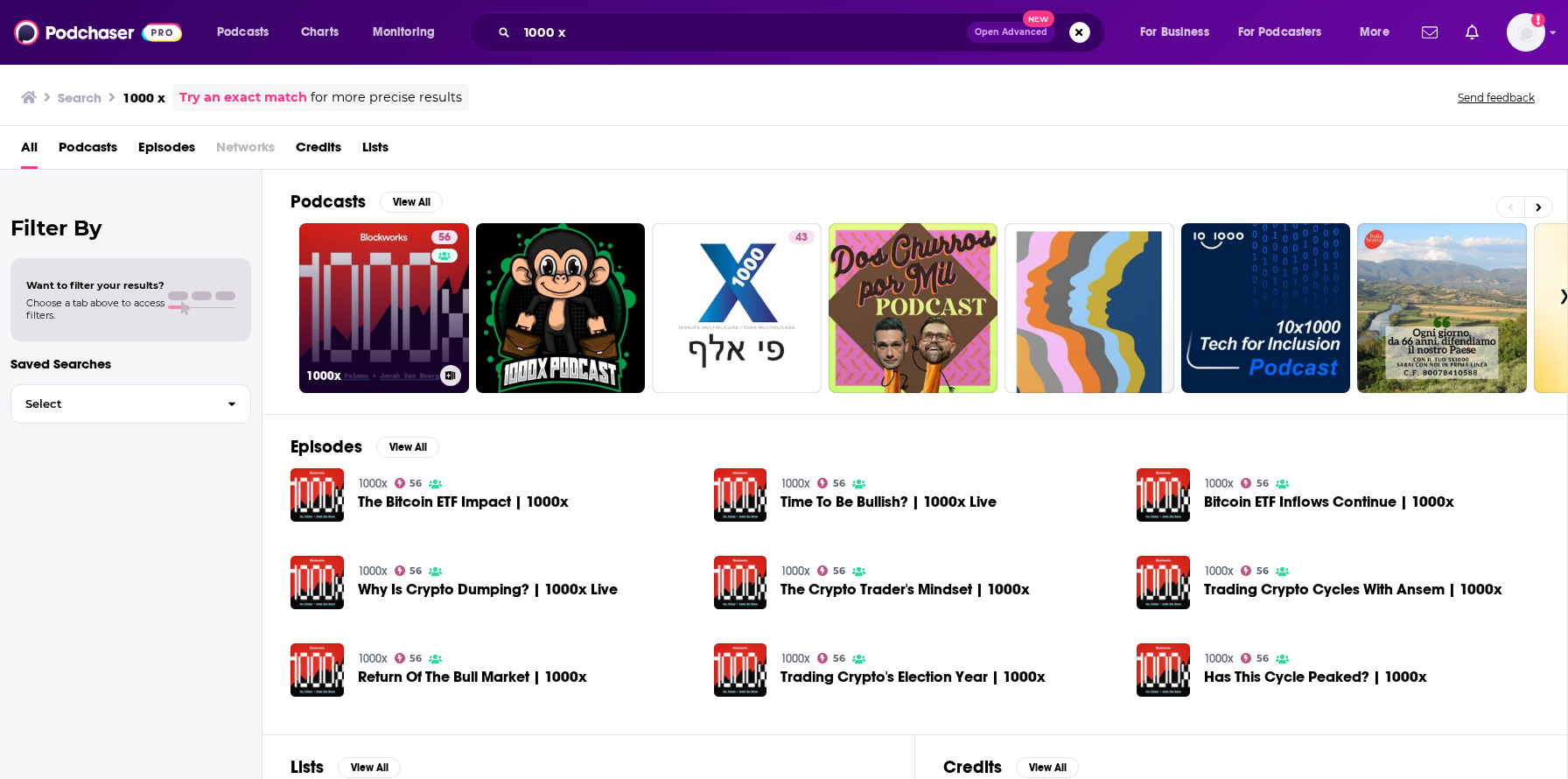
click at [343, 336] on link "56 1000x" at bounding box center [384, 308] width 170 height 170
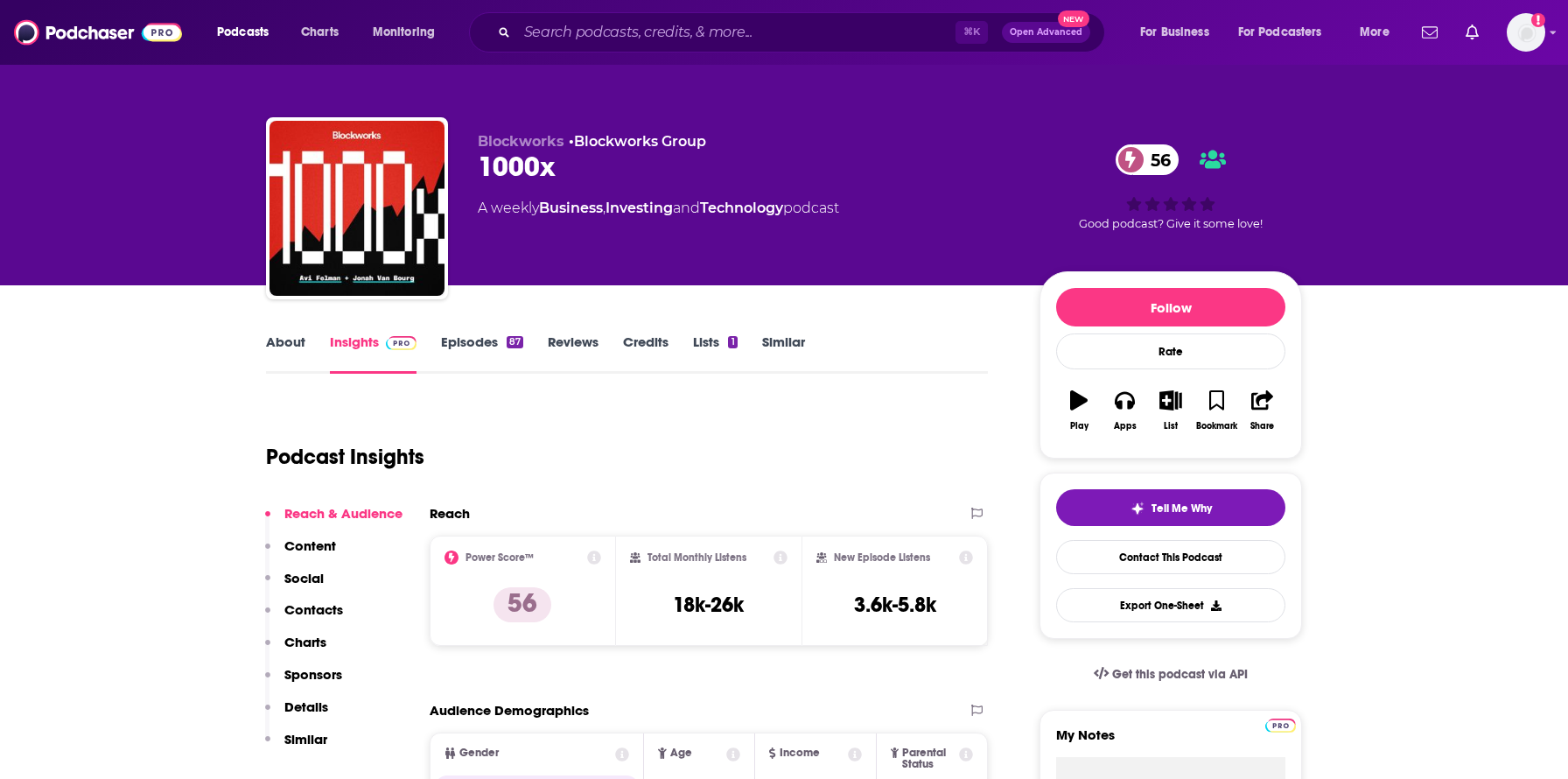
click at [307, 604] on p "Contacts" at bounding box center [313, 608] width 59 height 16
click at [327, 544] on p "Content" at bounding box center [311, 545] width 52 height 16
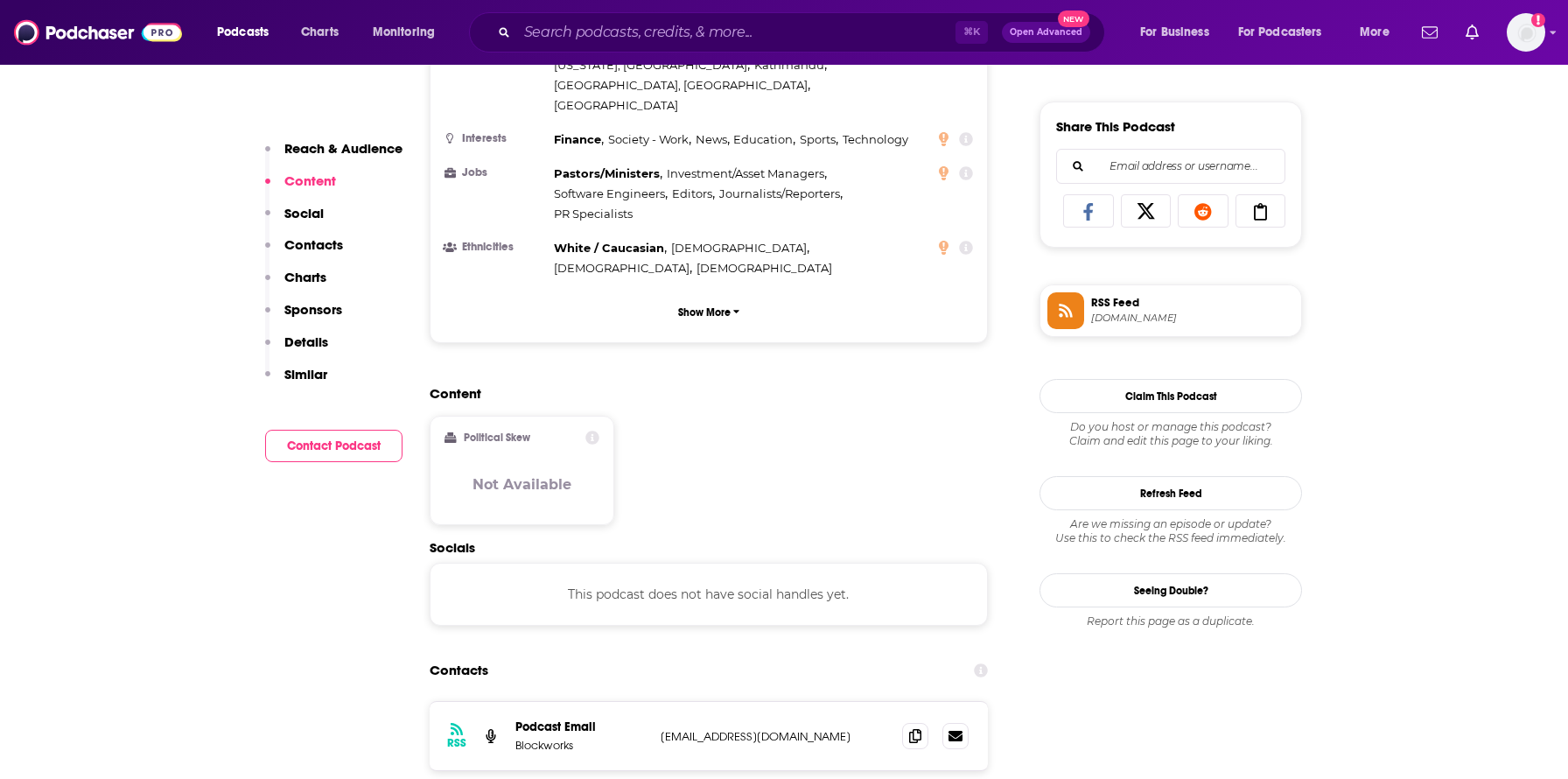
scroll to position [1045, 0]
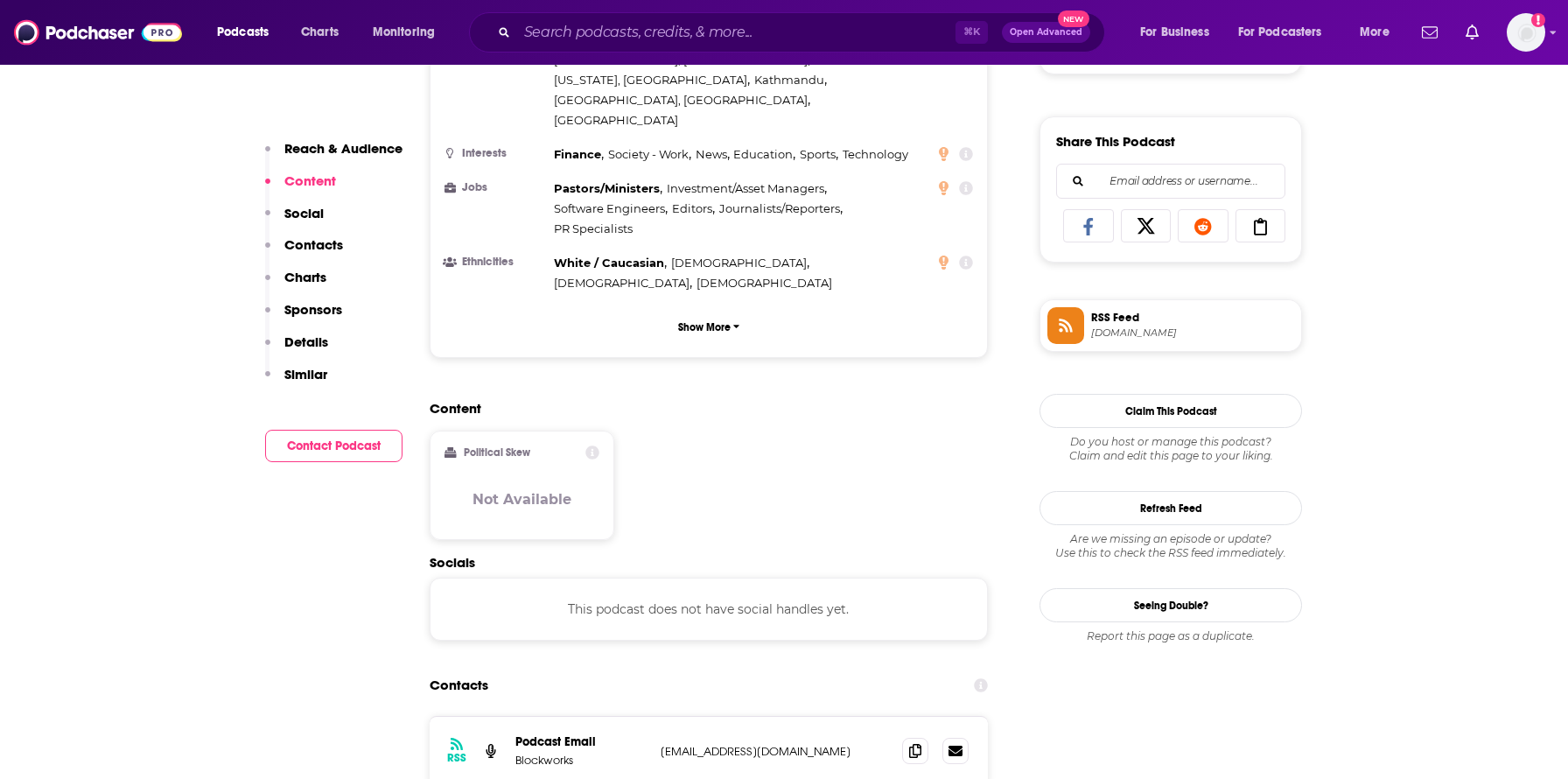
click at [327, 252] on p "Contacts" at bounding box center [313, 244] width 59 height 16
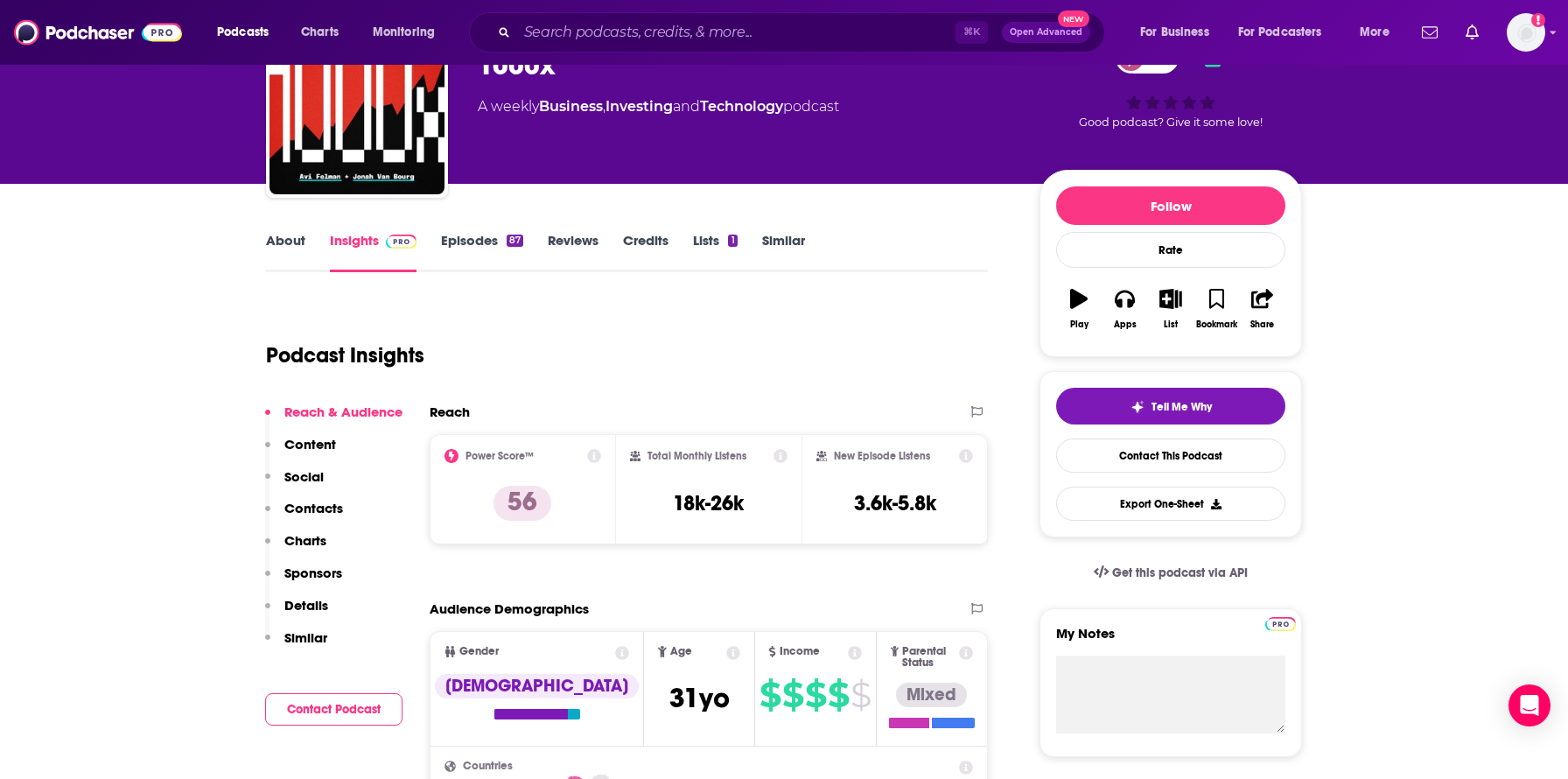
scroll to position [106, 0]
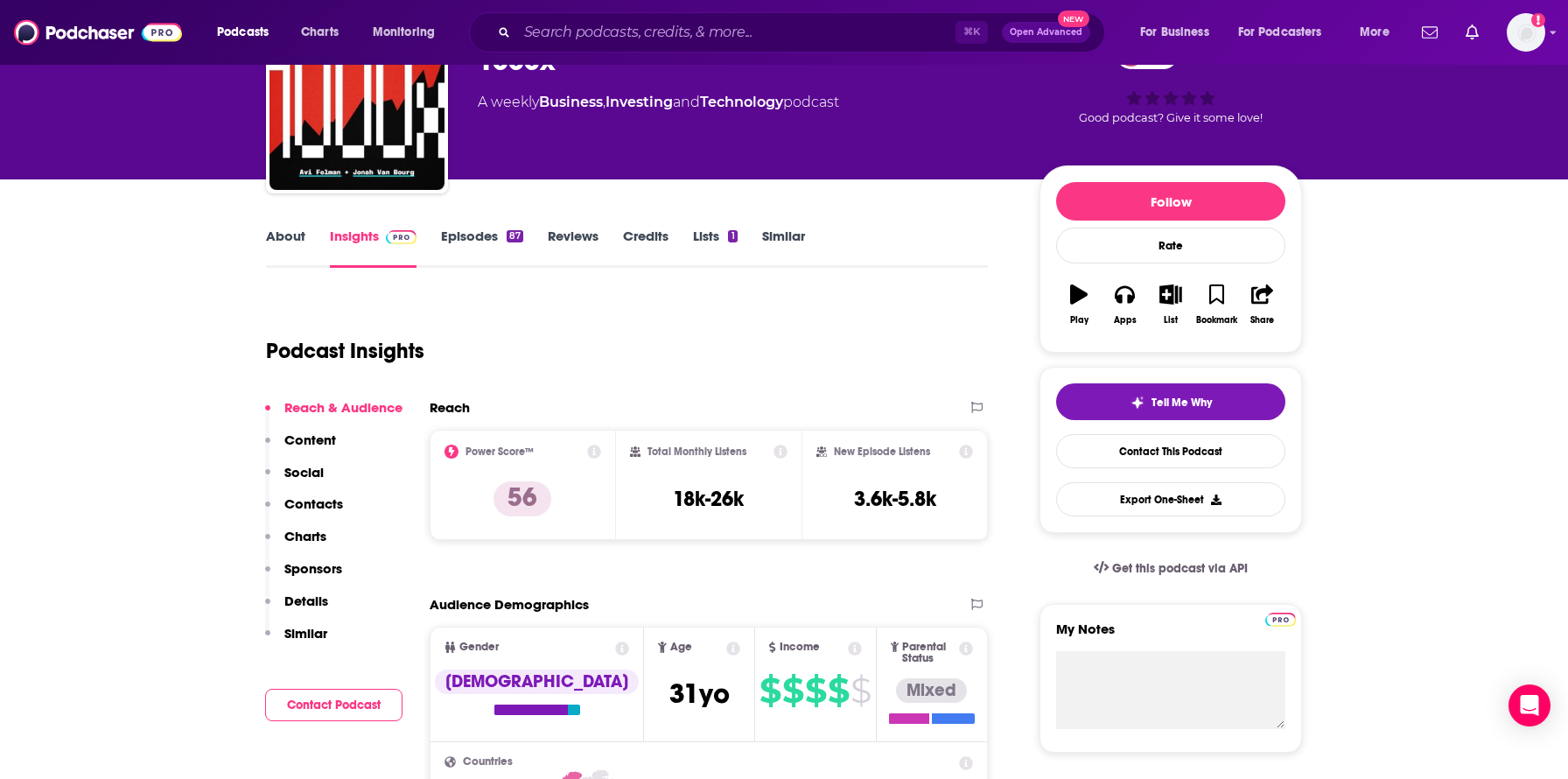
click at [348, 497] on div "Reach & Audience Content Social Contacts Charts Sponsors Details Similar" at bounding box center [334, 527] width 137 height 257
click at [336, 503] on p "Contacts" at bounding box center [313, 503] width 59 height 16
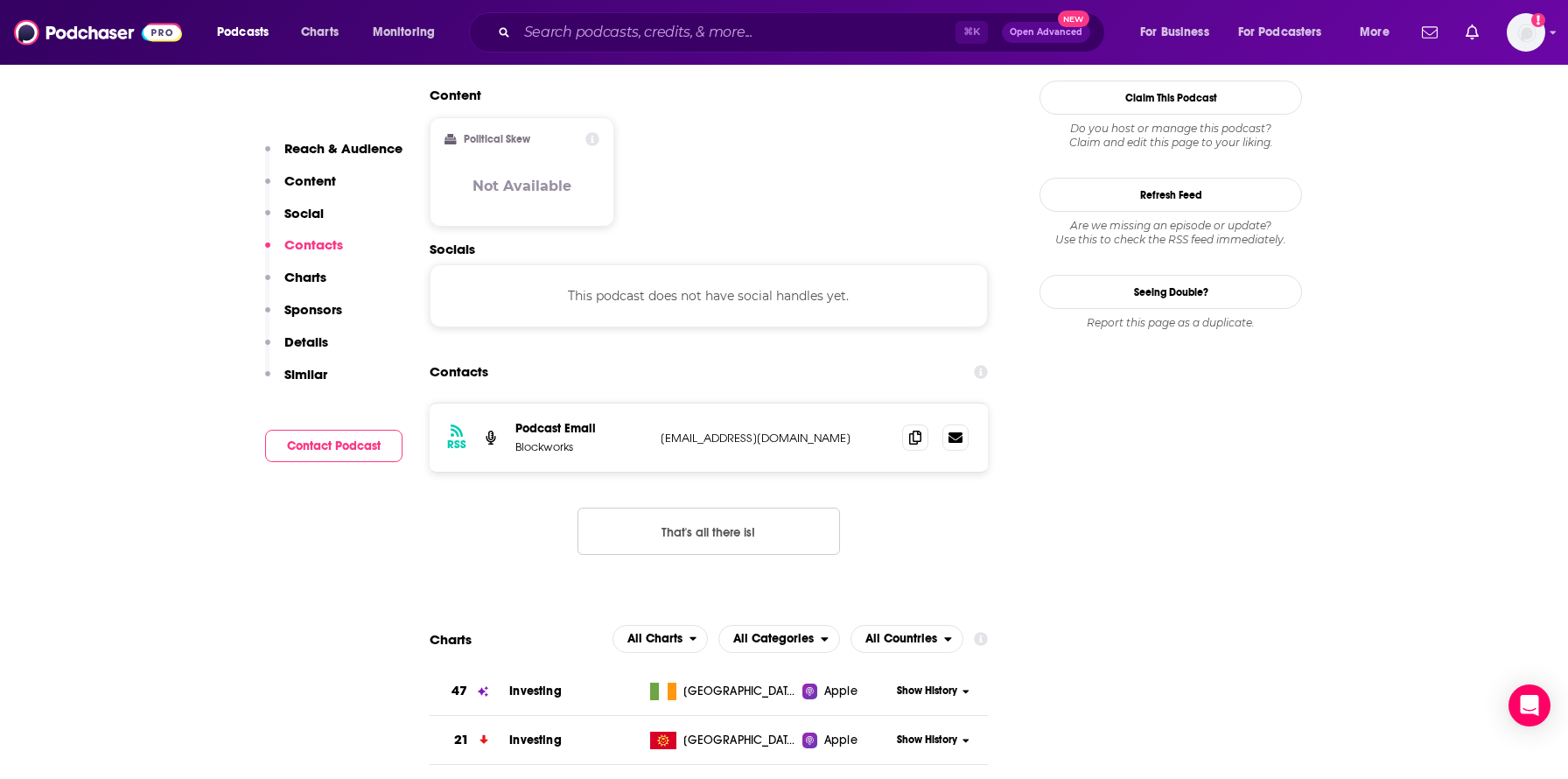
scroll to position [1384, 0]
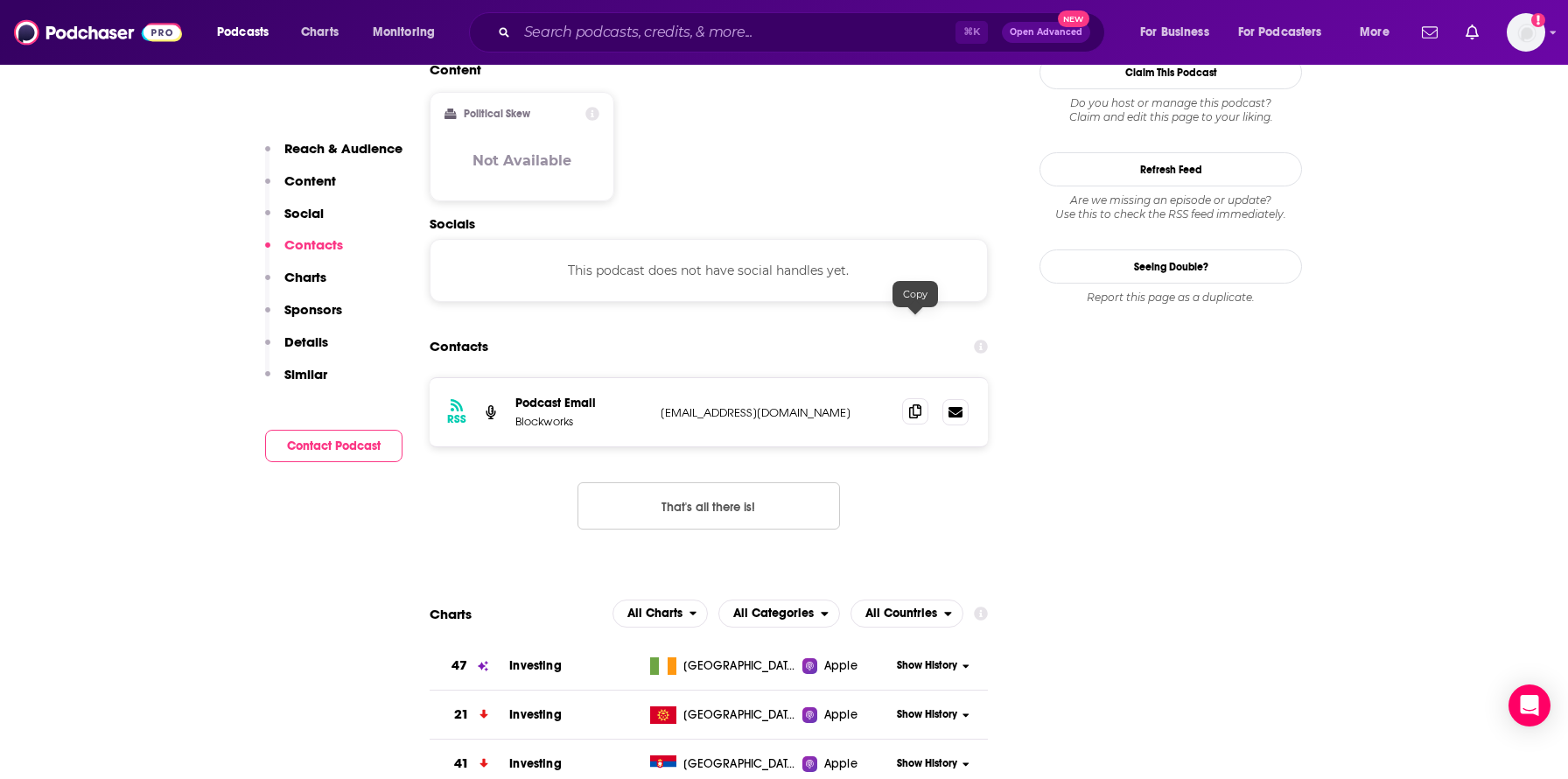
click at [918, 404] on icon at bounding box center [915, 411] width 13 height 14
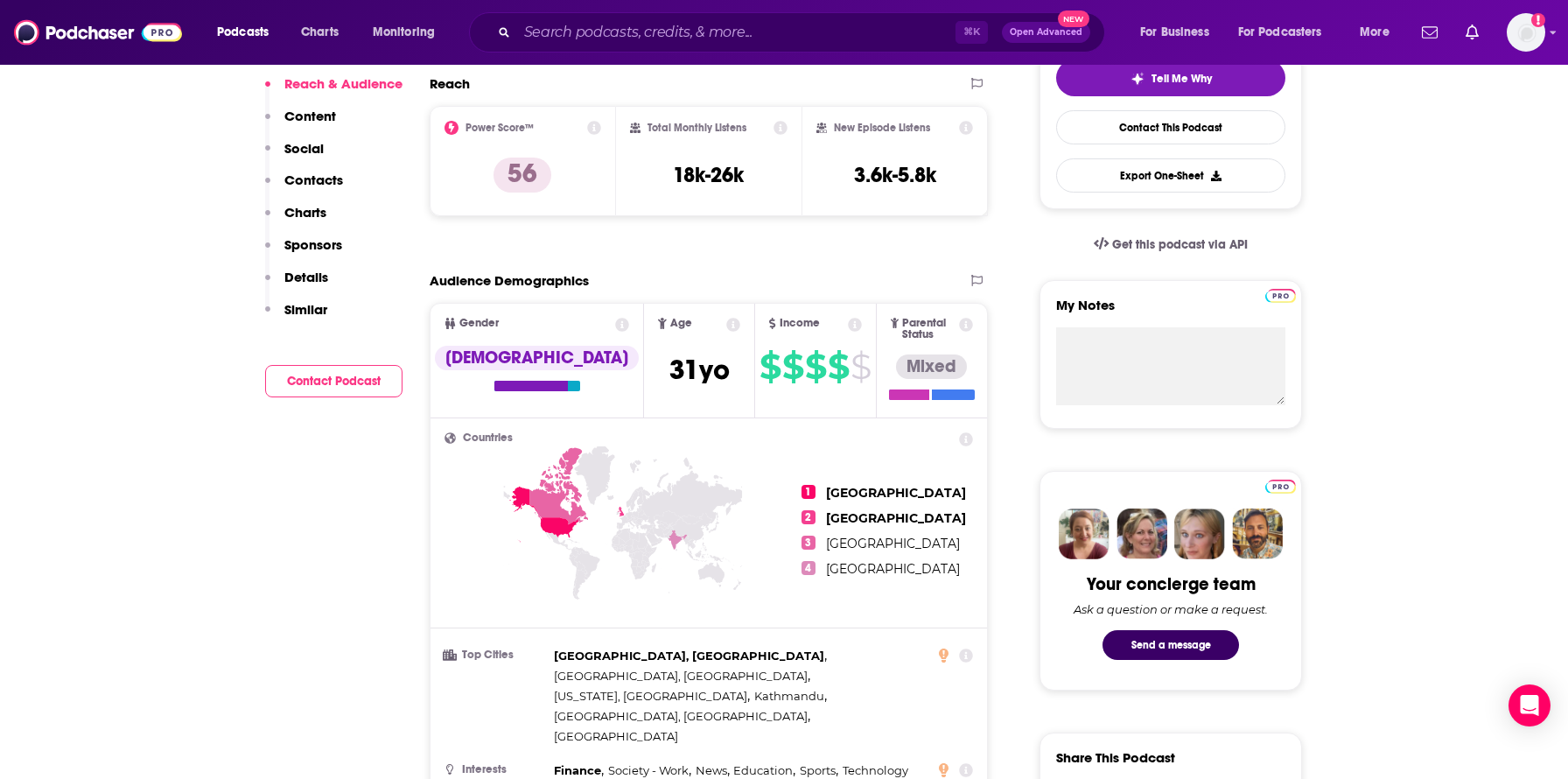
scroll to position [0, 0]
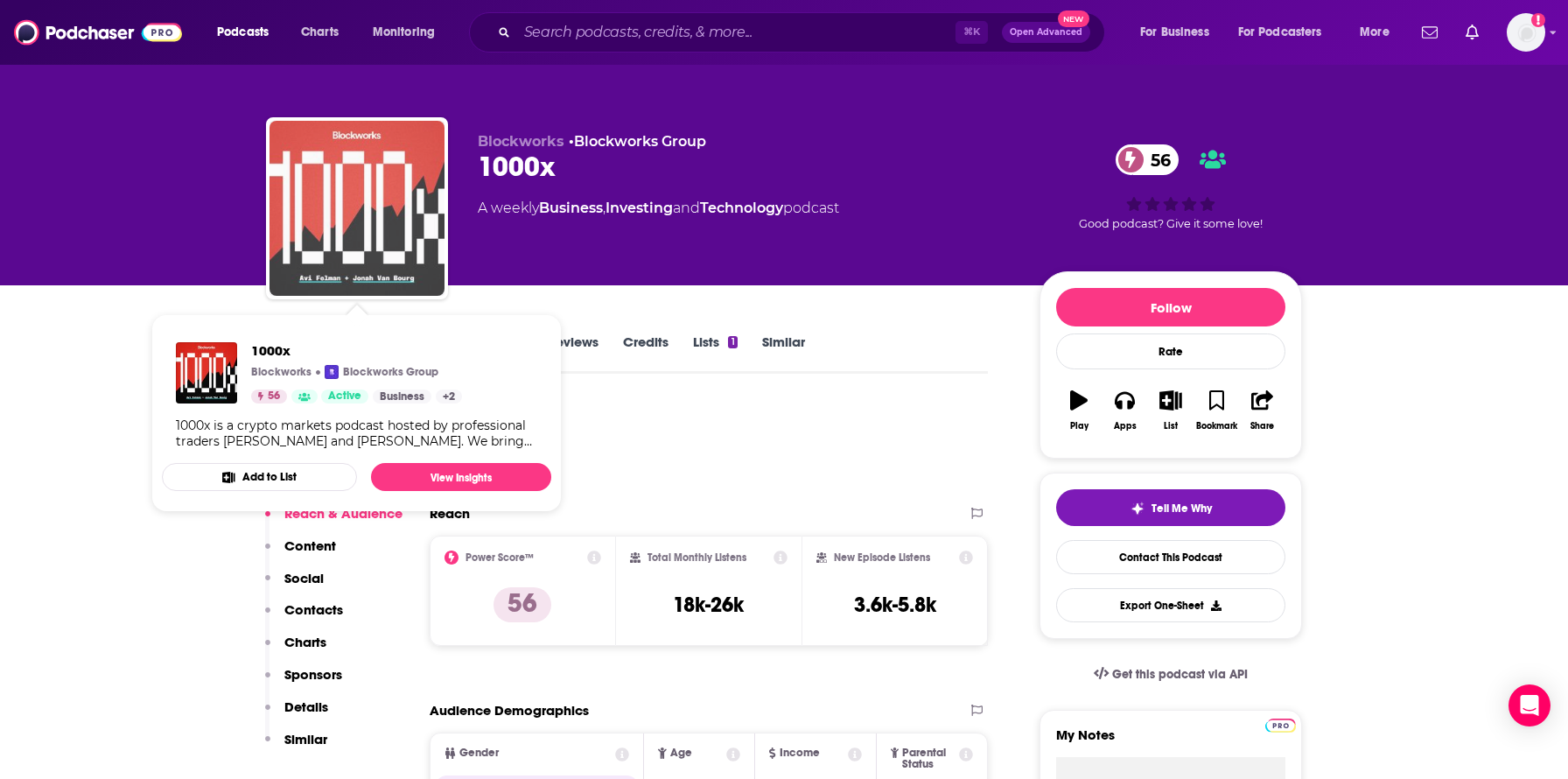
click at [420, 281] on img "1000x" at bounding box center [358, 208] width 176 height 175
